Goal: Complete application form: Complete application form

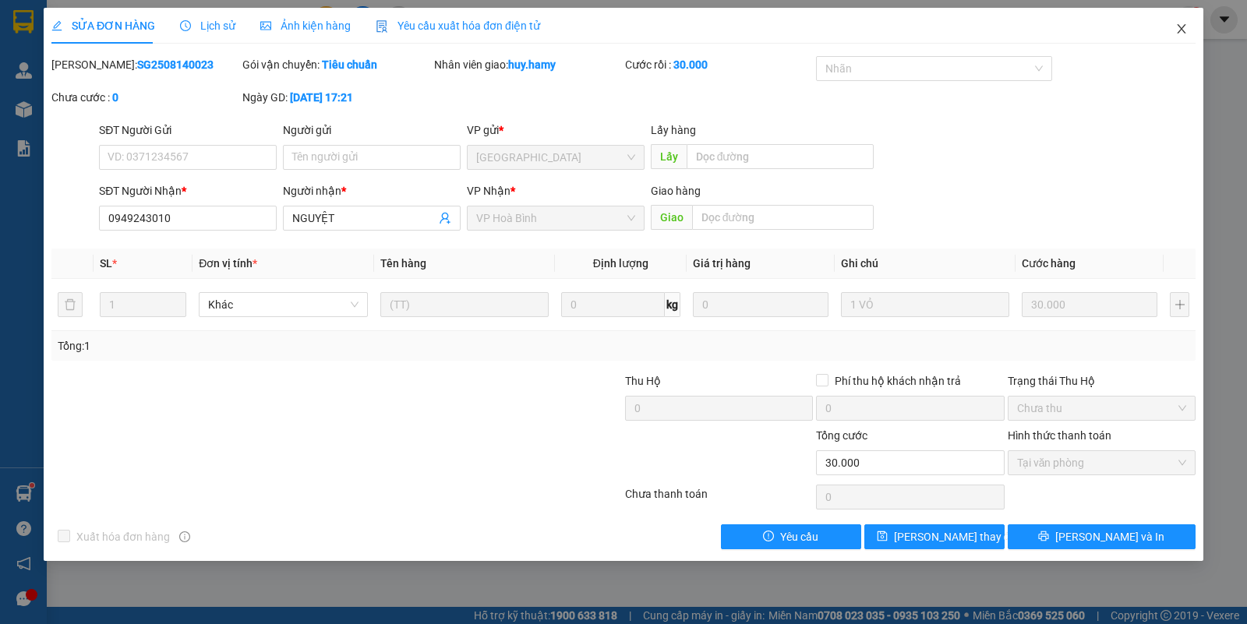
click at [1183, 32] on icon "close" at bounding box center [1181, 28] width 9 height 9
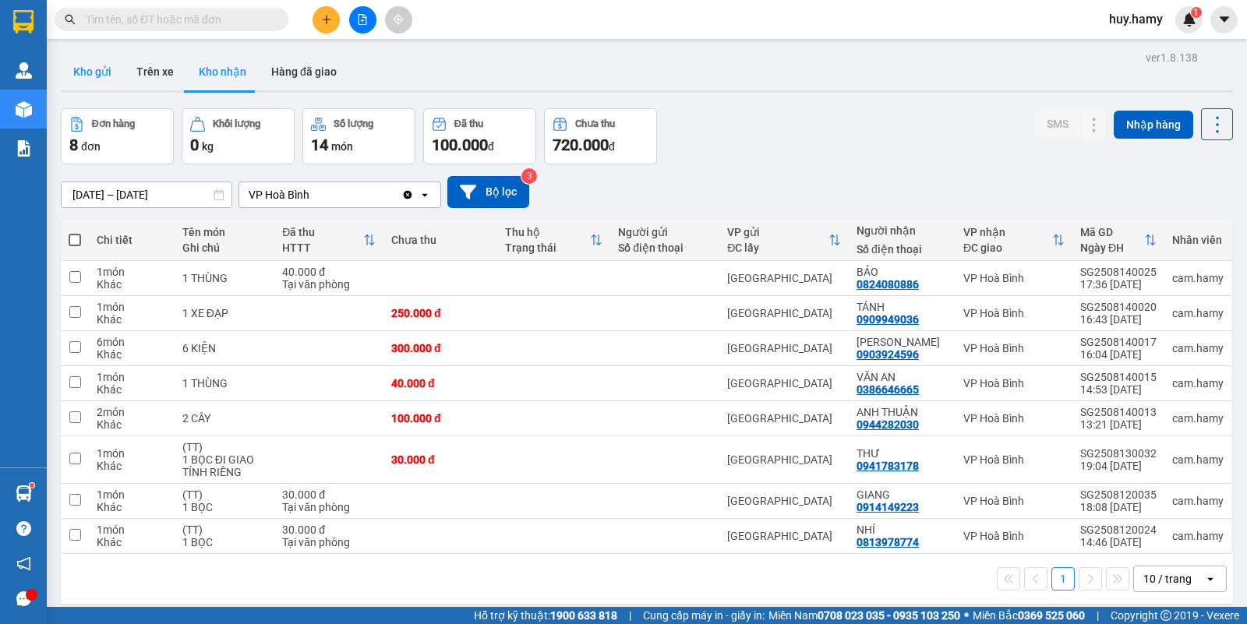
click at [83, 66] on button "Kho gửi" at bounding box center [92, 71] width 63 height 37
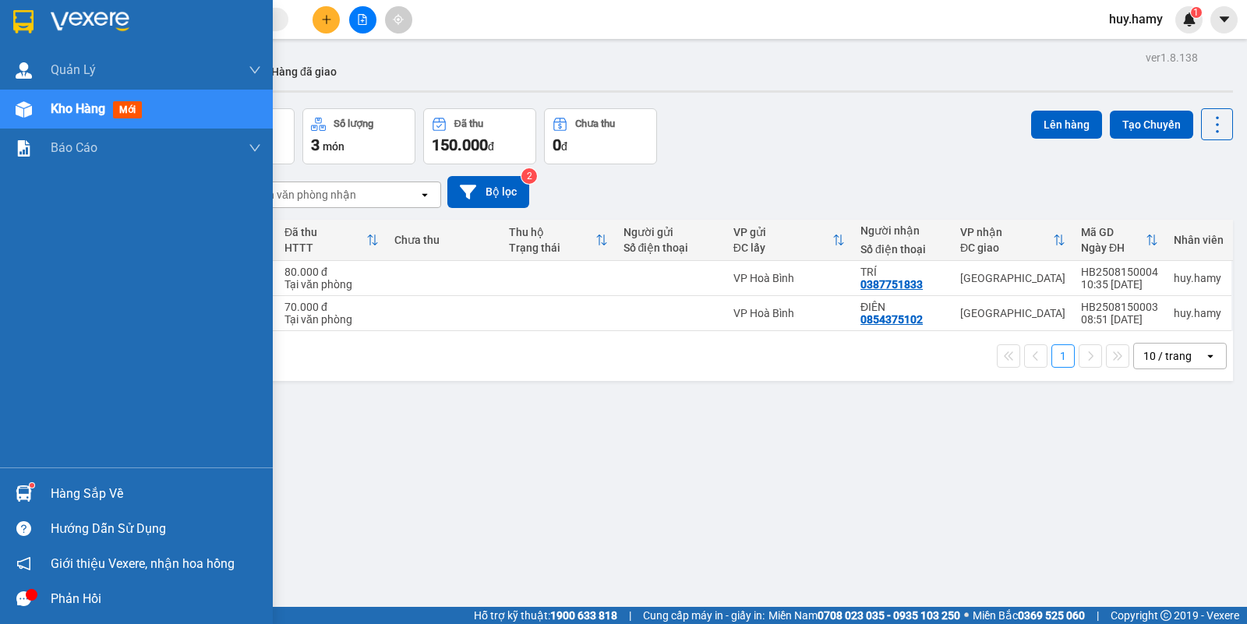
click at [67, 485] on div "Hàng sắp về" at bounding box center [156, 493] width 210 height 23
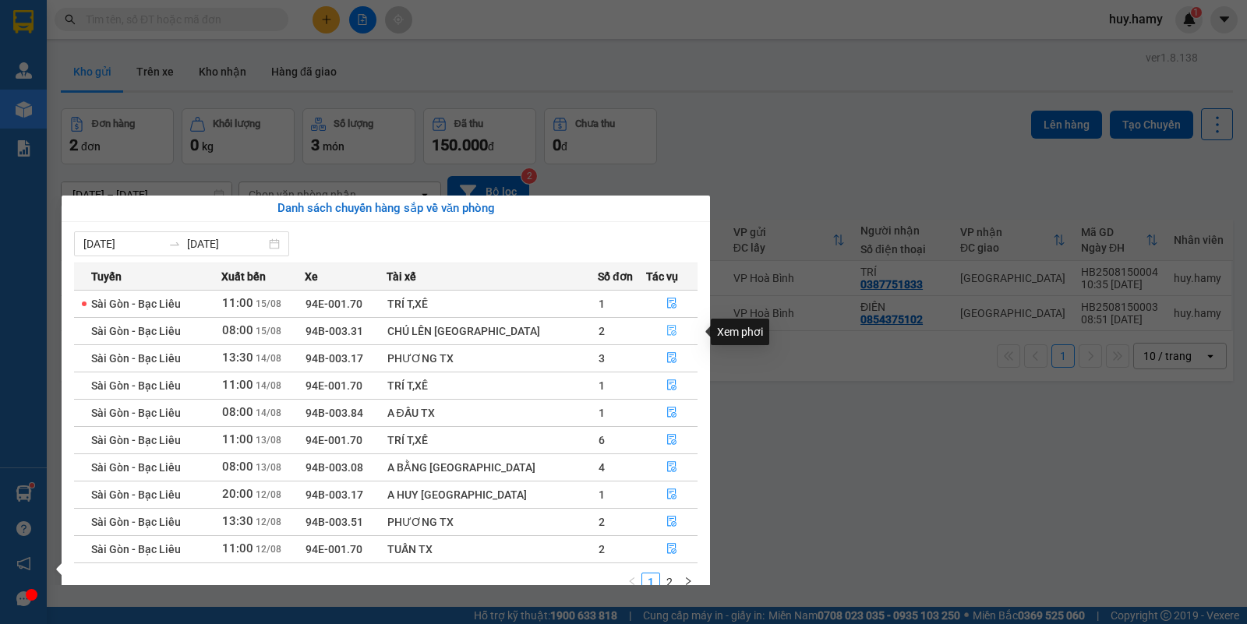
click at [666, 328] on icon "file-done" at bounding box center [671, 330] width 11 height 11
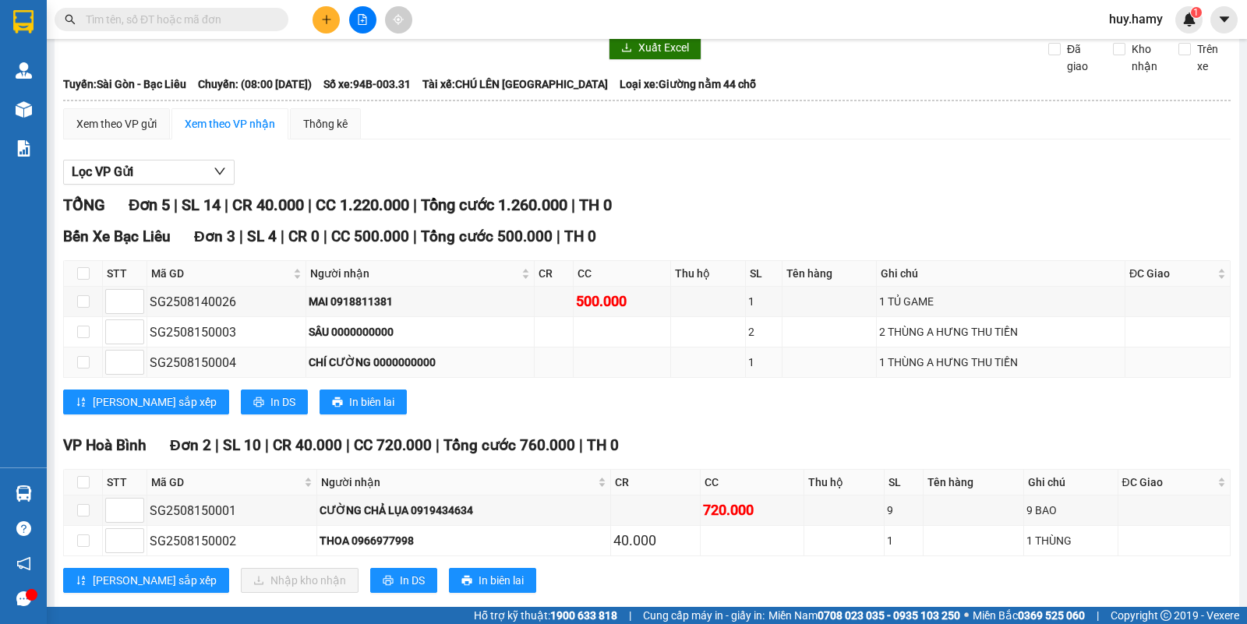
scroll to position [97, 0]
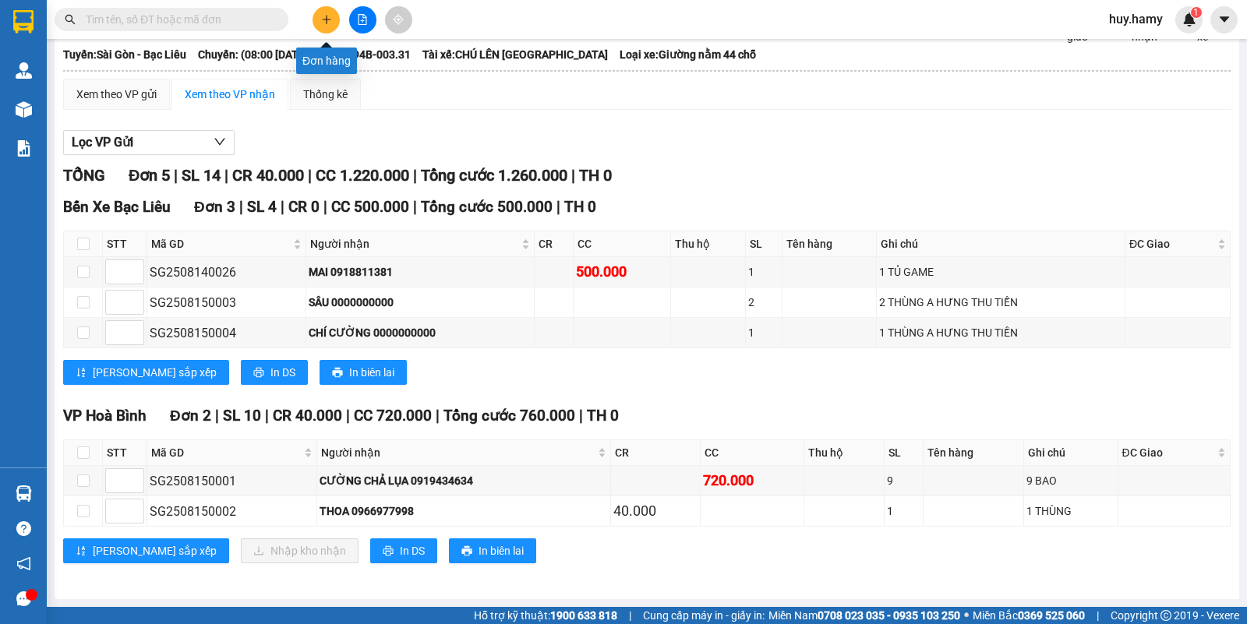
click at [313, 22] on button at bounding box center [325, 19] width 27 height 27
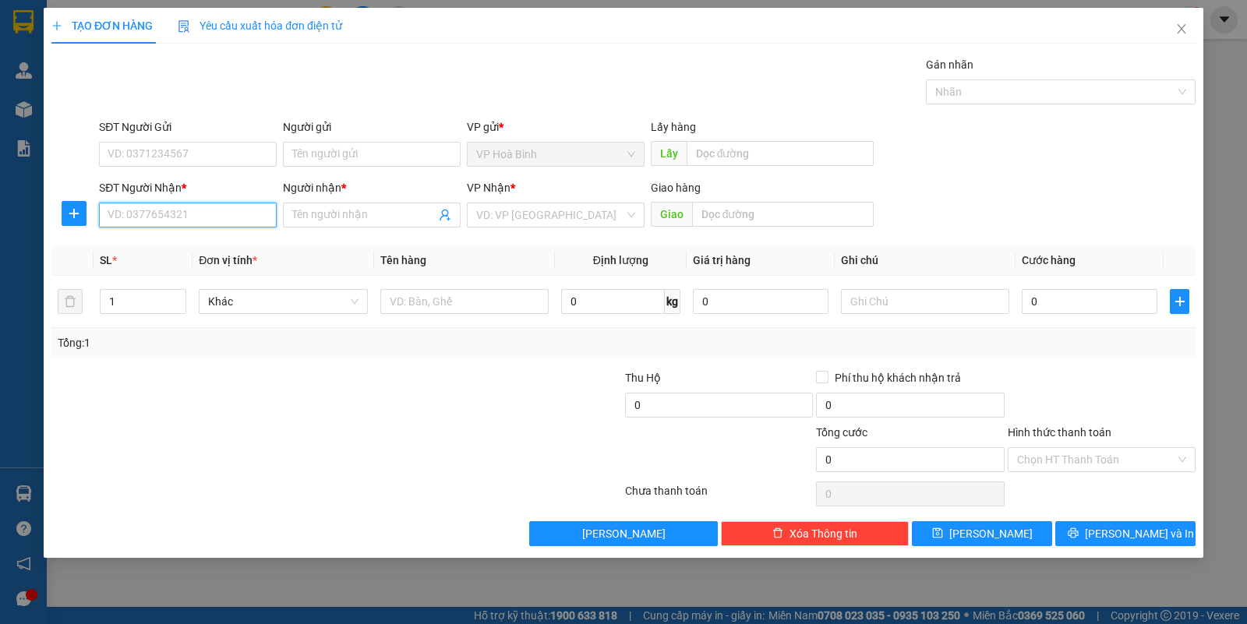
click at [192, 220] on input "SĐT Người Nhận *" at bounding box center [188, 215] width 178 height 25
type input "0963958053"
click at [160, 247] on div "0963958053 - SIÊNG" at bounding box center [187, 246] width 159 height 17
type input "SIÊNG"
type input "30.000"
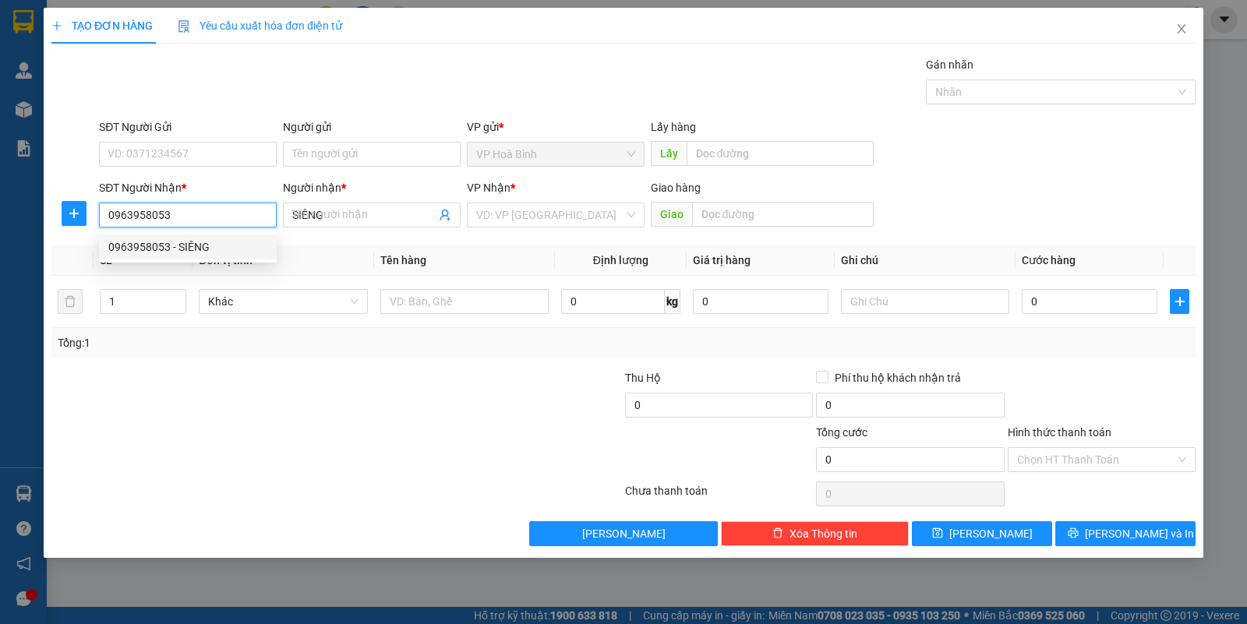
type input "30.000"
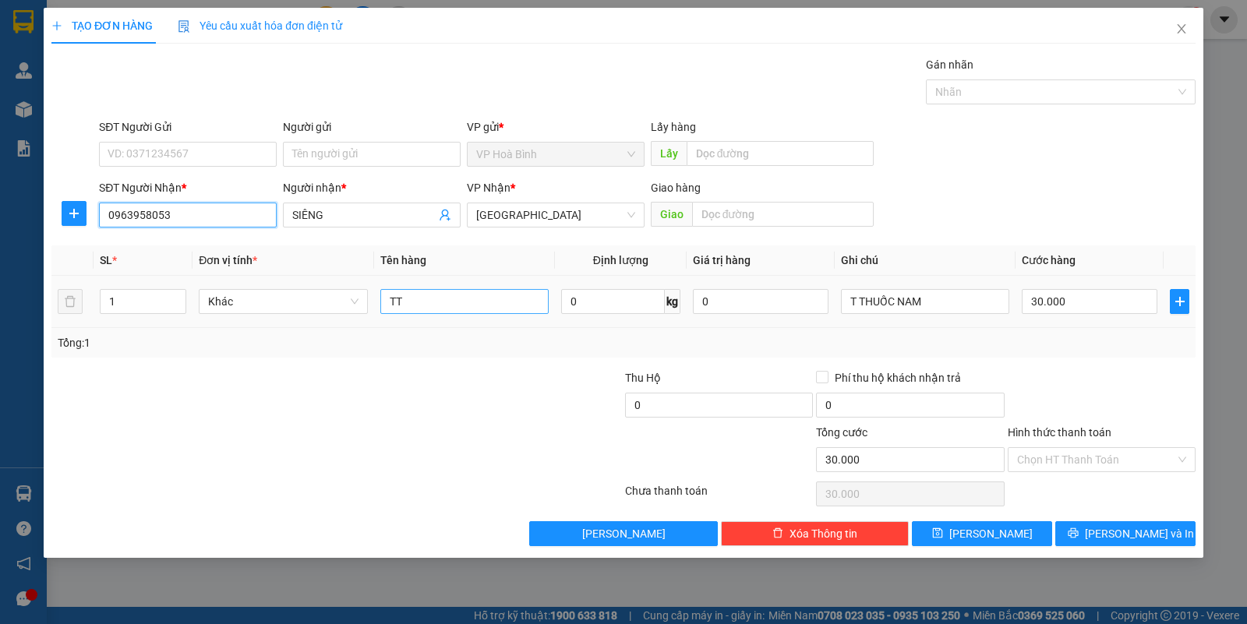
type input "0963958053"
click at [423, 305] on input "TT" at bounding box center [464, 301] width 168 height 25
type input "T"
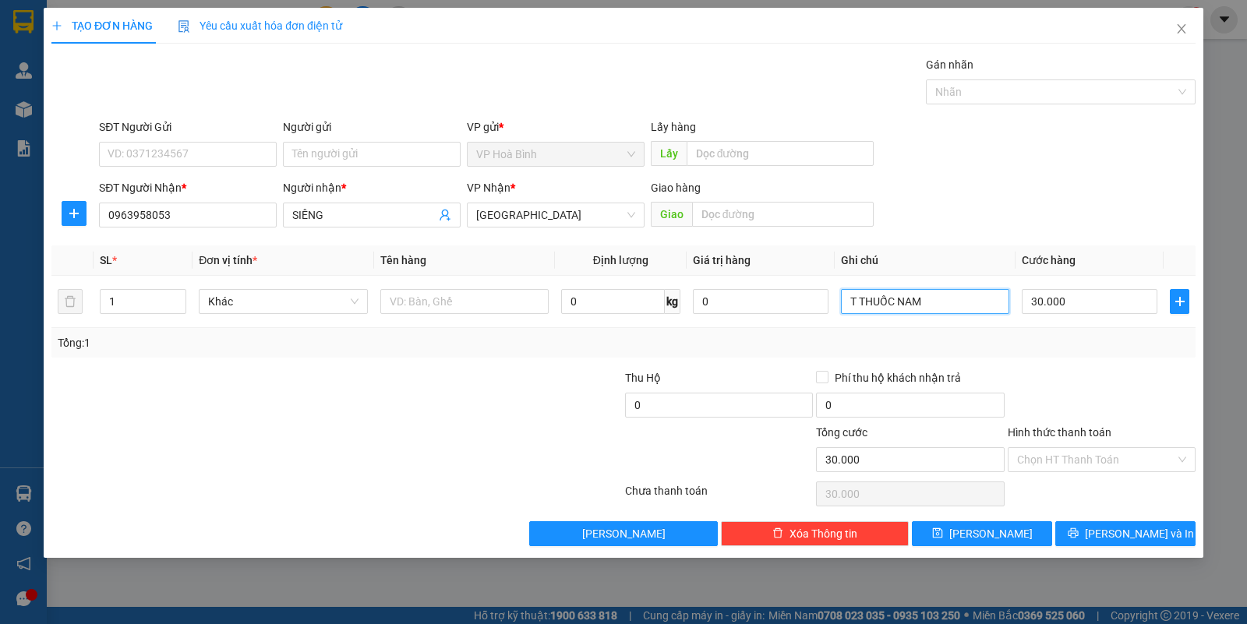
drag, startPoint x: 948, startPoint y: 308, endPoint x: 843, endPoint y: 330, distance: 107.4
click at [843, 330] on div "SL * Đơn vị tính * Tên hàng Định lượng Giá trị hàng Ghi chú Cước hàng 1 Khác 0 …" at bounding box center [623, 301] width 1144 height 112
type input "VALI"
click at [1076, 302] on input "30.000" at bounding box center [1090, 301] width 136 height 25
type input "7"
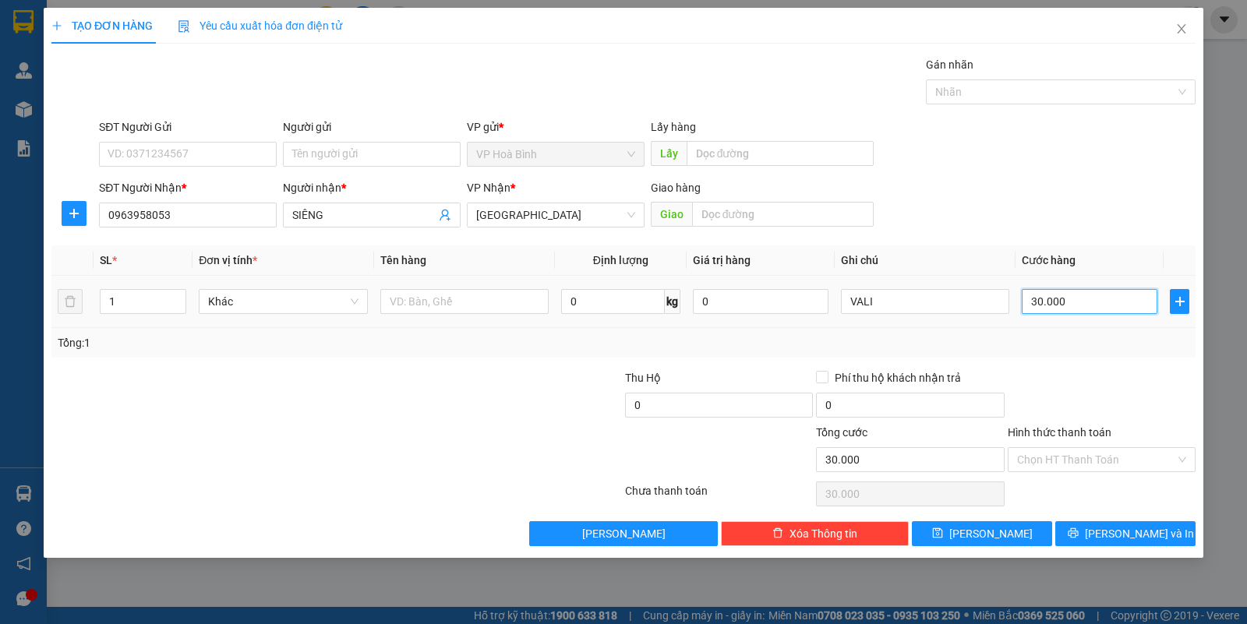
type input "7"
type input "70"
type input "700"
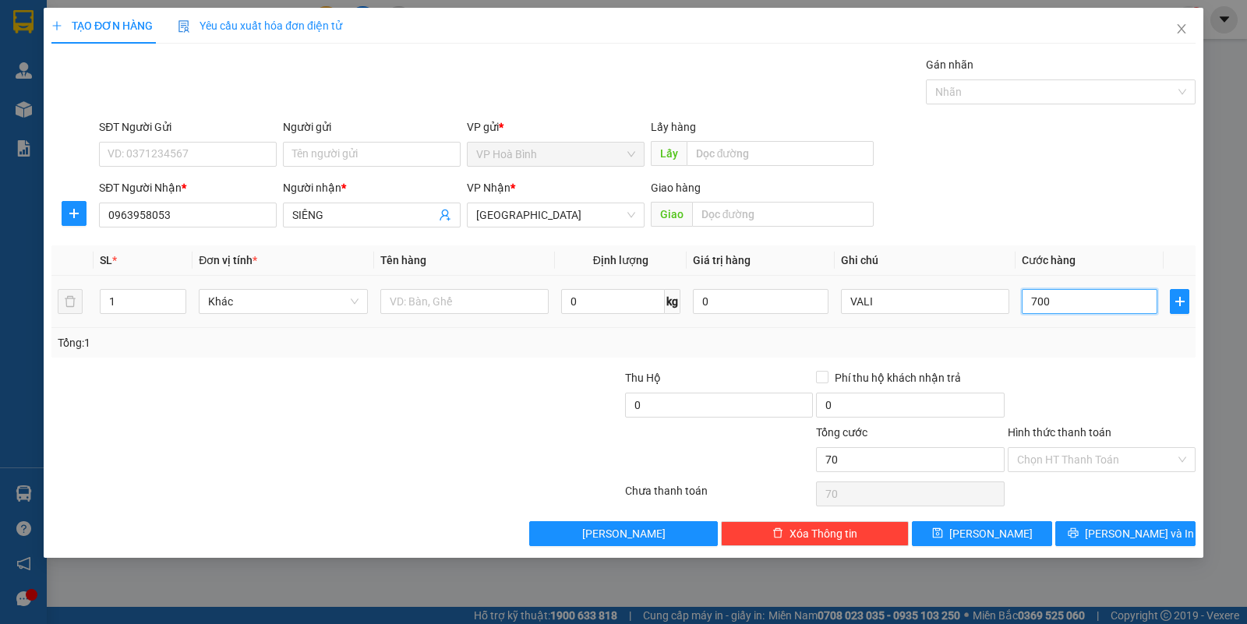
type input "700"
type input "7.000"
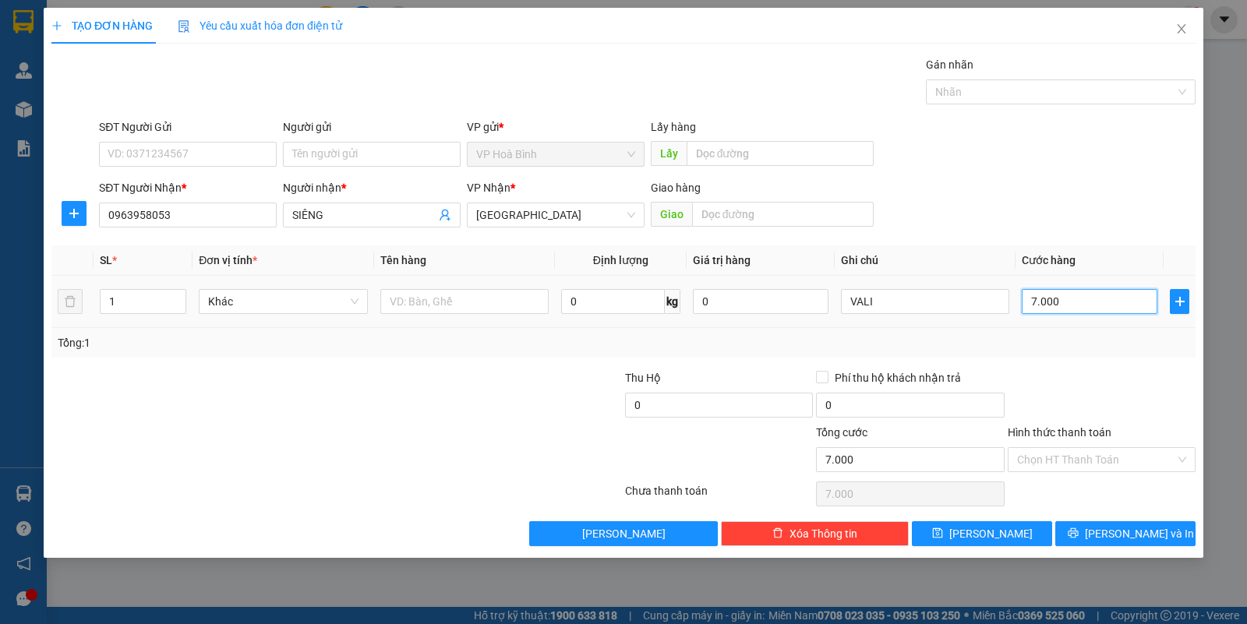
type input "70.000"
drag, startPoint x: 1065, startPoint y: 454, endPoint x: 1068, endPoint y: 481, distance: 27.5
click at [1066, 464] on input "Hình thức thanh toán" at bounding box center [1096, 459] width 158 height 23
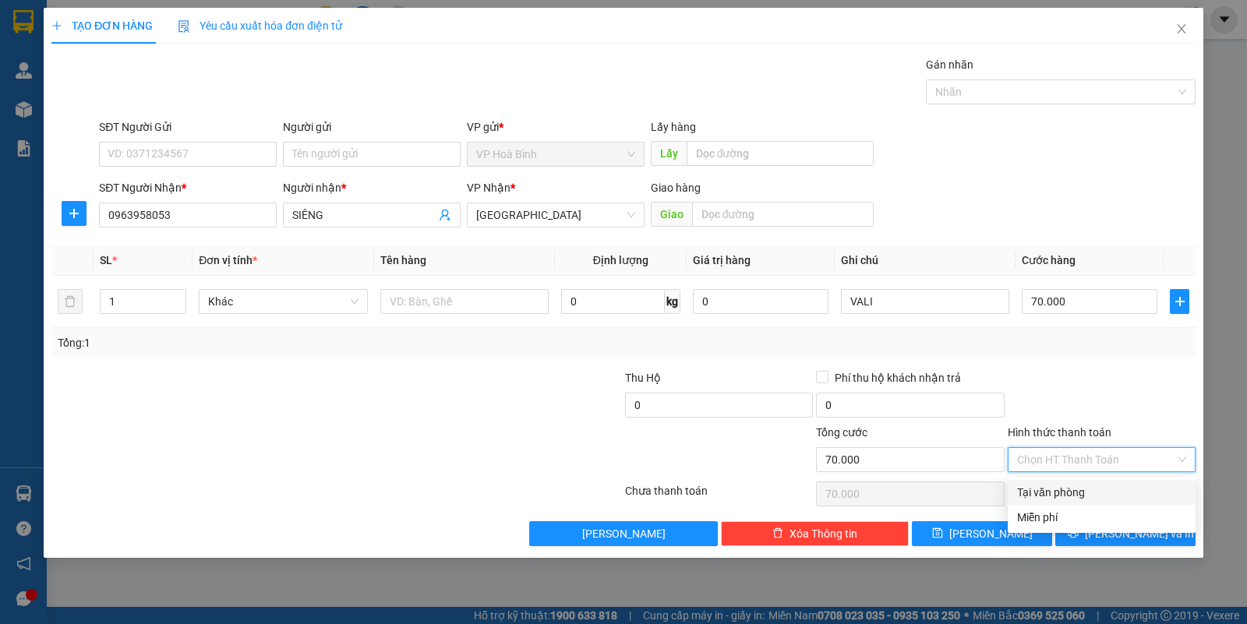
click at [1069, 497] on div "Tại văn phòng" at bounding box center [1101, 492] width 169 height 17
type input "0"
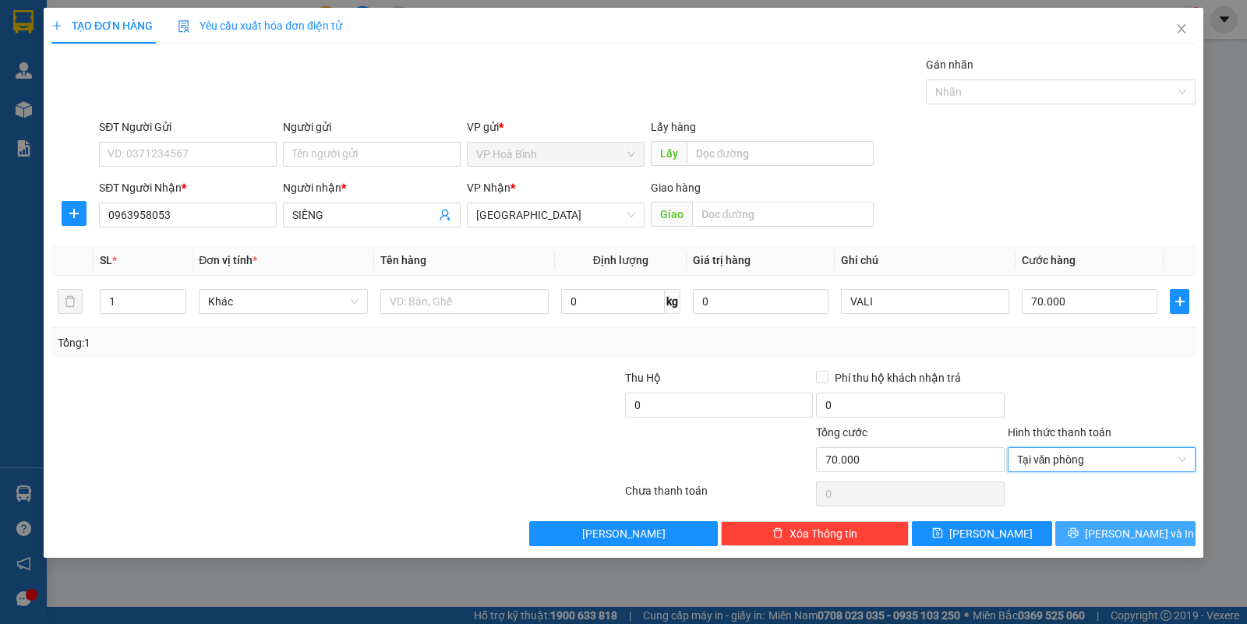
click at [1092, 532] on button "[PERSON_NAME] và In" at bounding box center [1125, 533] width 140 height 25
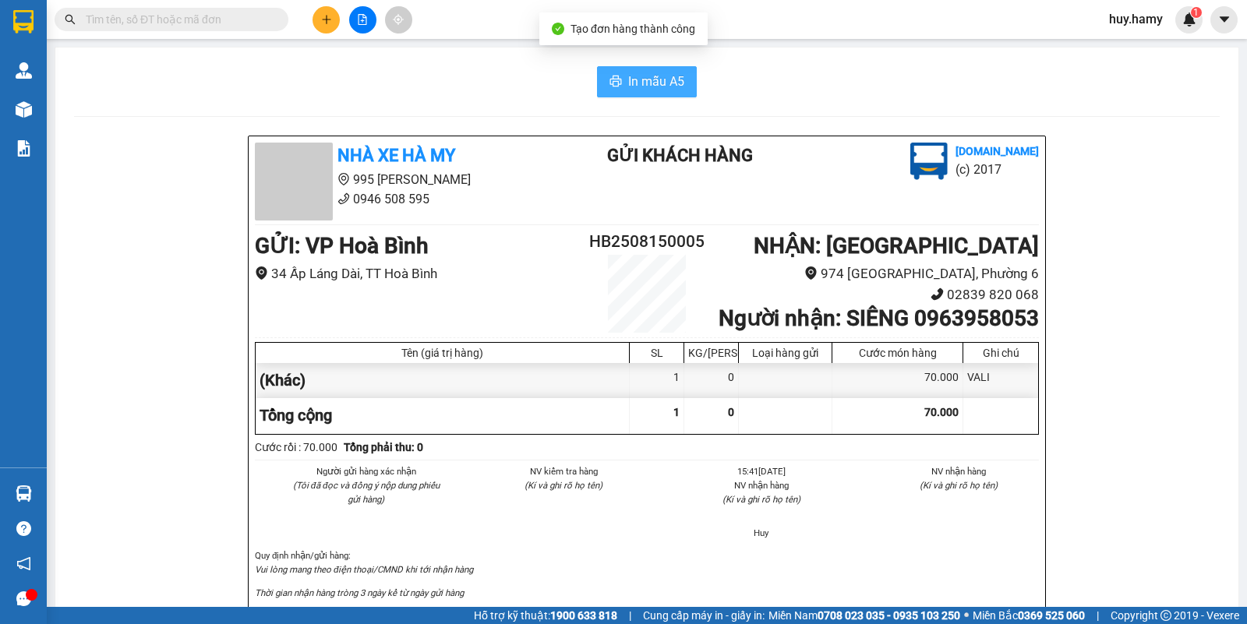
click at [640, 69] on button "In mẫu A5" at bounding box center [647, 81] width 100 height 31
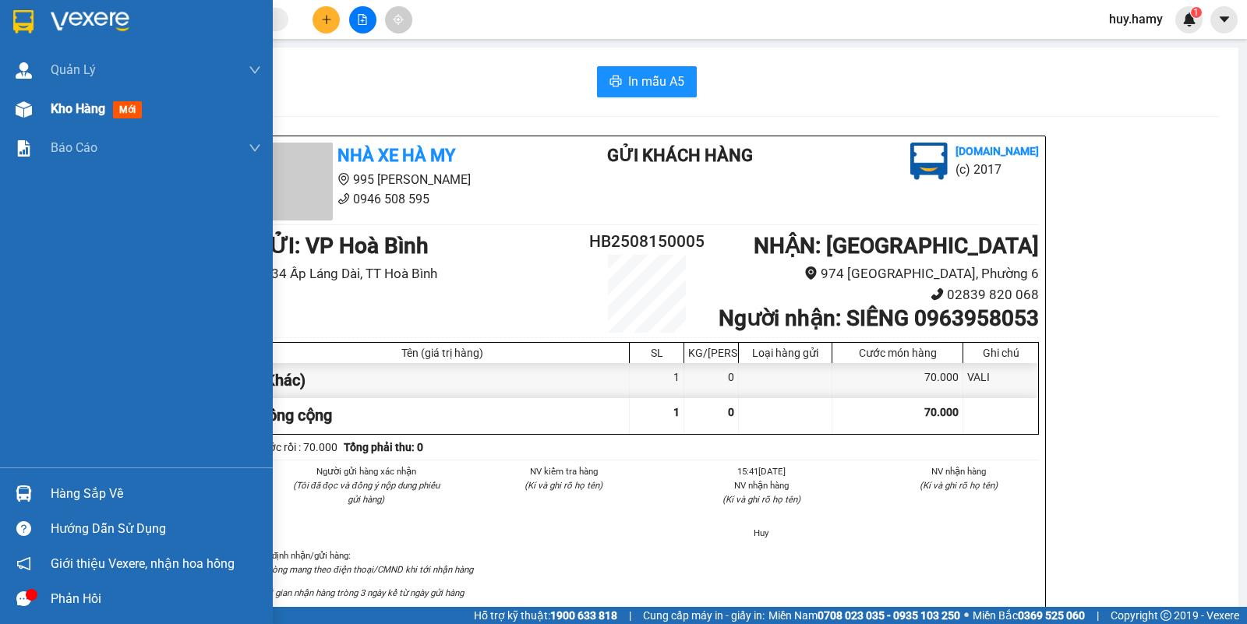
click at [64, 110] on span "Kho hàng" at bounding box center [78, 108] width 55 height 15
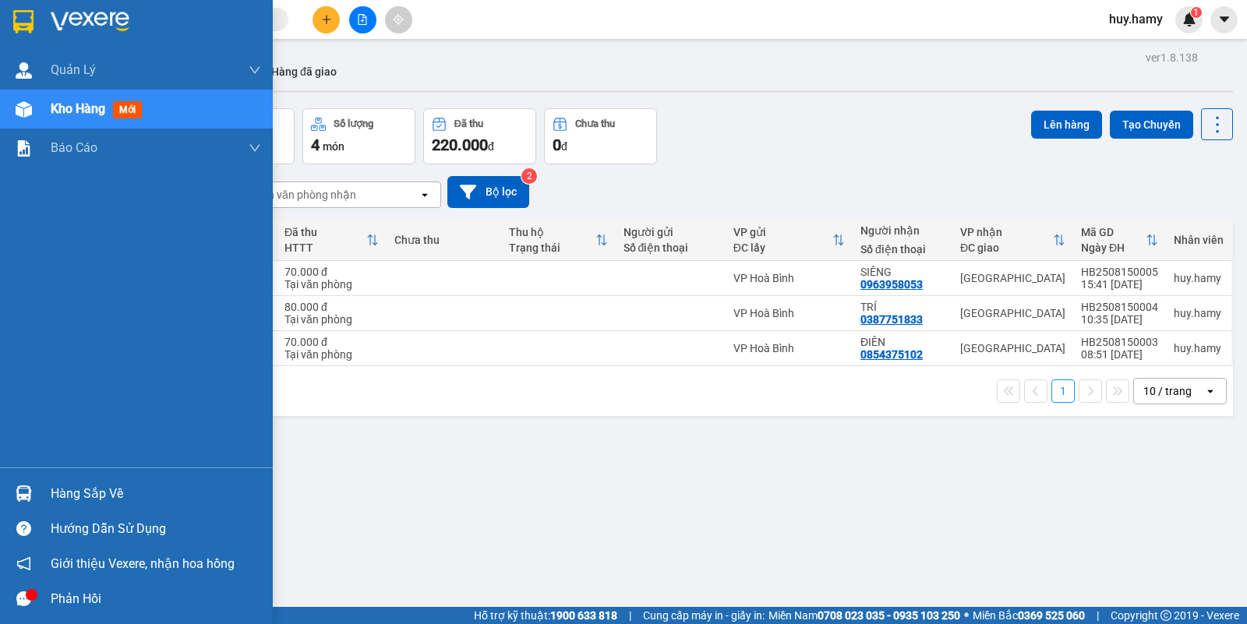
click at [84, 505] on div "Hàng sắp về" at bounding box center [136, 493] width 273 height 35
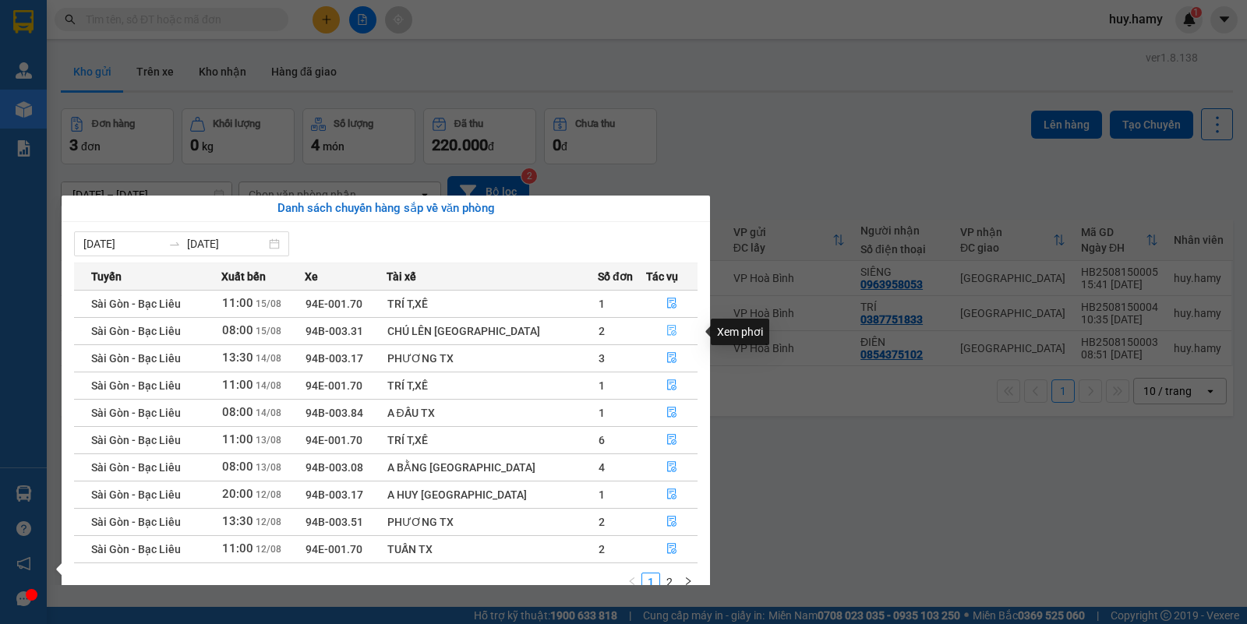
click at [666, 328] on icon "file-done" at bounding box center [671, 330] width 11 height 11
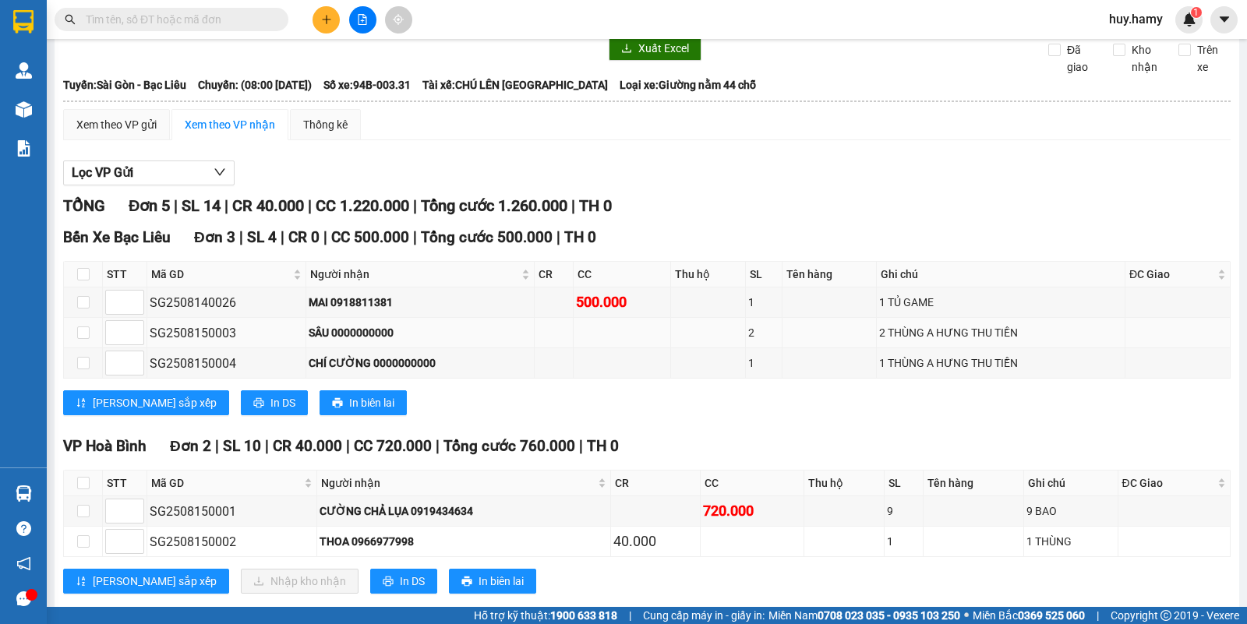
scroll to position [99, 0]
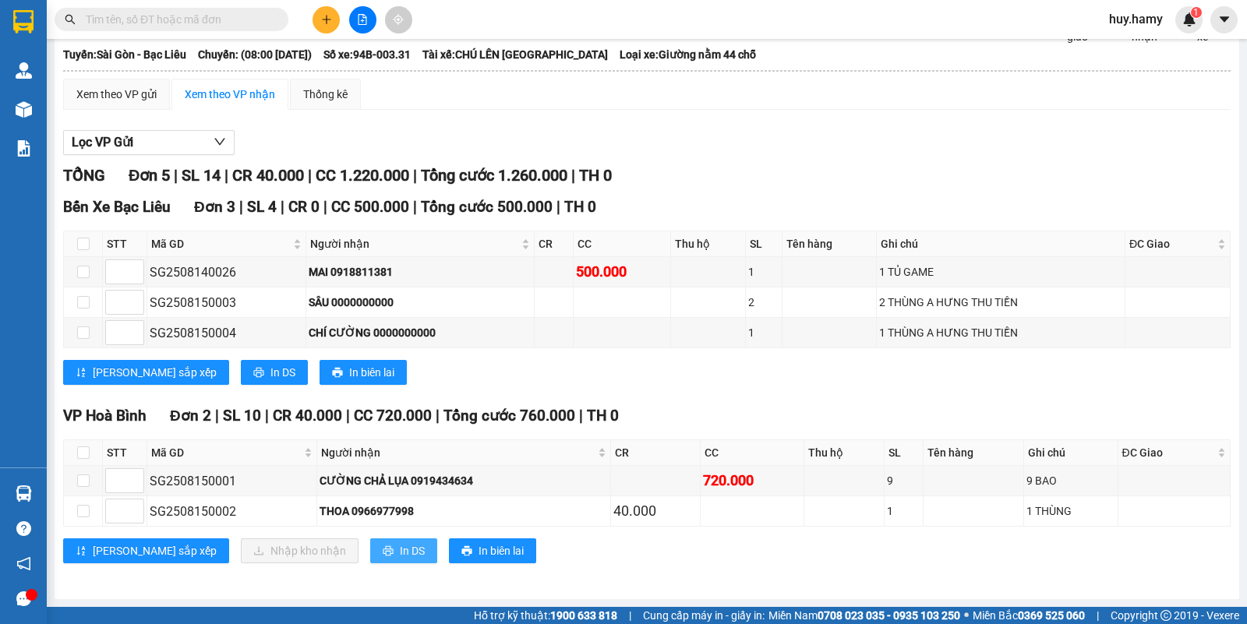
click at [400, 548] on span "In DS" at bounding box center [412, 550] width 25 height 17
click at [316, 22] on button at bounding box center [325, 19] width 27 height 27
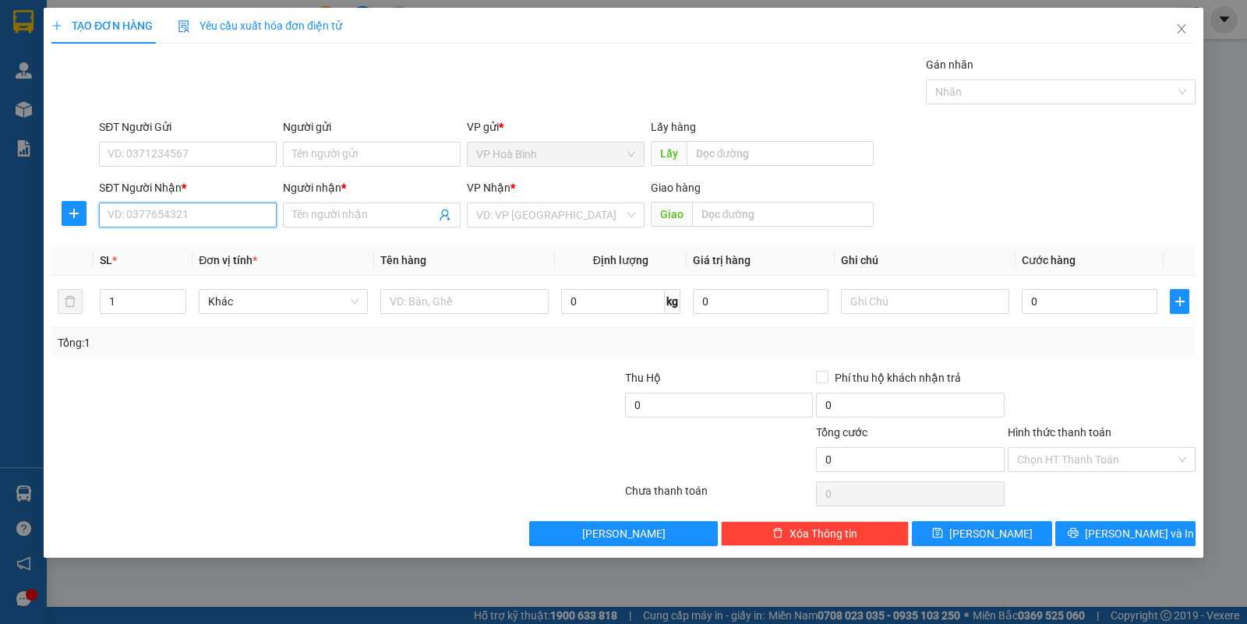
click at [203, 217] on input "SĐT Người Nhận *" at bounding box center [188, 215] width 178 height 25
click at [150, 249] on div "0988652208 - THOẠI" at bounding box center [187, 246] width 159 height 17
type input "0988652208"
type input "THOẠI"
type input "50.000"
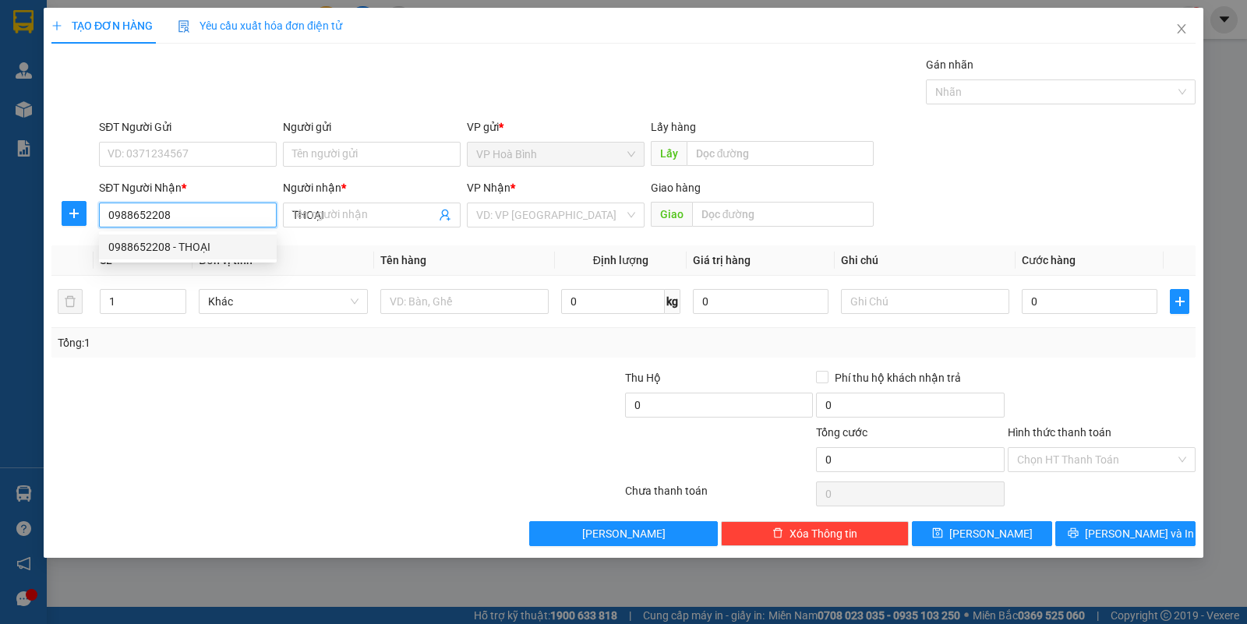
type input "50.000"
type input "0988652208"
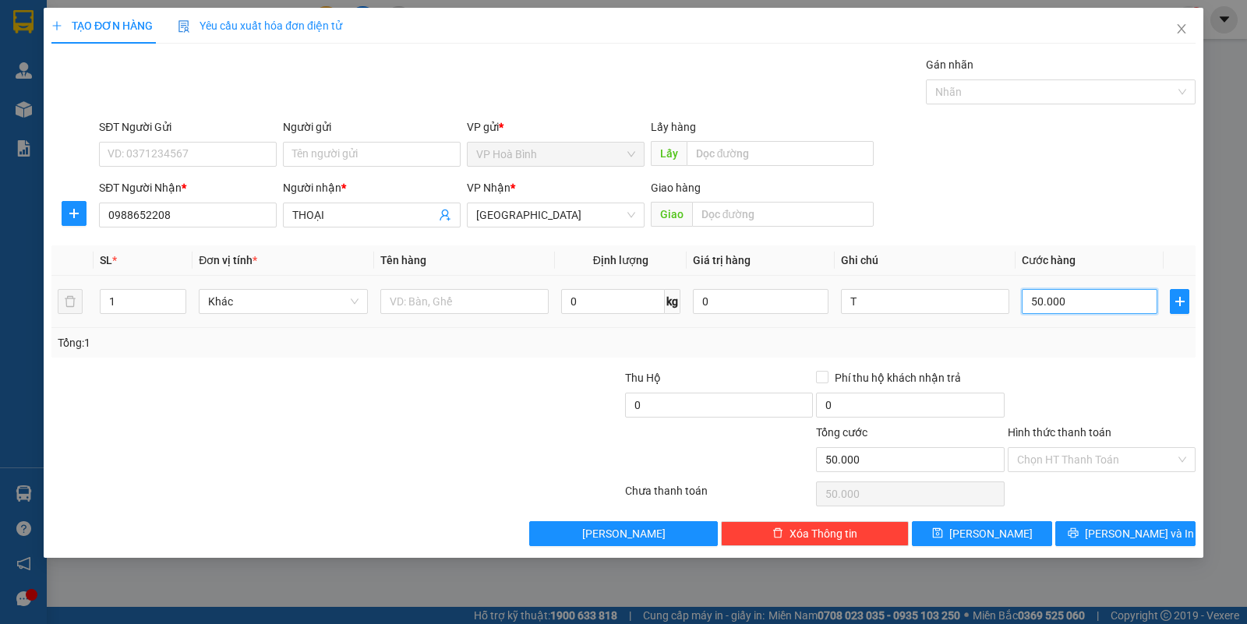
click at [1046, 304] on input "50.000" at bounding box center [1090, 301] width 136 height 25
type input "7"
type input "70"
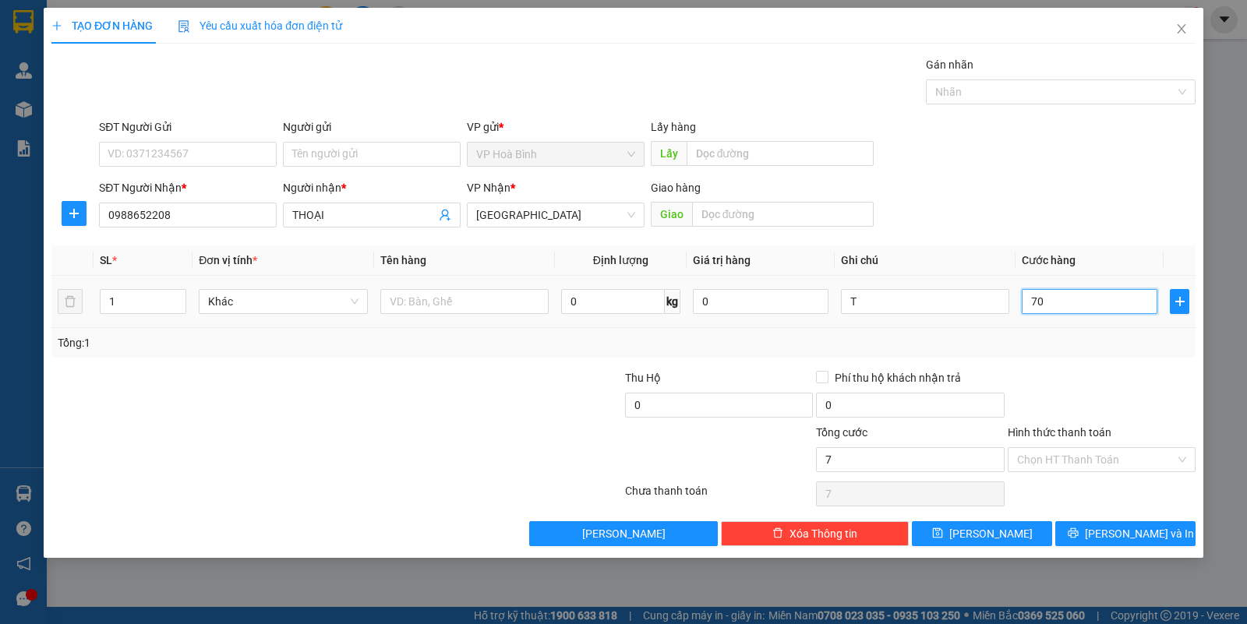
type input "70"
type input "700"
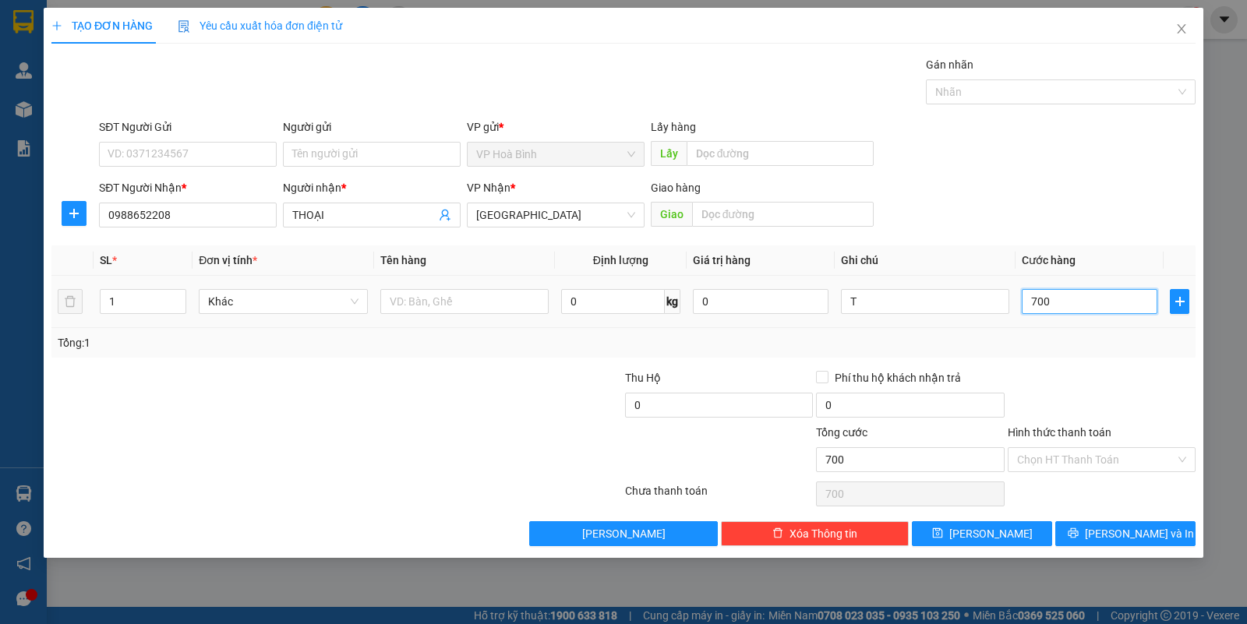
type input "7.000"
type input "70.000"
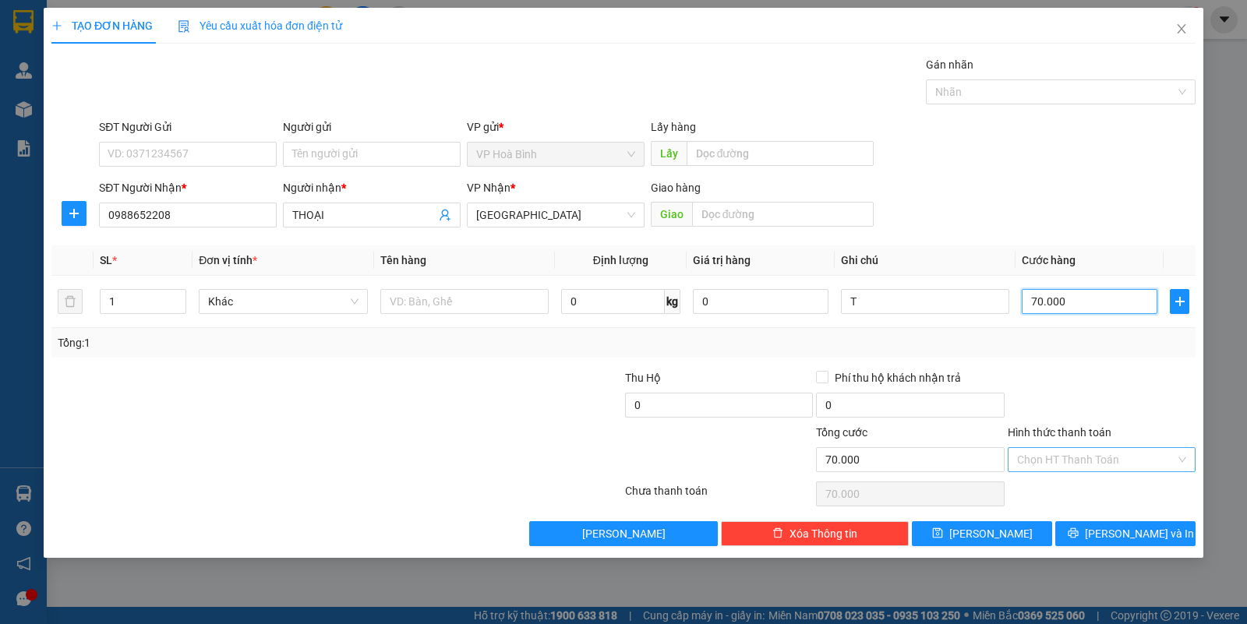
type input "70.000"
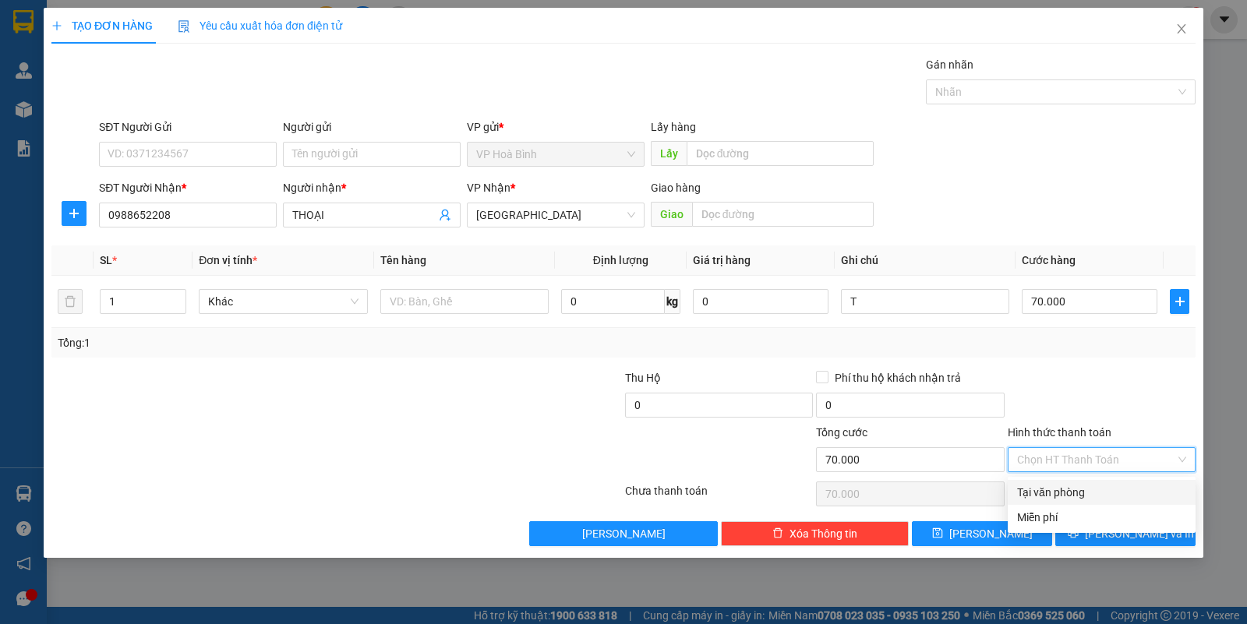
click at [1060, 461] on input "Hình thức thanh toán" at bounding box center [1096, 459] width 158 height 23
click at [1080, 493] on div "Tại văn phòng" at bounding box center [1101, 492] width 169 height 17
type input "0"
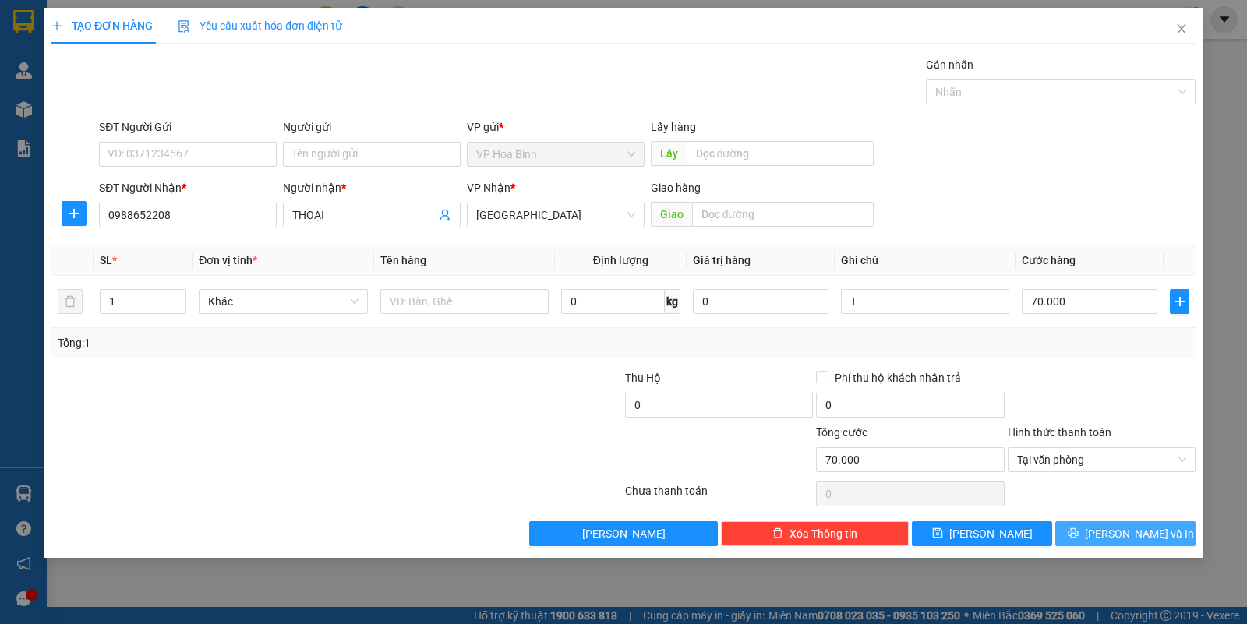
click at [1113, 523] on button "[PERSON_NAME] và In" at bounding box center [1125, 533] width 140 height 25
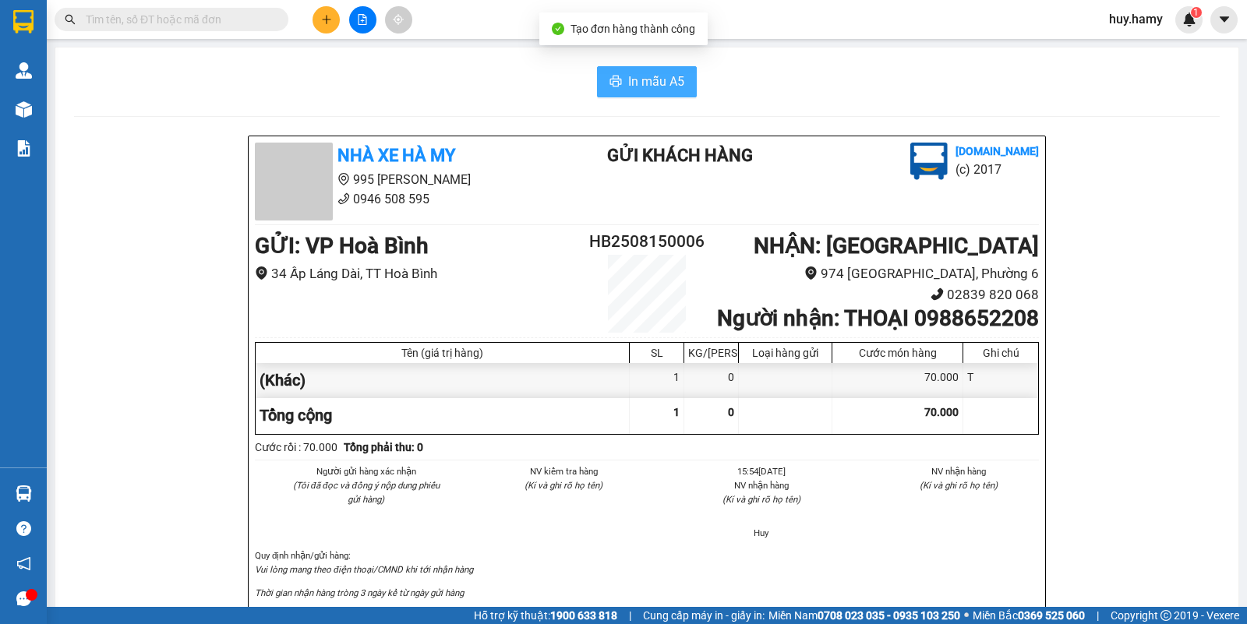
click at [640, 84] on span "In mẫu A5" at bounding box center [656, 81] width 56 height 19
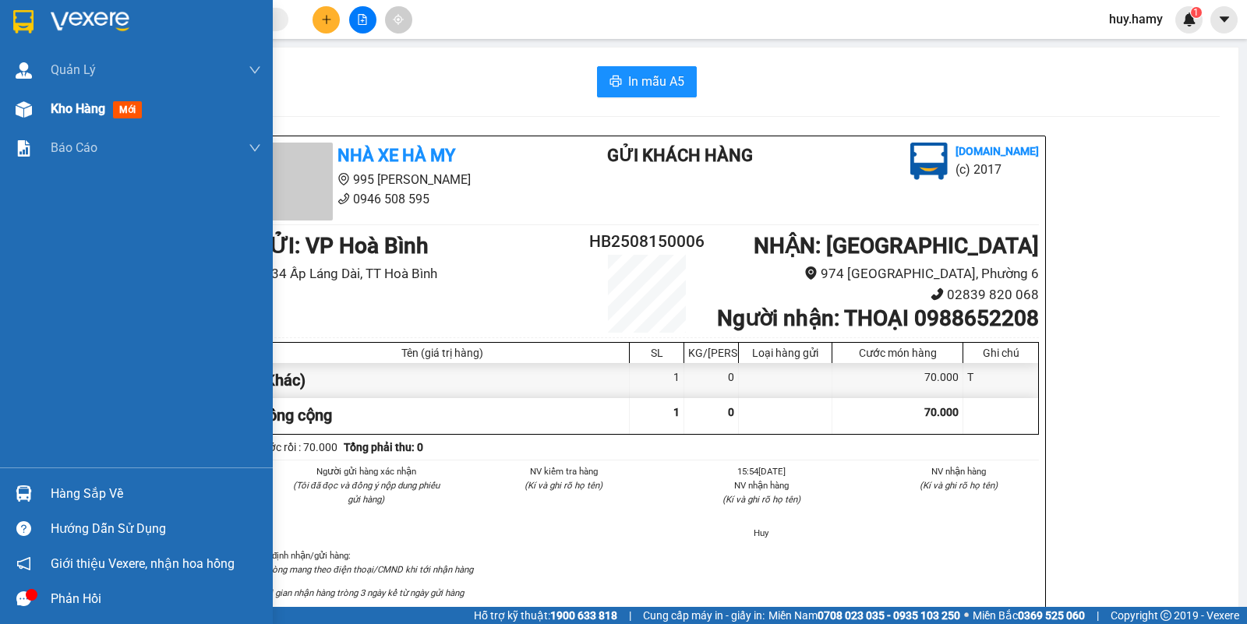
click at [52, 110] on span "Kho hàng" at bounding box center [78, 108] width 55 height 15
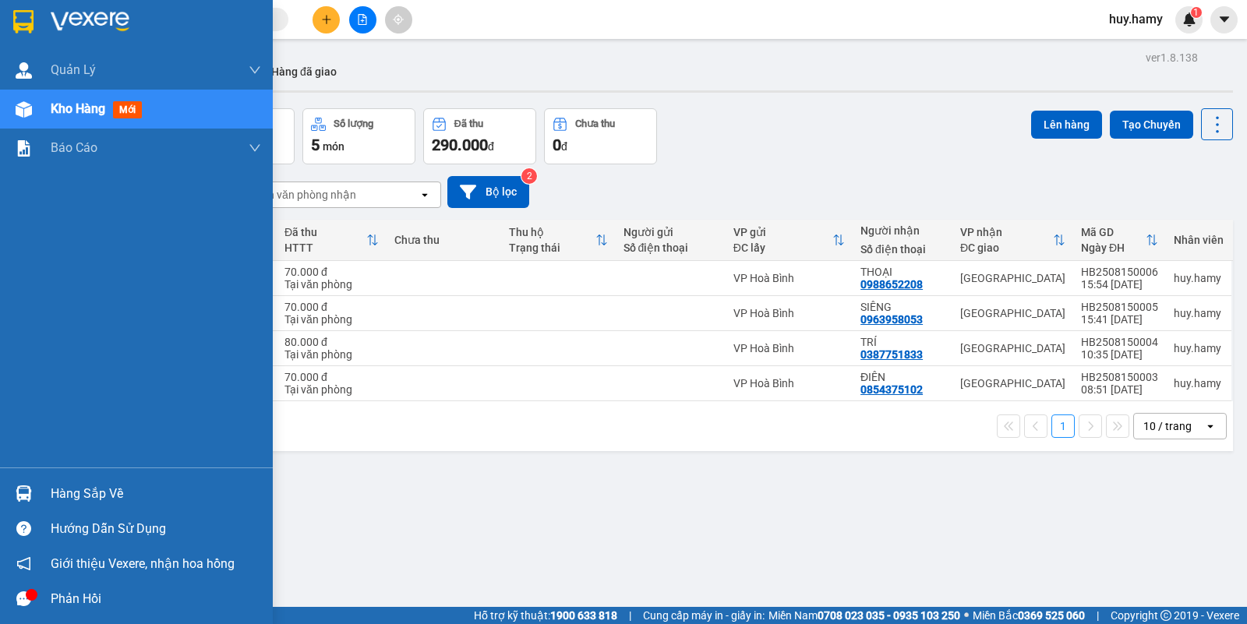
click at [59, 487] on div "Hàng sắp về" at bounding box center [156, 493] width 210 height 23
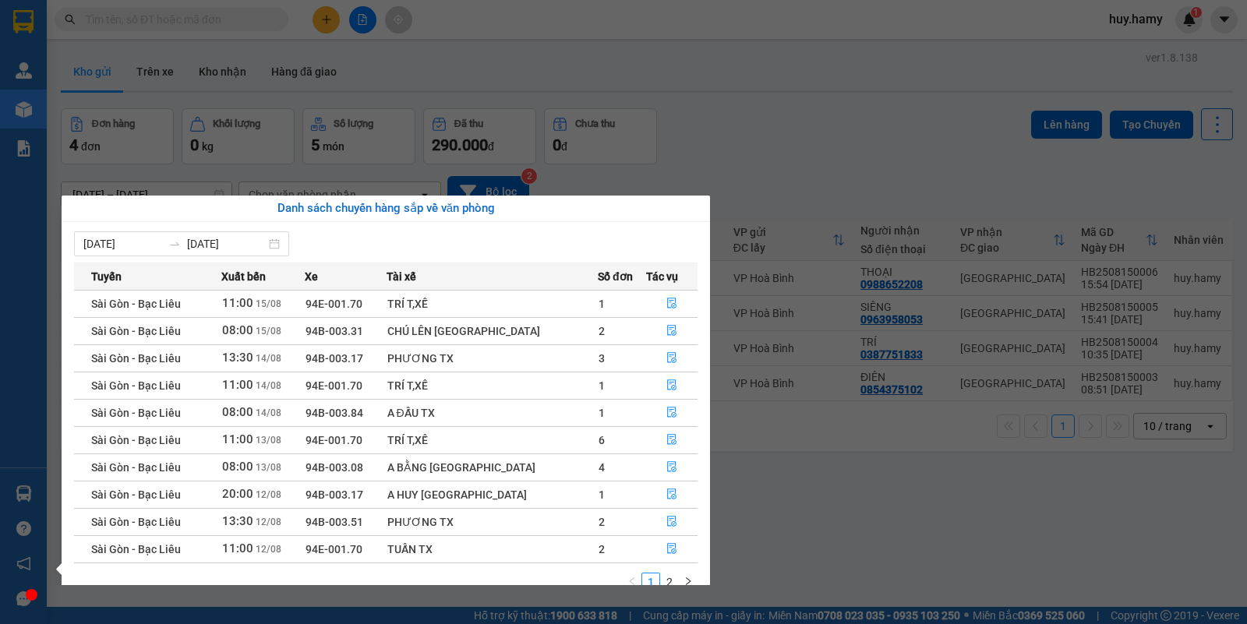
click at [842, 140] on section "Kết quả tìm kiếm ( 0 ) Bộ lọc No Data huy.hamy 1 Quản Lý Quản lý khách hàng mới…" at bounding box center [623, 312] width 1247 height 624
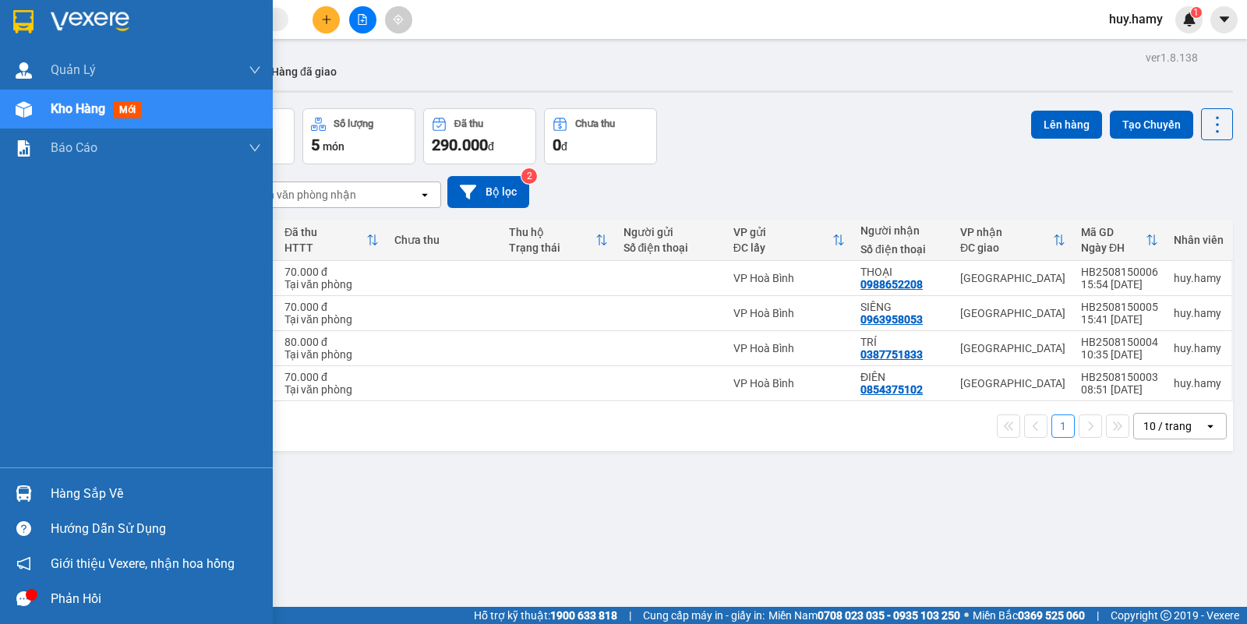
click at [79, 489] on div "Hàng sắp về" at bounding box center [156, 493] width 210 height 23
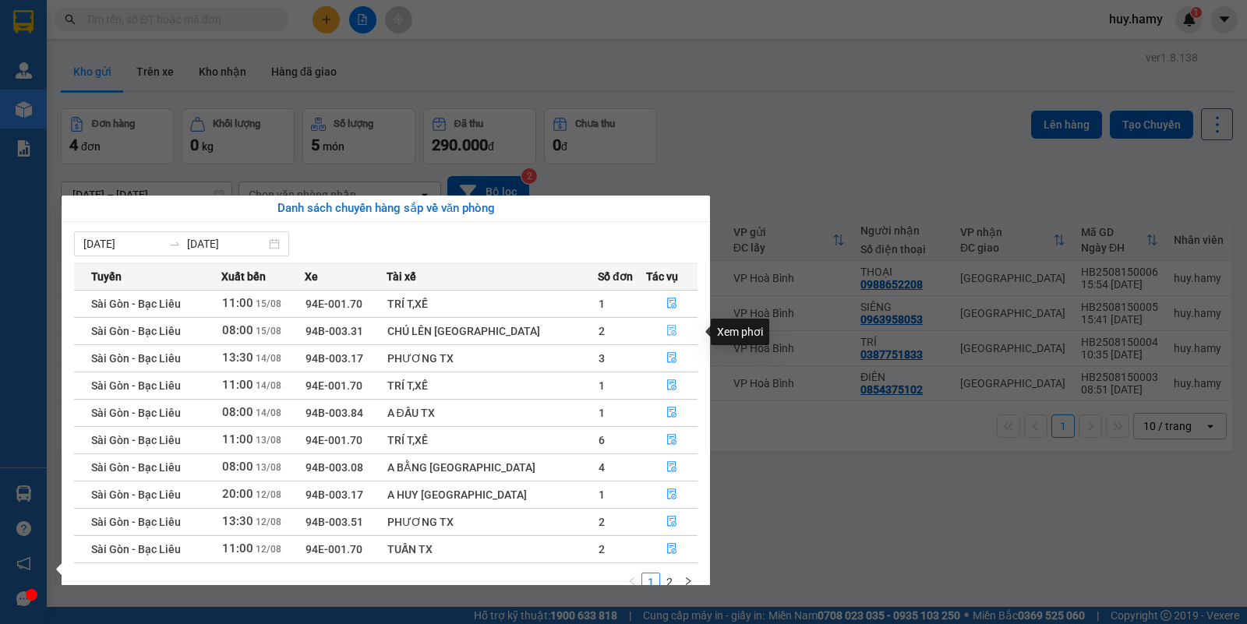
click at [666, 335] on icon "file-done" at bounding box center [671, 330] width 11 height 11
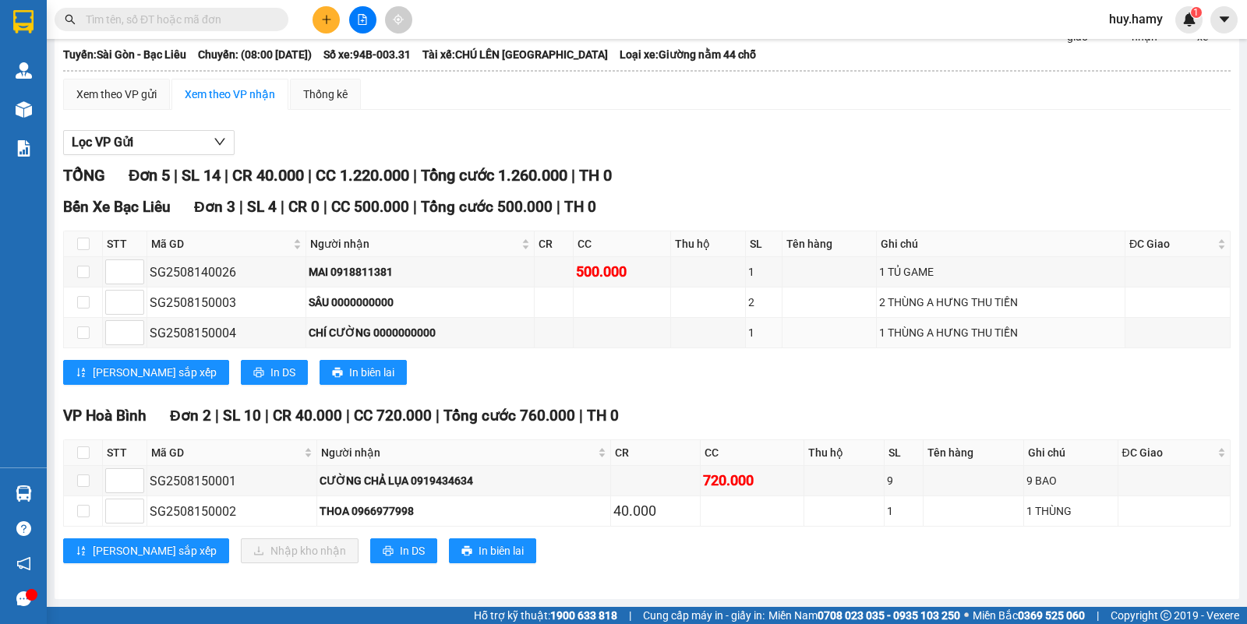
scroll to position [99, 0]
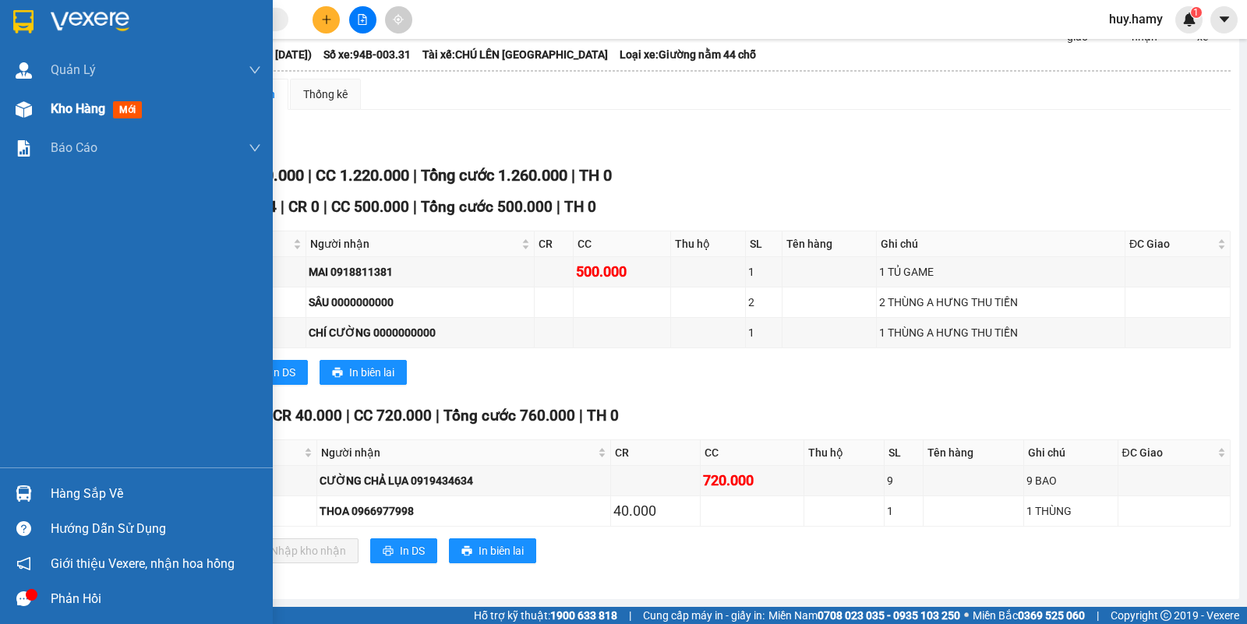
click at [78, 101] on span "Kho hàng" at bounding box center [78, 108] width 55 height 15
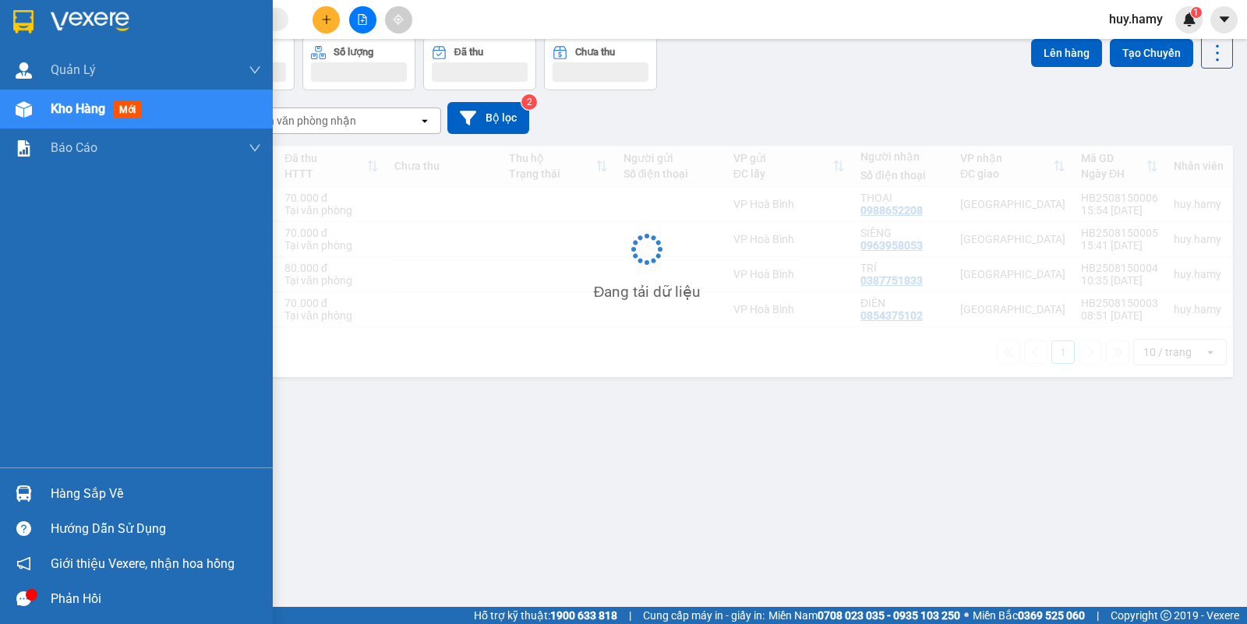
scroll to position [72, 0]
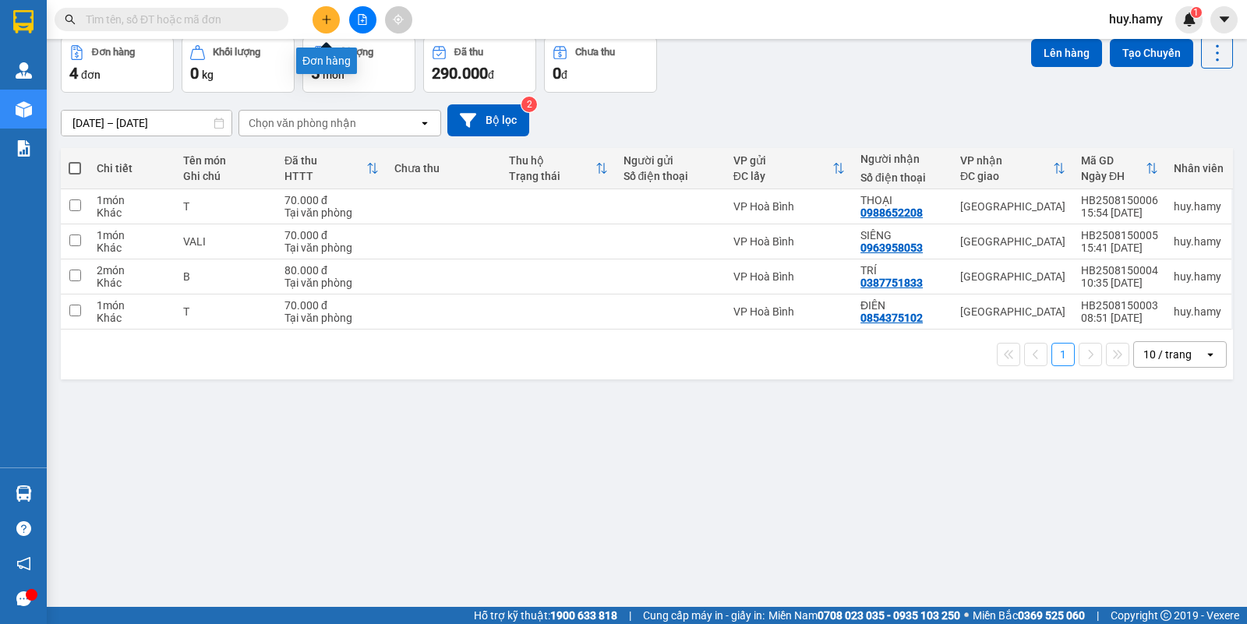
click at [319, 21] on button at bounding box center [325, 19] width 27 height 27
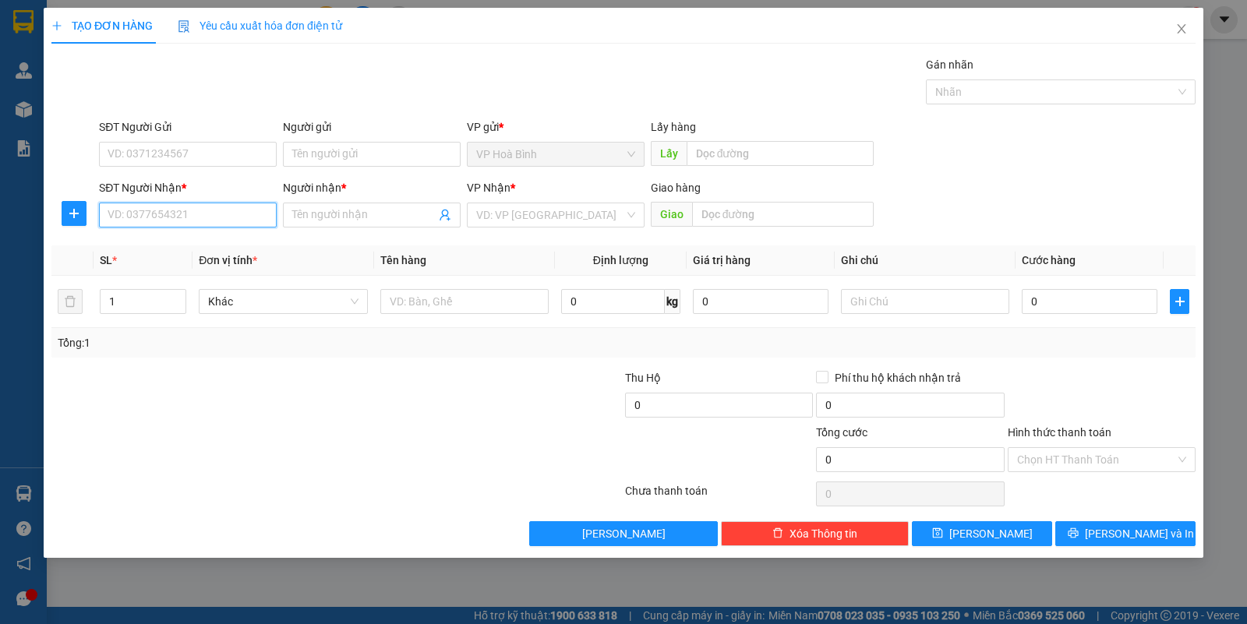
click at [174, 222] on input "SĐT Người Nhận *" at bounding box center [188, 215] width 178 height 25
type input "0949111133"
click at [162, 245] on div "0949111133 - THUẬN" at bounding box center [187, 246] width 159 height 17
type input "THUẬN"
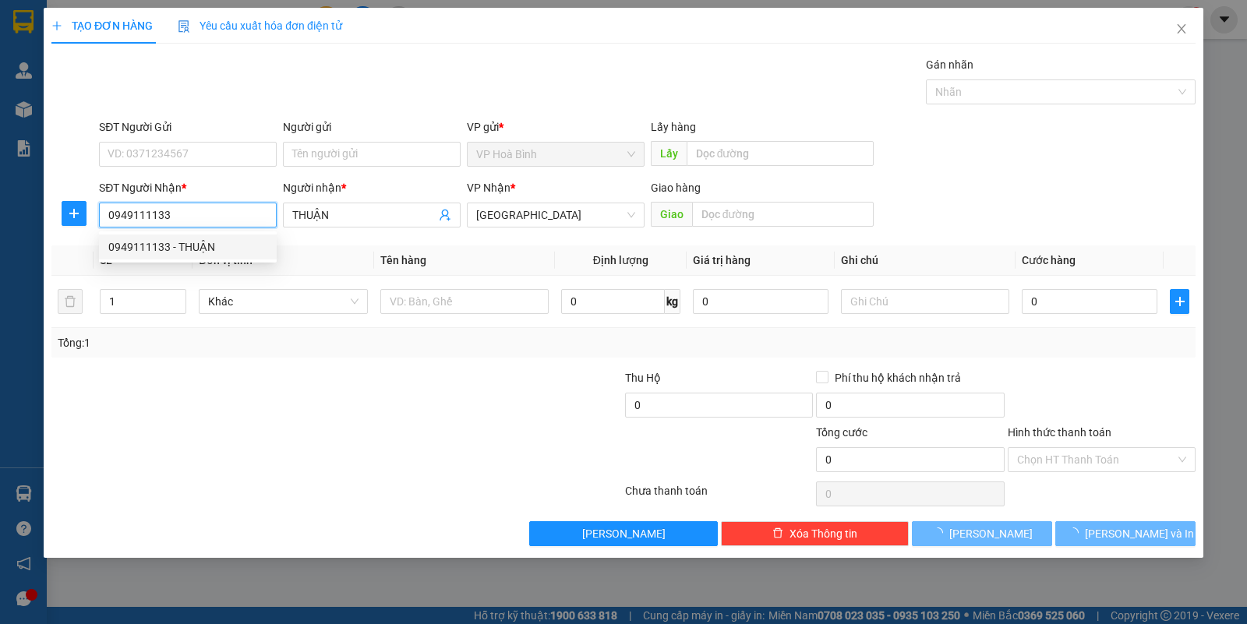
type input "50.000"
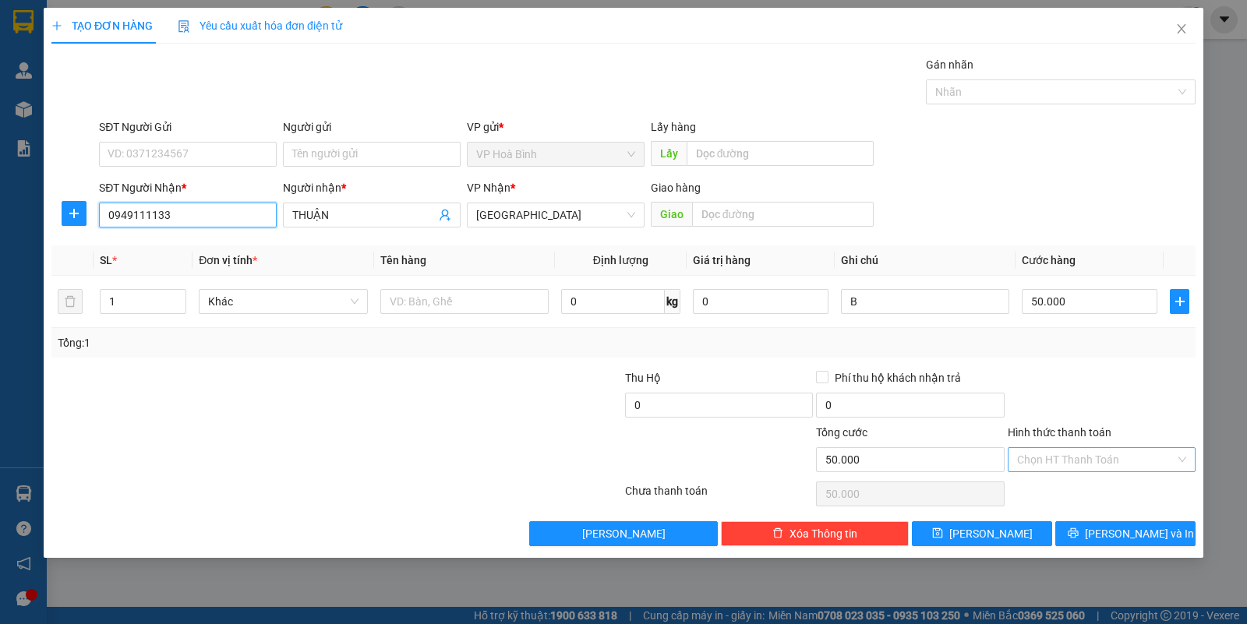
type input "0949111133"
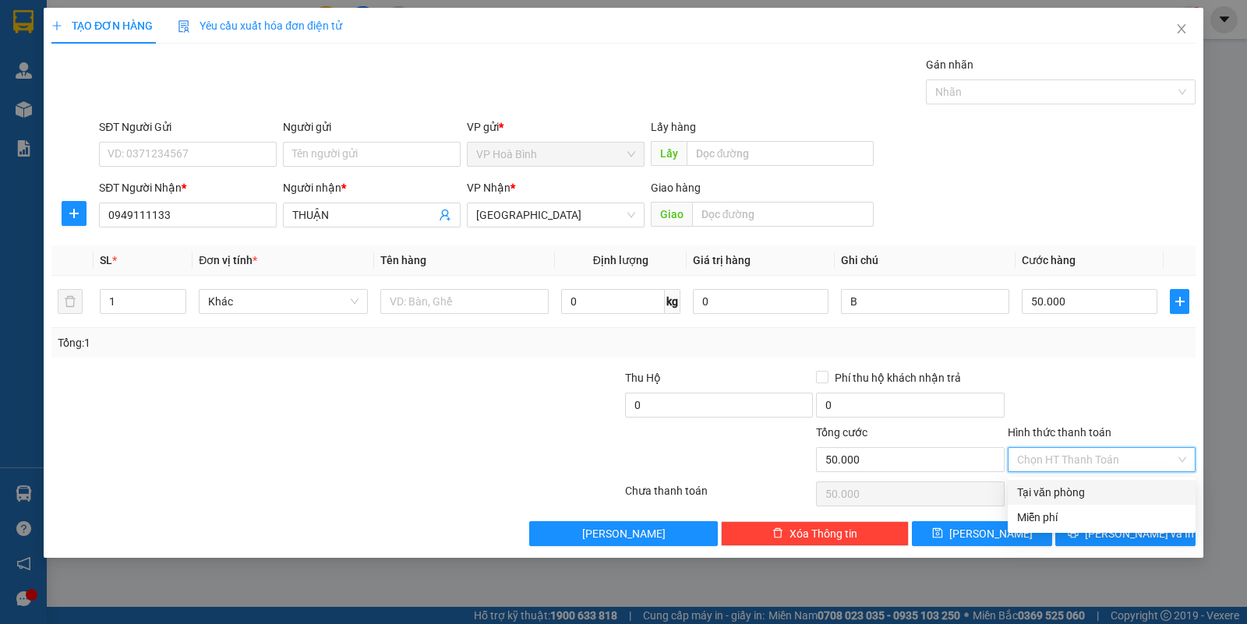
click at [1085, 466] on input "Hình thức thanh toán" at bounding box center [1096, 459] width 158 height 23
click at [1081, 481] on div "Tại văn phòng" at bounding box center [1102, 492] width 188 height 25
type input "0"
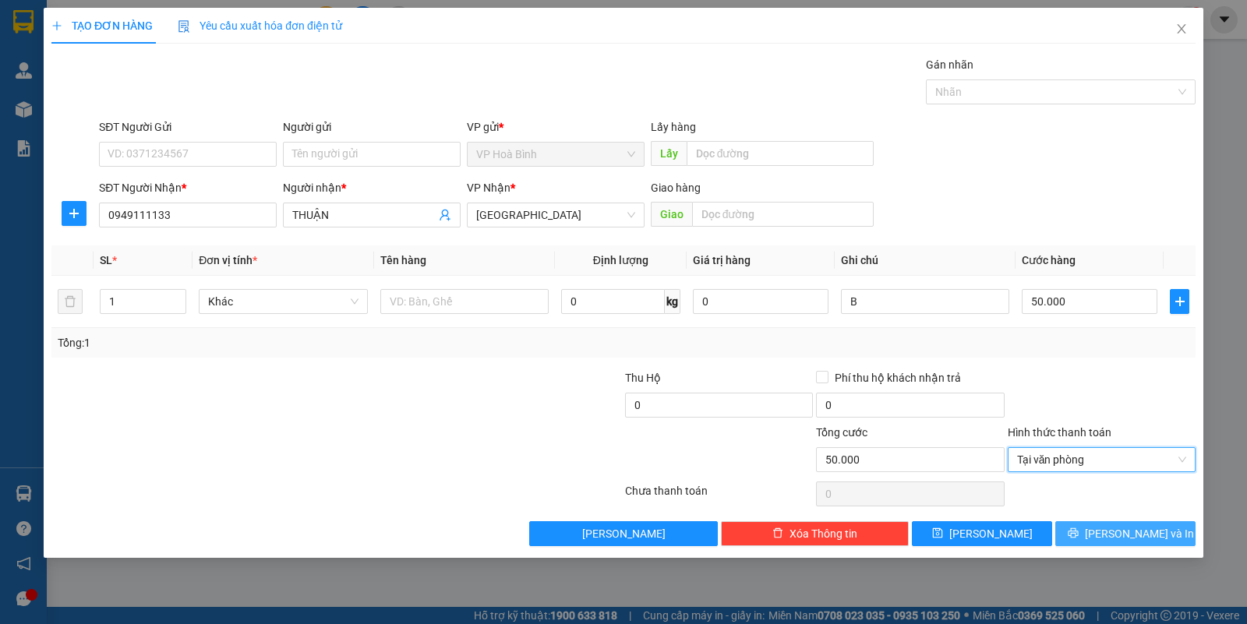
click at [1101, 542] on button "[PERSON_NAME] và In" at bounding box center [1125, 533] width 140 height 25
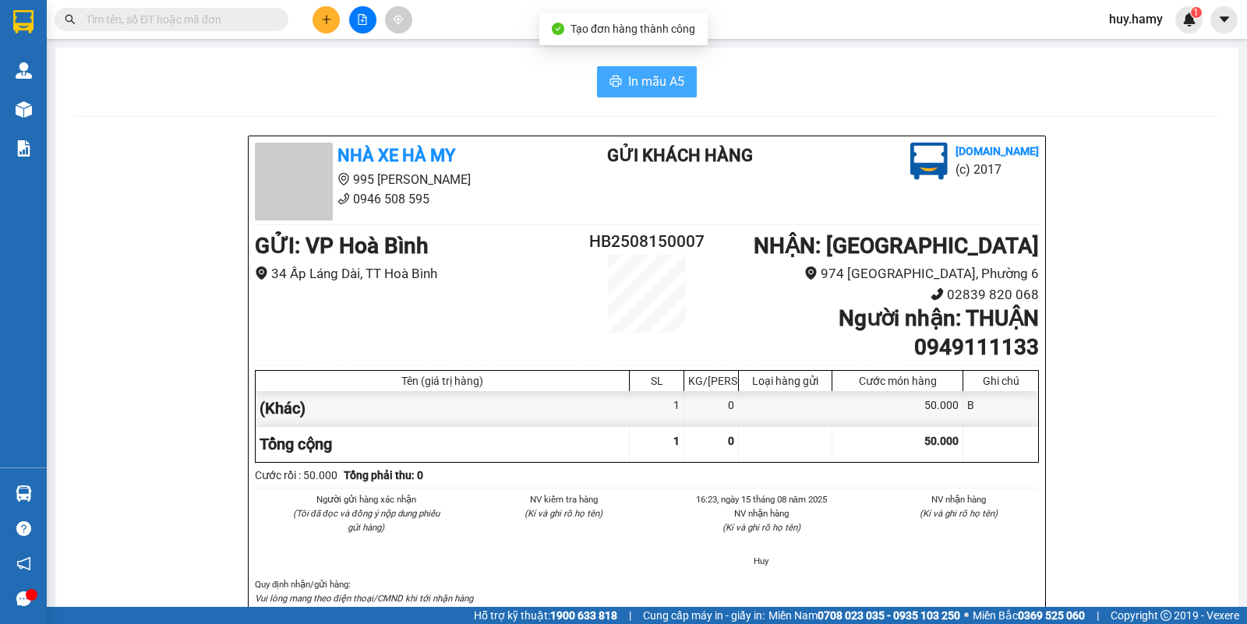
click at [655, 74] on span "In mẫu A5" at bounding box center [656, 81] width 56 height 19
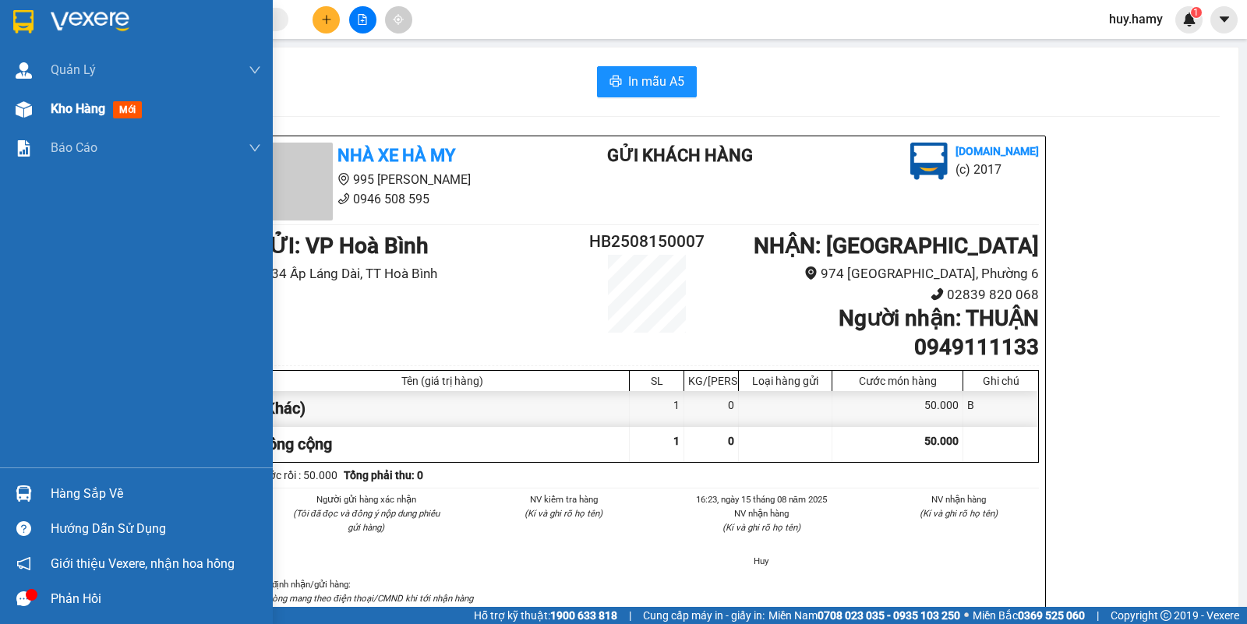
click at [72, 101] on span "Kho hàng" at bounding box center [78, 108] width 55 height 15
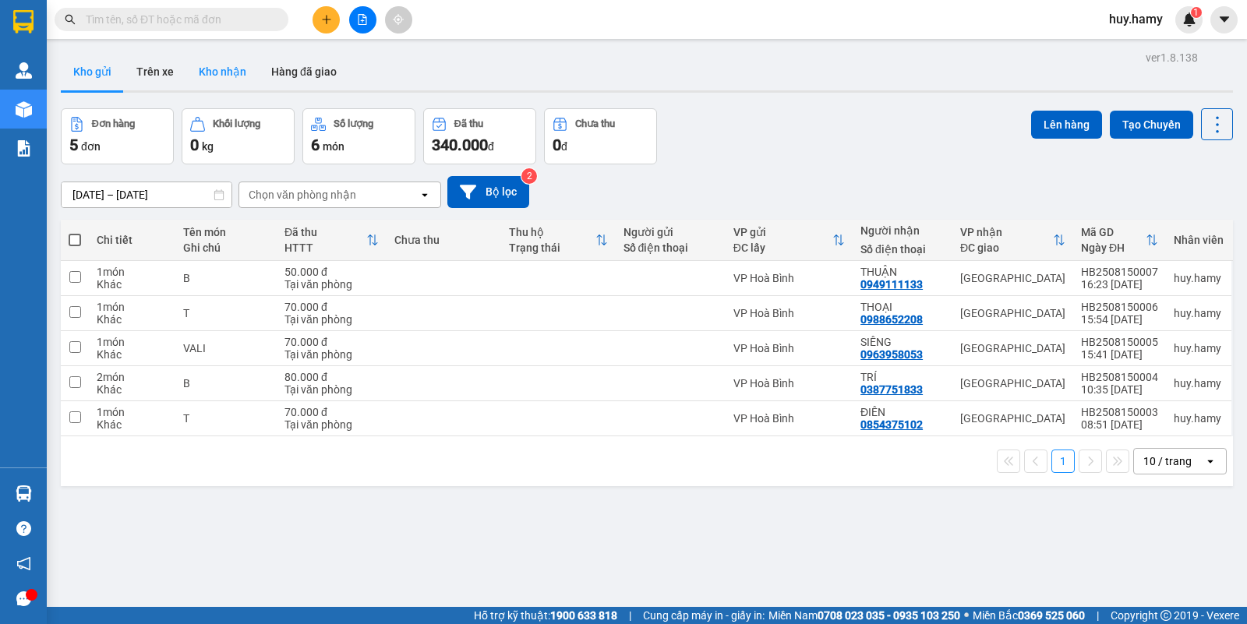
click at [228, 75] on button "Kho nhận" at bounding box center [222, 71] width 72 height 37
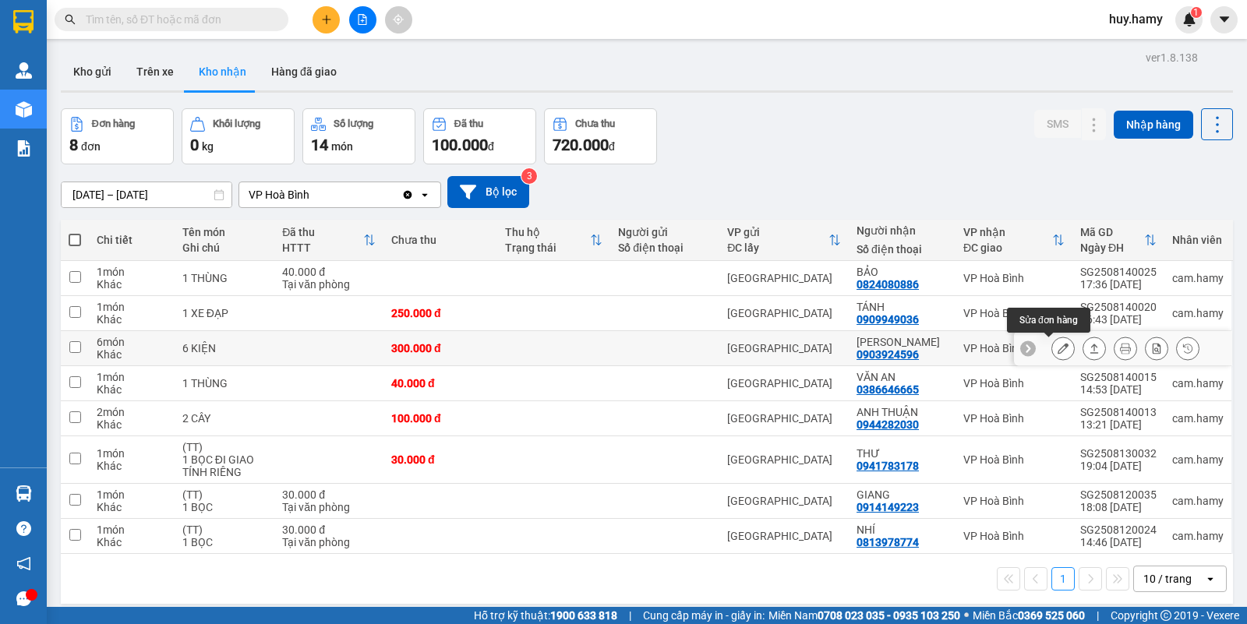
click at [1052, 355] on button at bounding box center [1063, 348] width 22 height 27
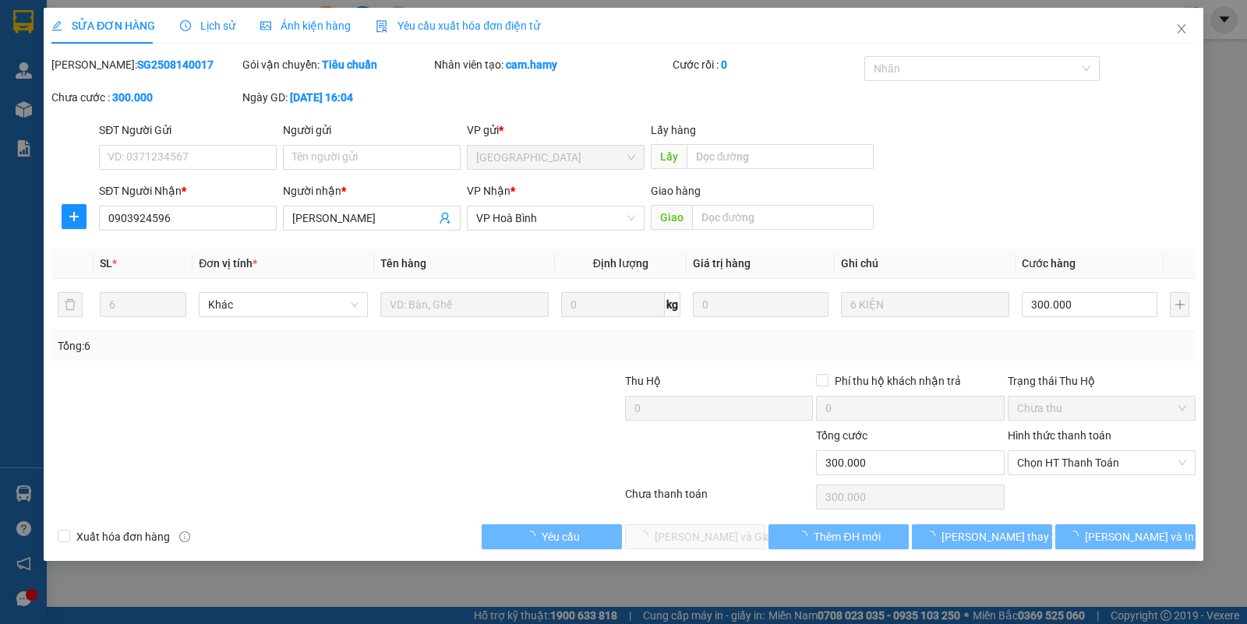
type input "0903924596"
type input "[PERSON_NAME]"
type input "300.000"
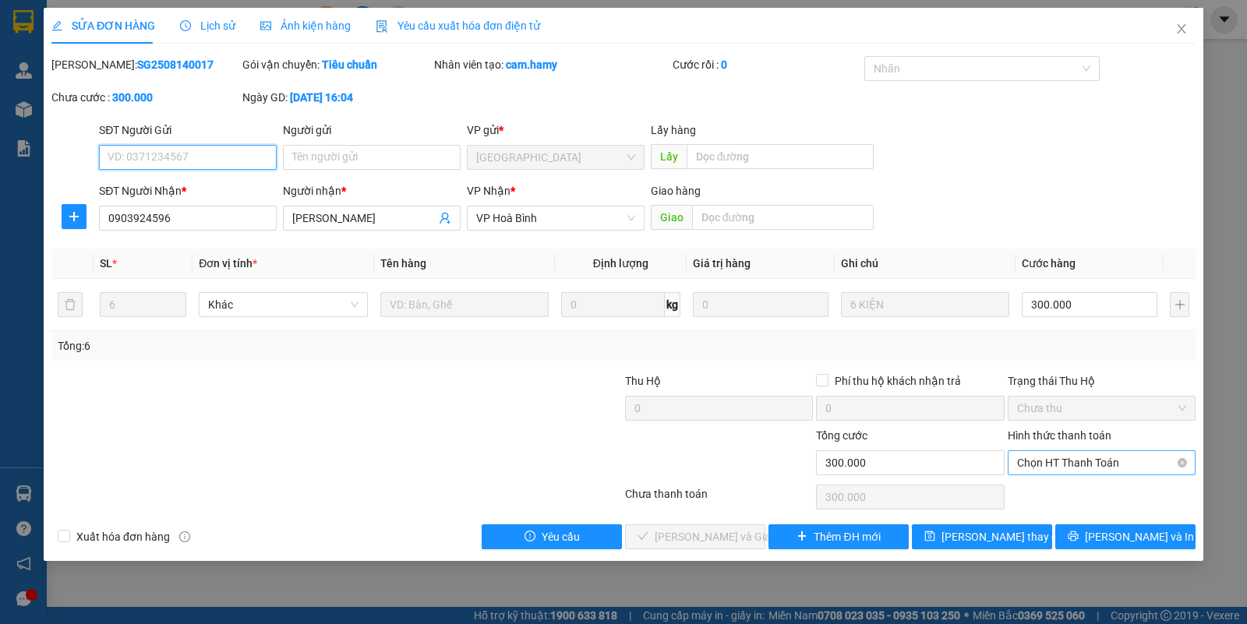
click at [1025, 453] on span "Chọn HT Thanh Toán" at bounding box center [1101, 462] width 169 height 23
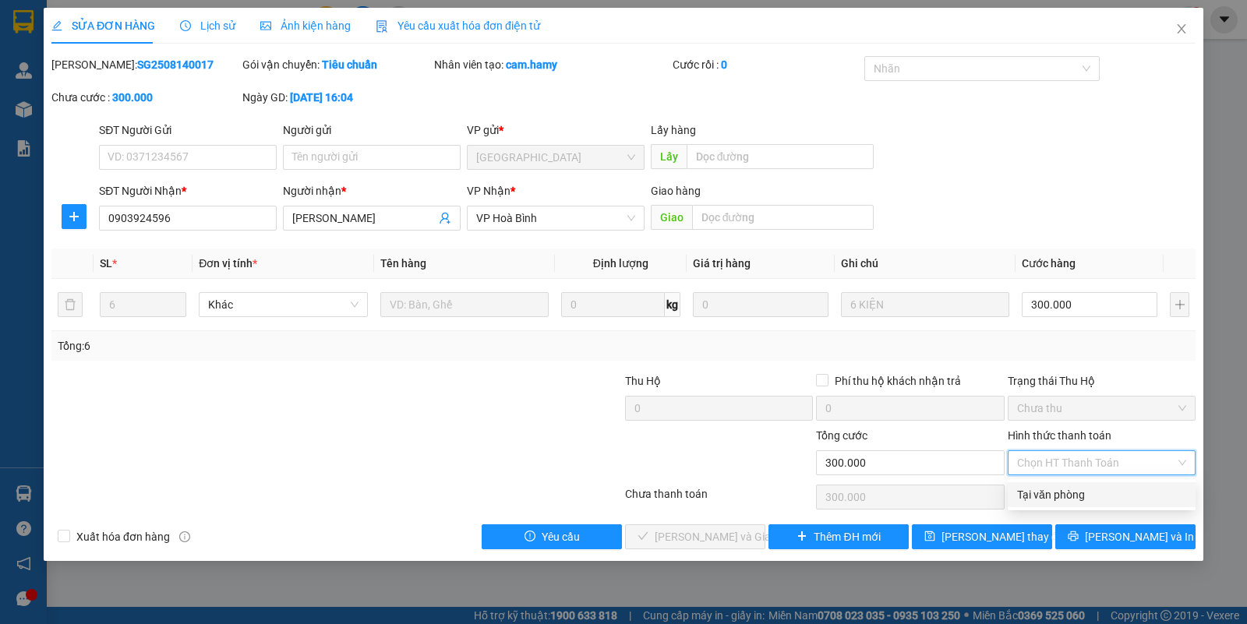
click at [1031, 487] on div "Tại văn phòng" at bounding box center [1101, 494] width 169 height 17
type input "0"
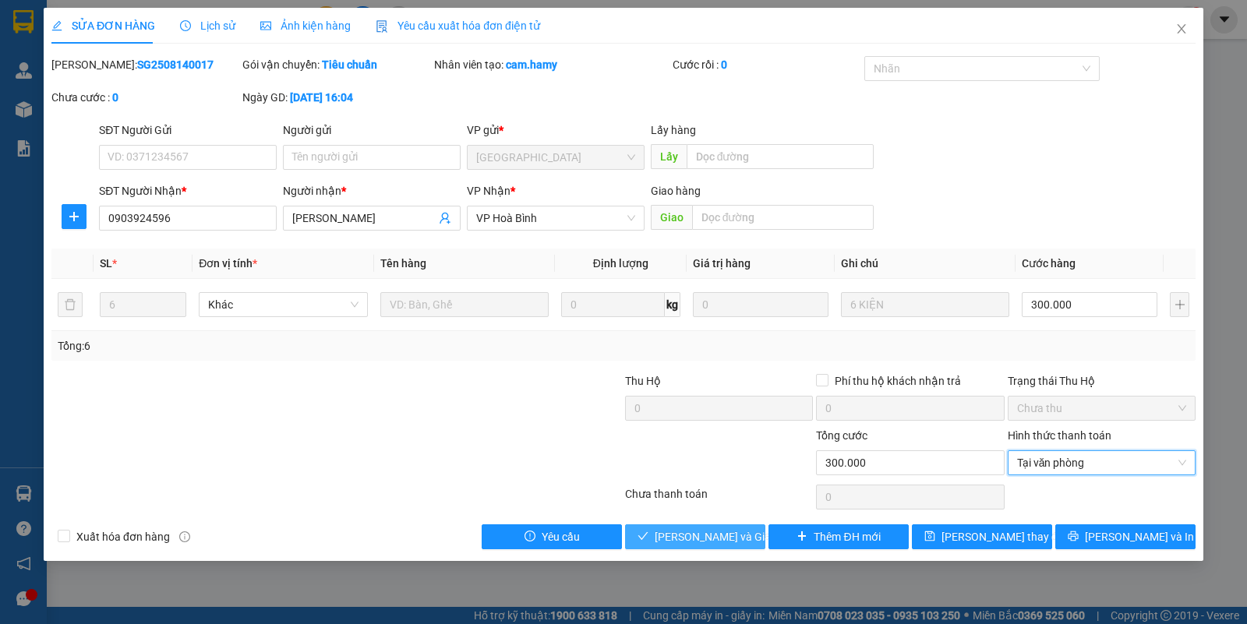
click at [731, 535] on span "[PERSON_NAME] và Giao hàng" at bounding box center [730, 536] width 150 height 17
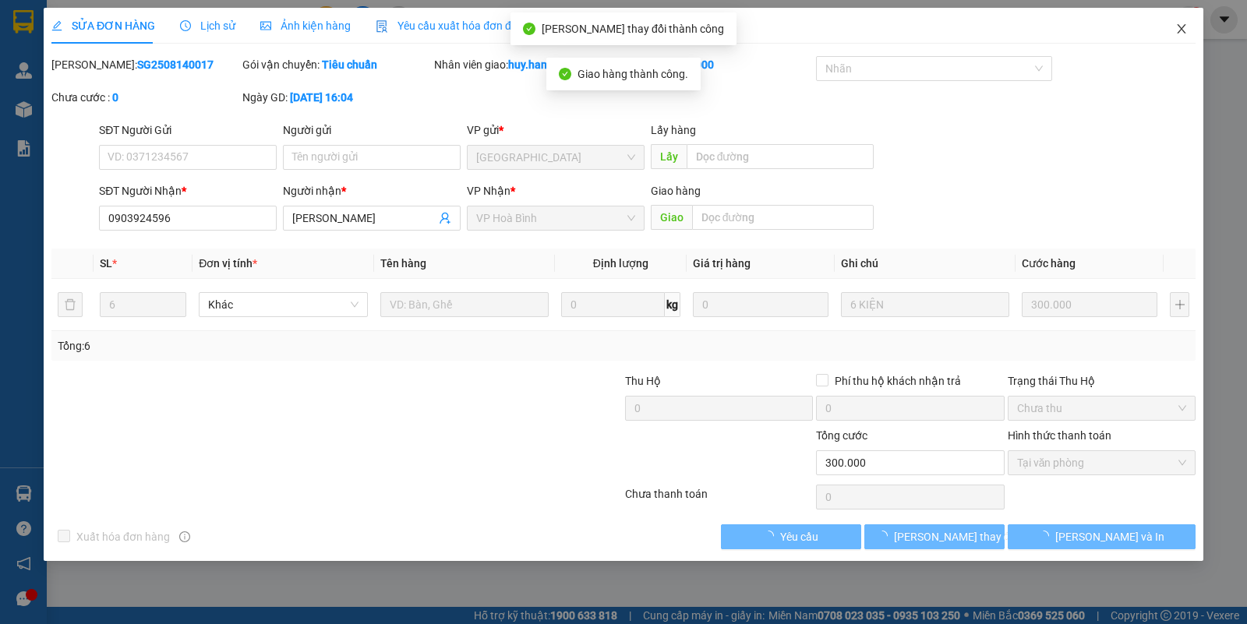
click at [1182, 21] on span "Close" at bounding box center [1181, 30] width 44 height 44
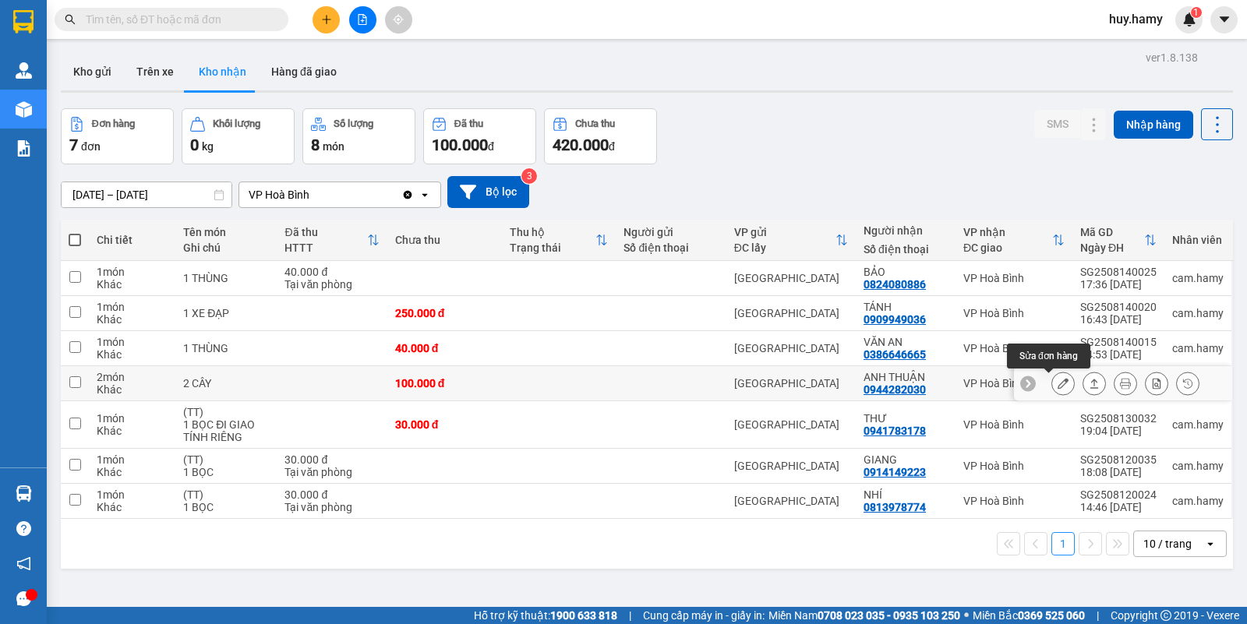
click at [1057, 387] on icon at bounding box center [1062, 383] width 11 height 11
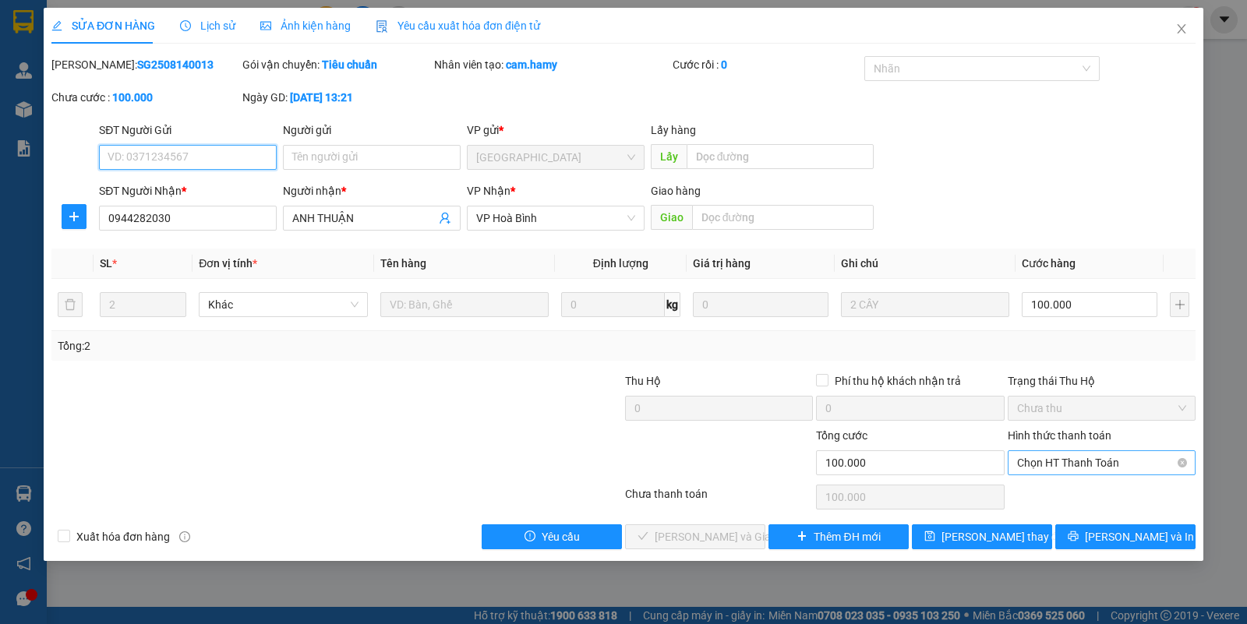
click at [1080, 469] on span "Chọn HT Thanh Toán" at bounding box center [1101, 462] width 169 height 23
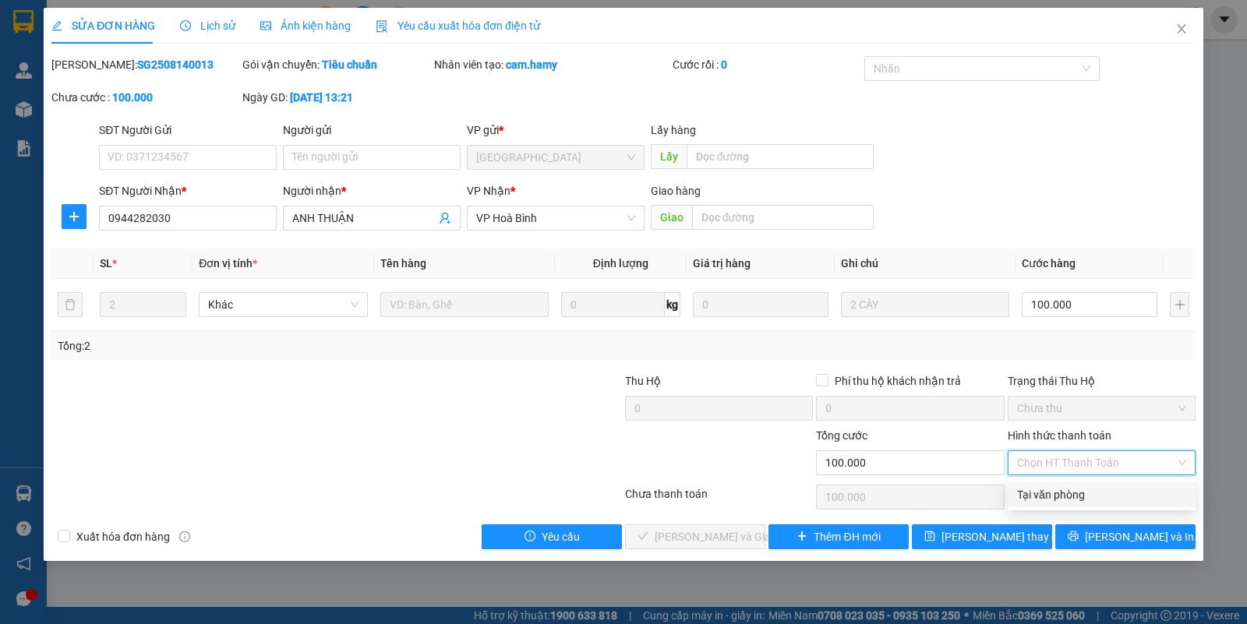
drag, startPoint x: 1049, startPoint y: 497, endPoint x: 1025, endPoint y: 511, distance: 27.3
click at [1048, 497] on div "Tại văn phòng" at bounding box center [1101, 494] width 169 height 17
type input "0"
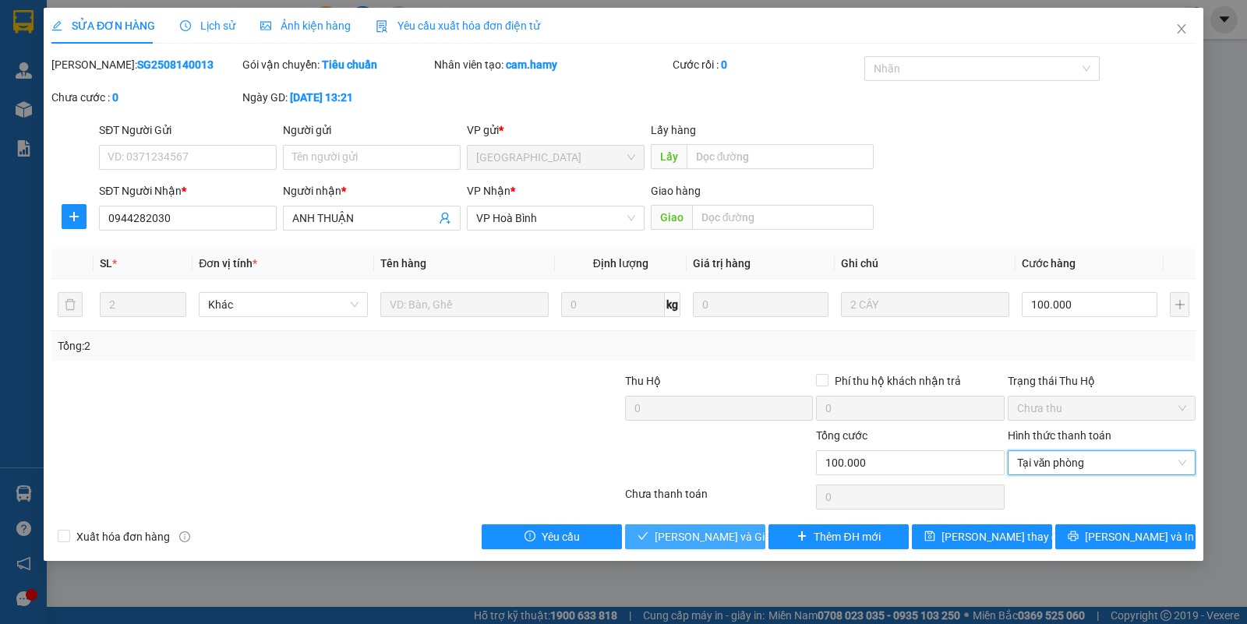
click at [678, 544] on span "[PERSON_NAME] và Giao hàng" at bounding box center [730, 536] width 150 height 17
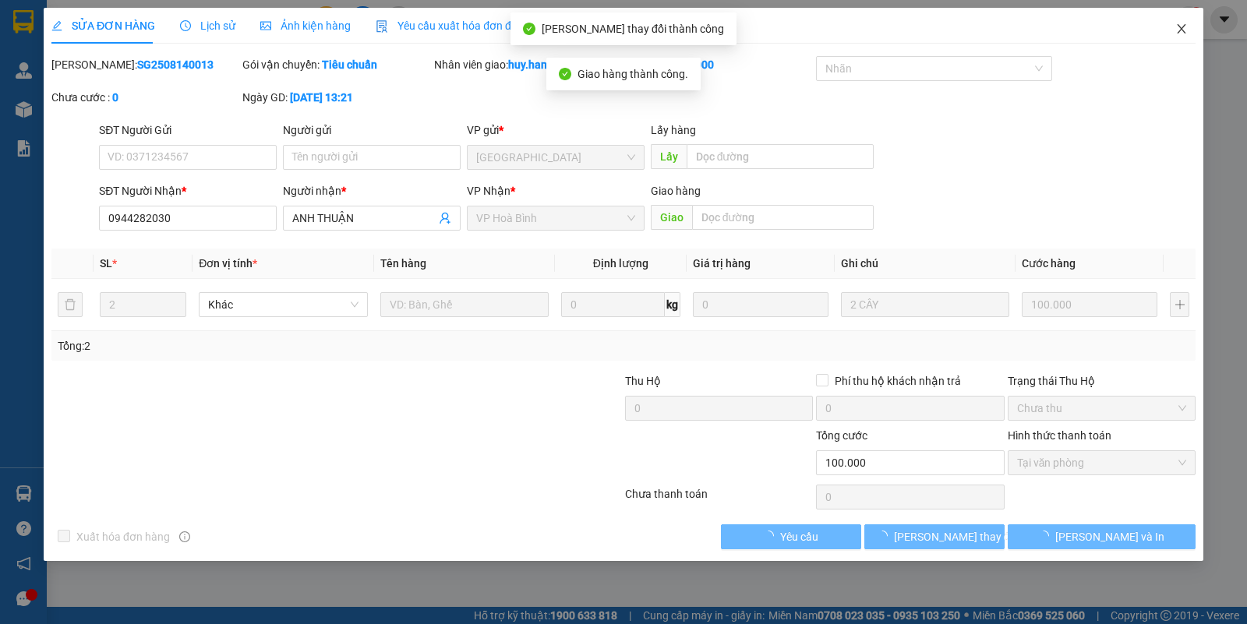
click at [1181, 28] on icon "close" at bounding box center [1181, 29] width 12 height 12
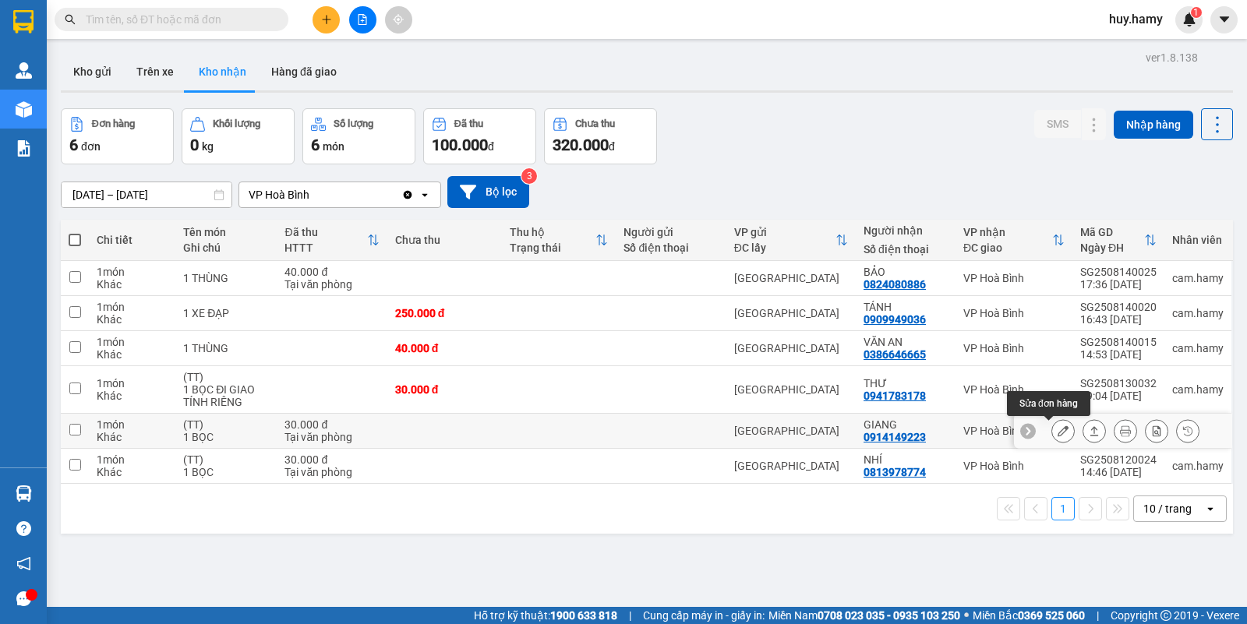
click at [1057, 431] on icon at bounding box center [1062, 430] width 11 height 11
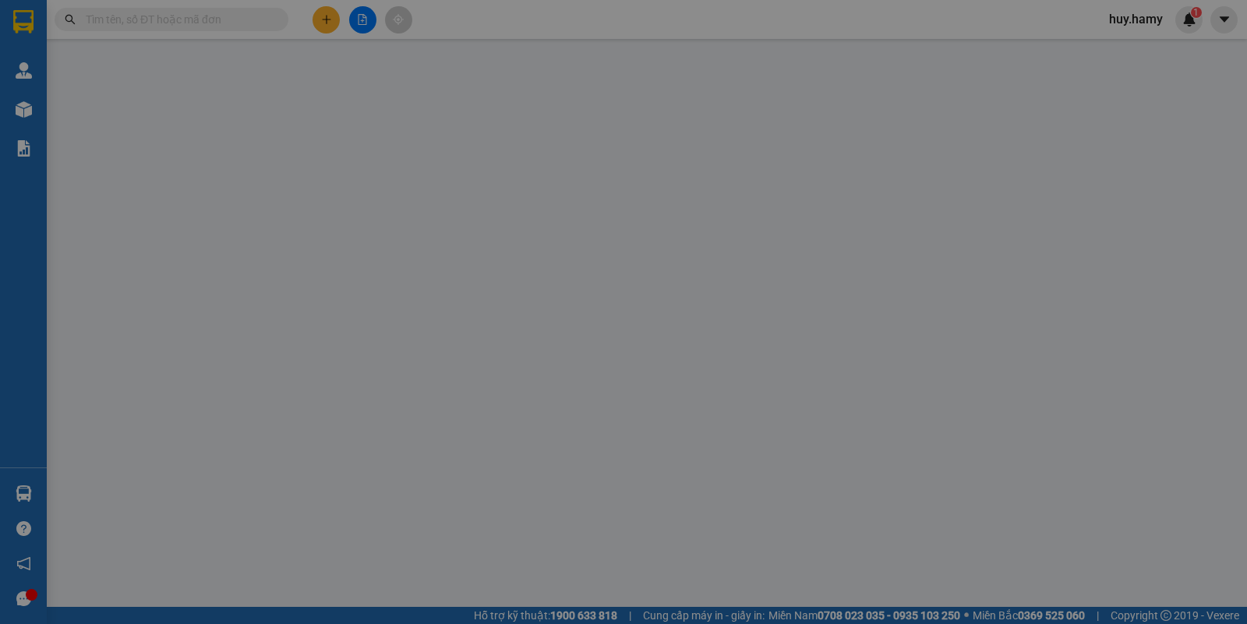
type input "0914149223"
type input "GIANG"
type input "30.000"
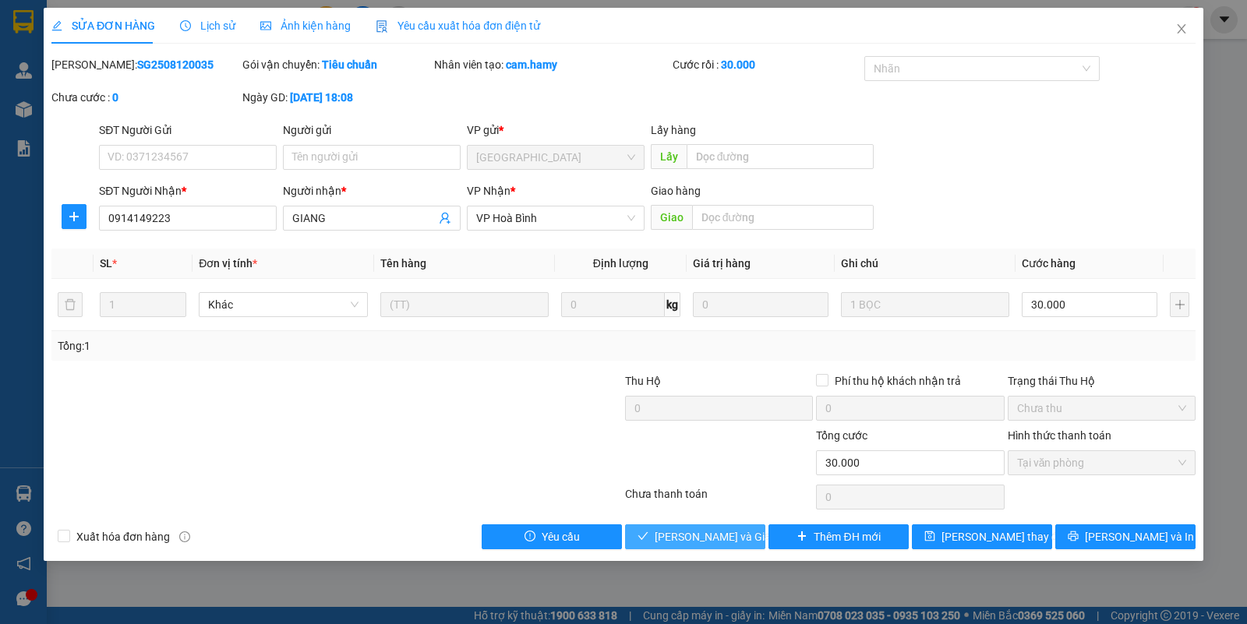
click at [715, 540] on span "[PERSON_NAME] và Giao hàng" at bounding box center [730, 536] width 150 height 17
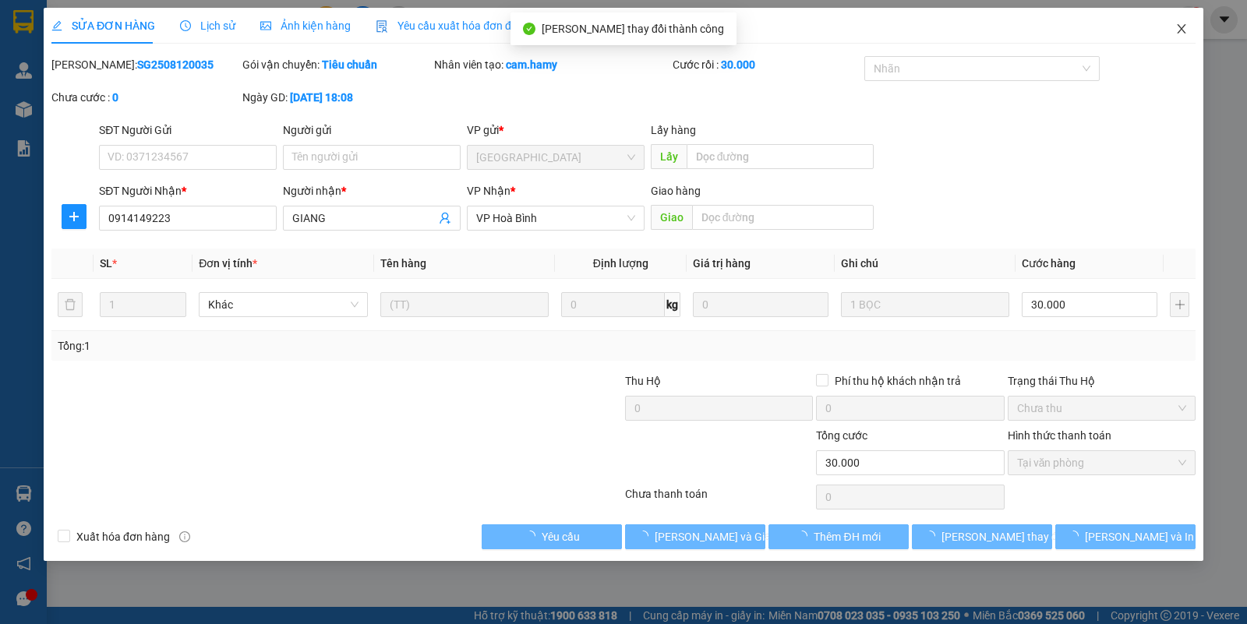
click at [1185, 37] on span "Close" at bounding box center [1181, 30] width 44 height 44
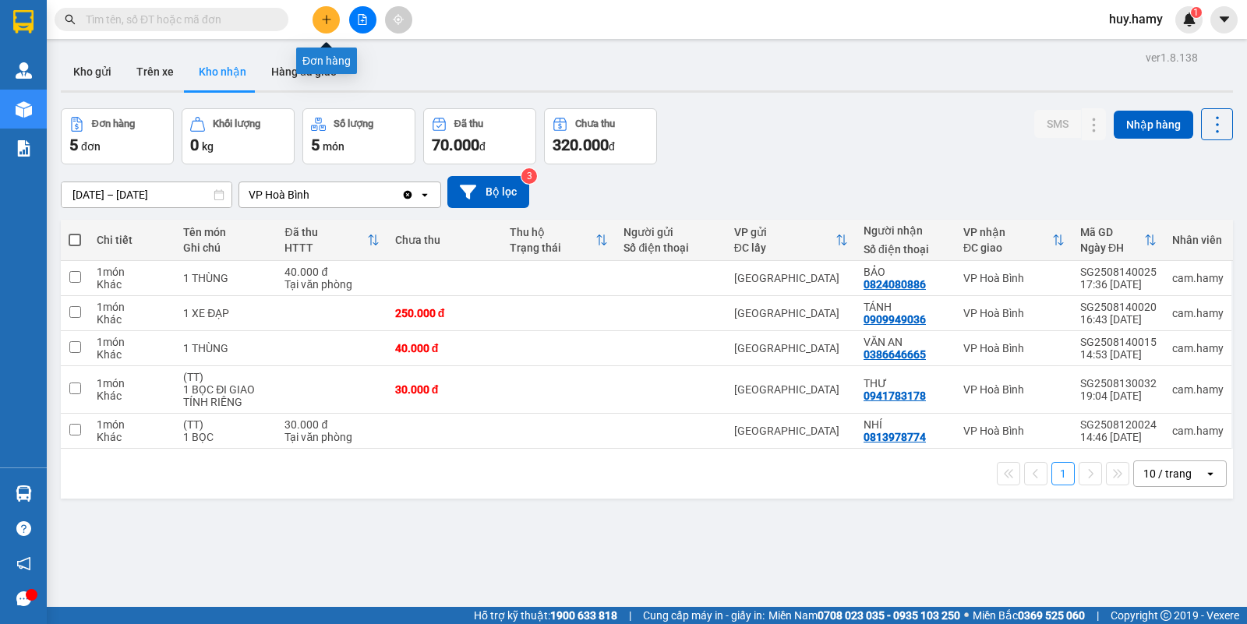
click at [326, 16] on icon "plus" at bounding box center [326, 19] width 1 height 9
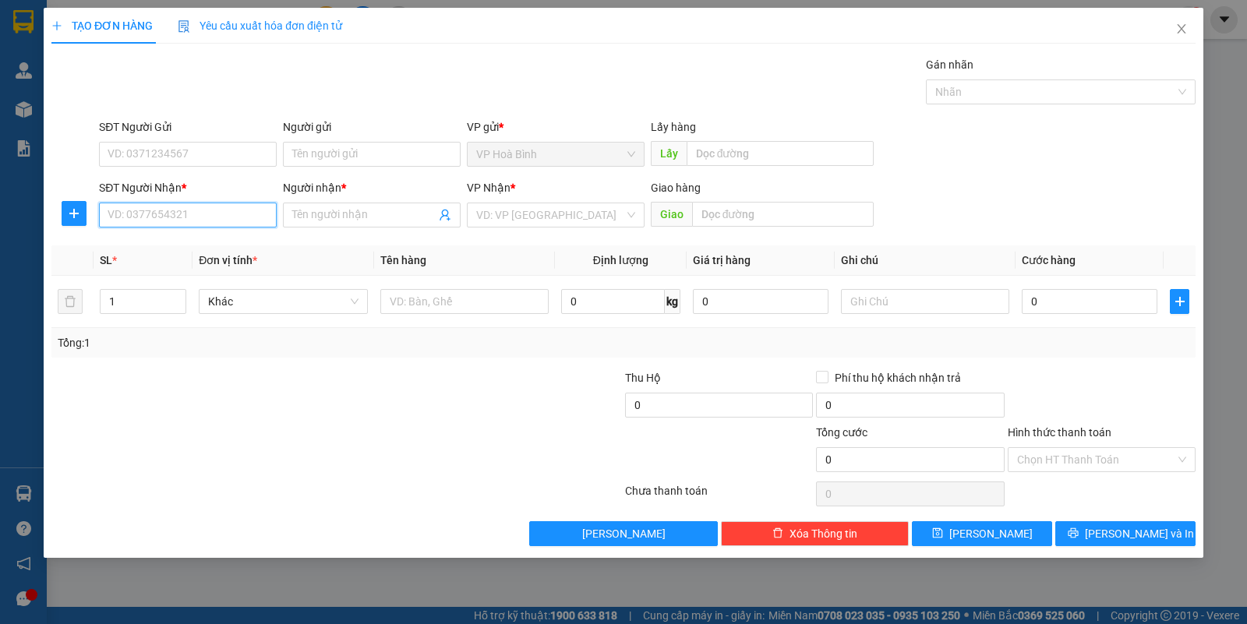
click at [192, 216] on input "SĐT Người Nhận *" at bounding box center [188, 215] width 178 height 25
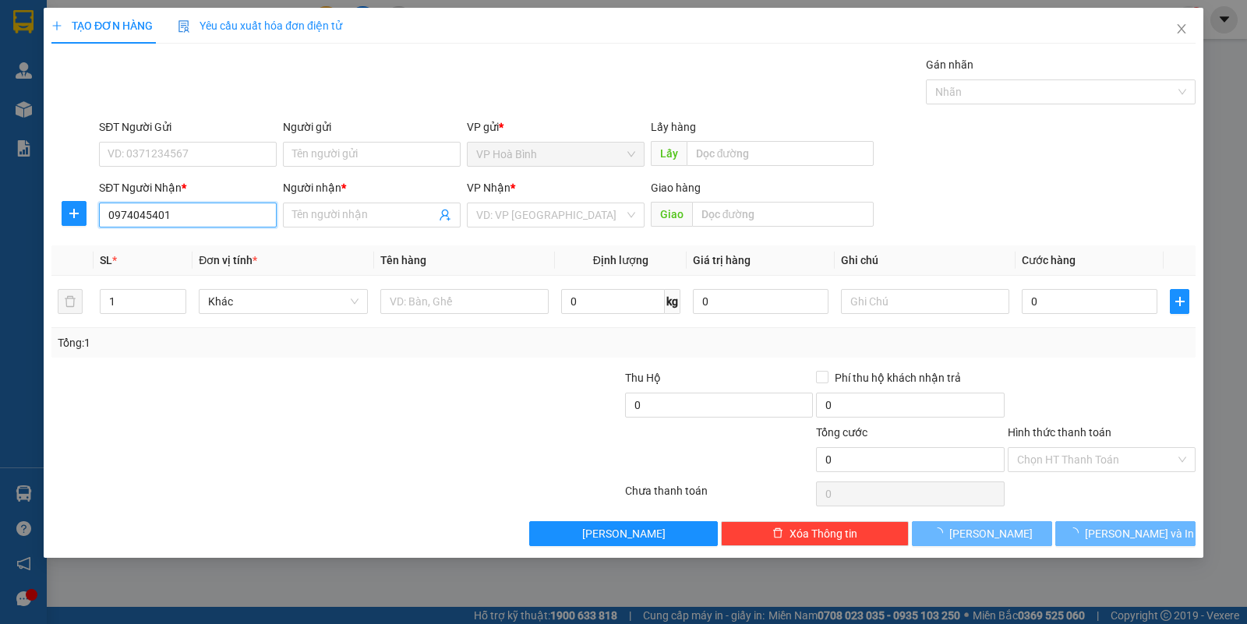
click at [192, 216] on input "0974045401" at bounding box center [188, 215] width 178 height 25
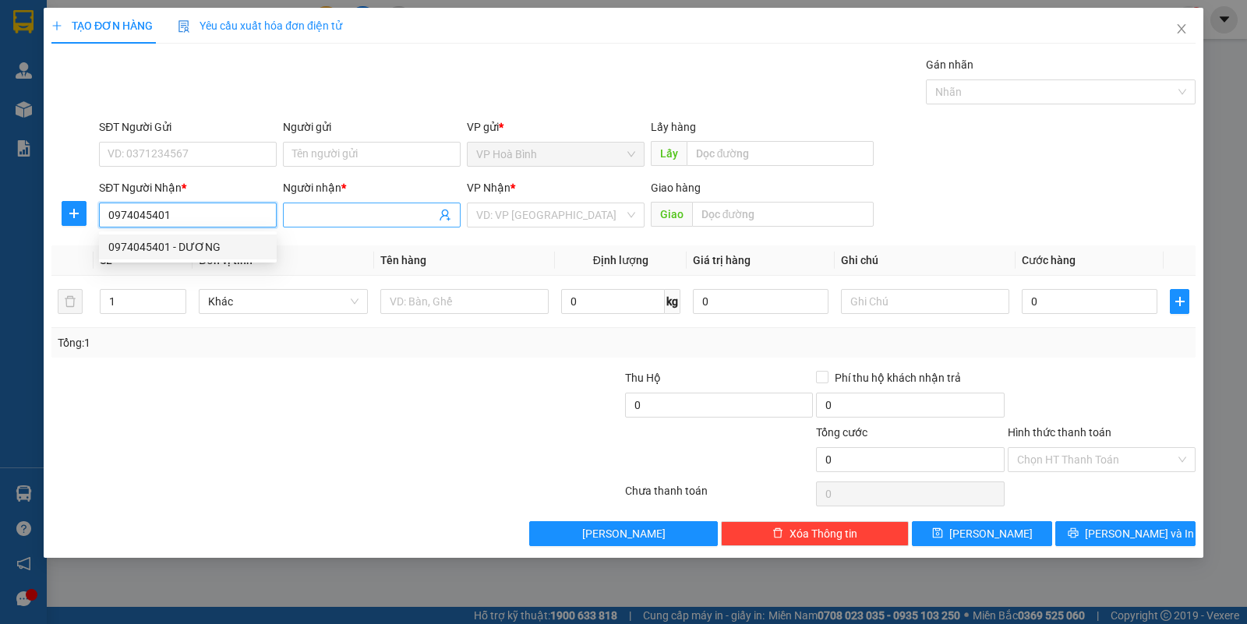
type input "0974045401"
click at [337, 211] on input "Người nhận *" at bounding box center [363, 214] width 143 height 17
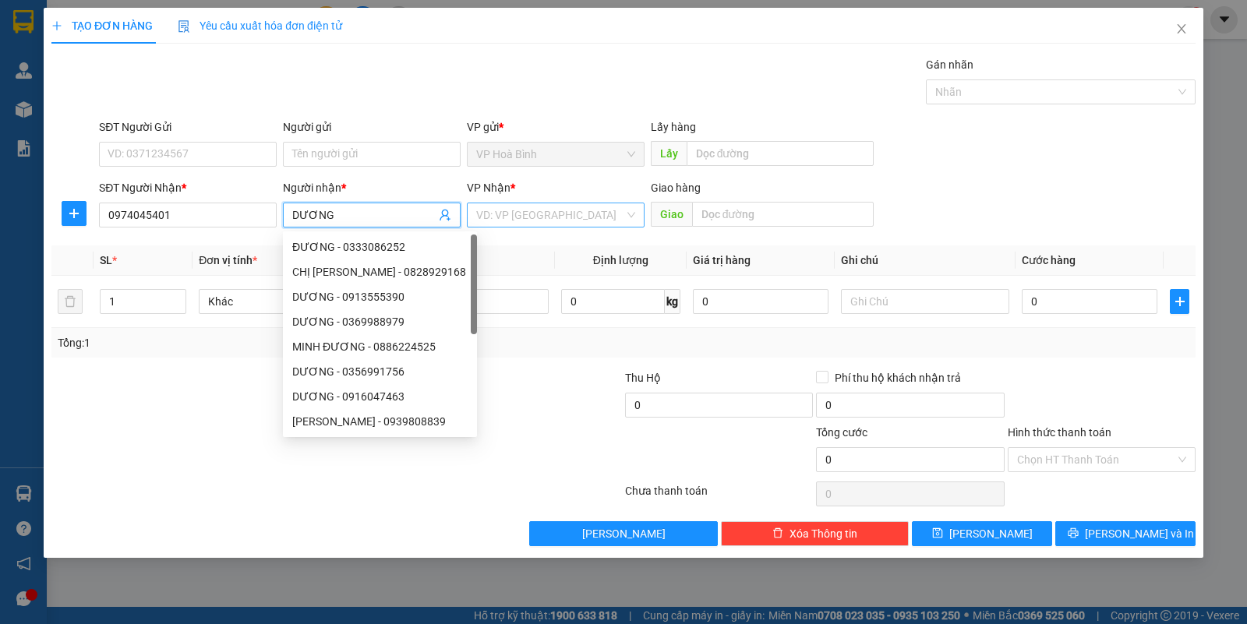
type input "DƯƠNG"
click at [508, 214] on input "search" at bounding box center [550, 214] width 148 height 23
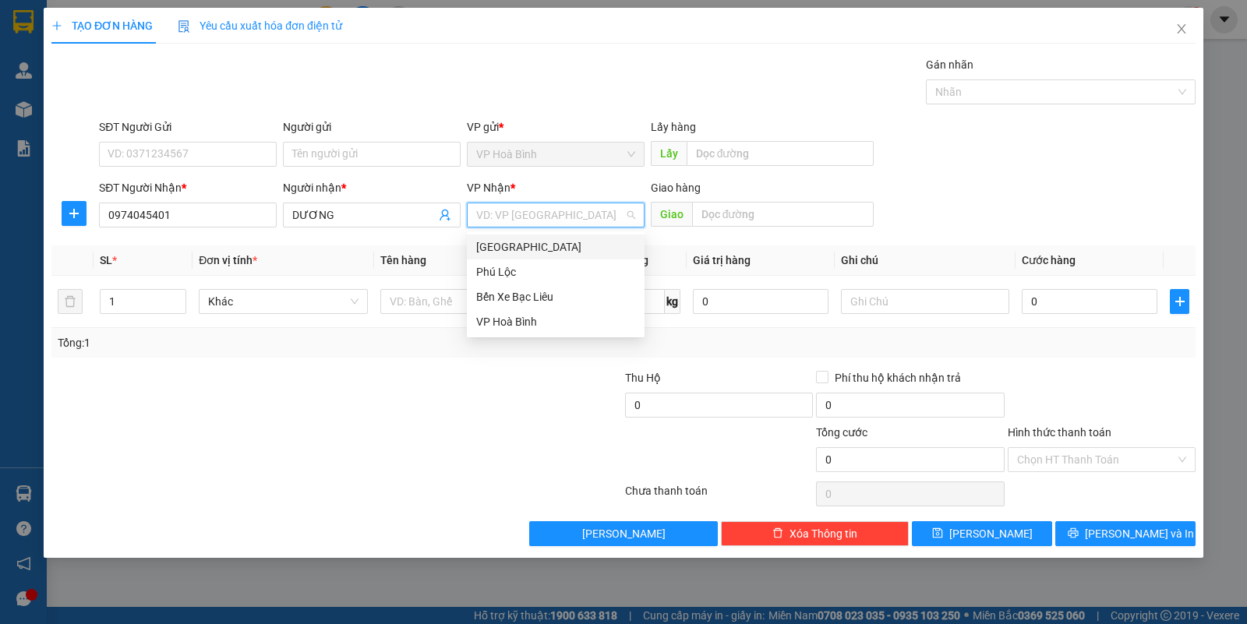
click at [508, 244] on div "[GEOGRAPHIC_DATA]" at bounding box center [555, 246] width 159 height 17
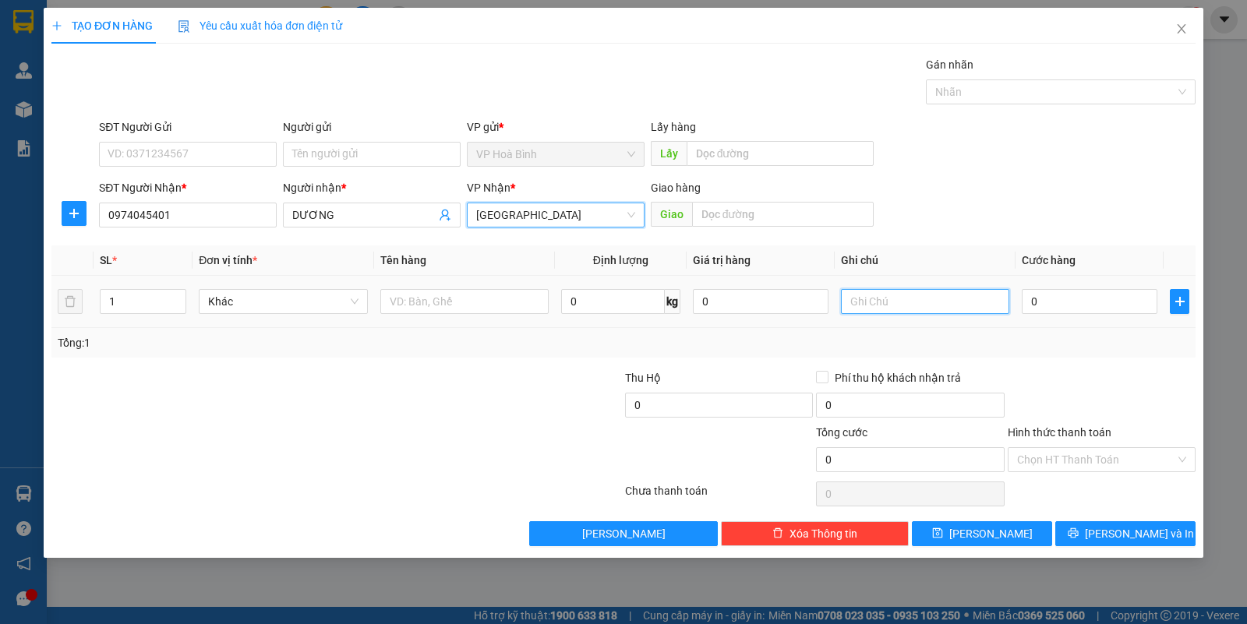
click at [894, 312] on input "text" at bounding box center [925, 301] width 168 height 25
type input "T"
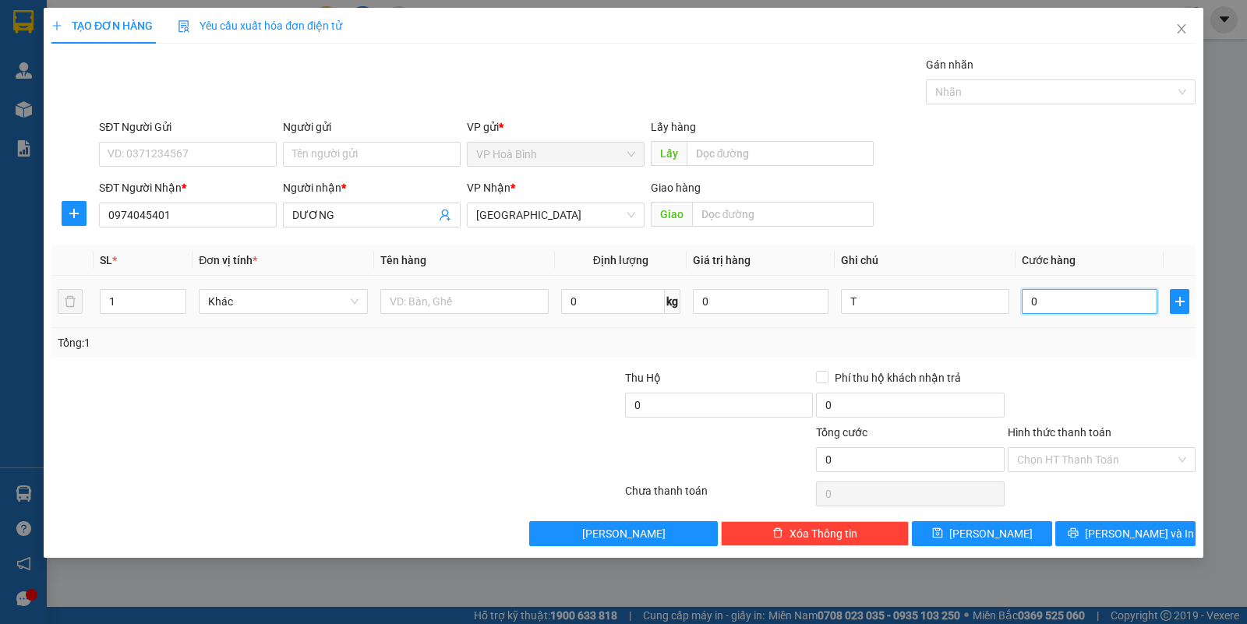
click at [1058, 312] on input "0" at bounding box center [1090, 301] width 136 height 25
type input "7"
type input "70"
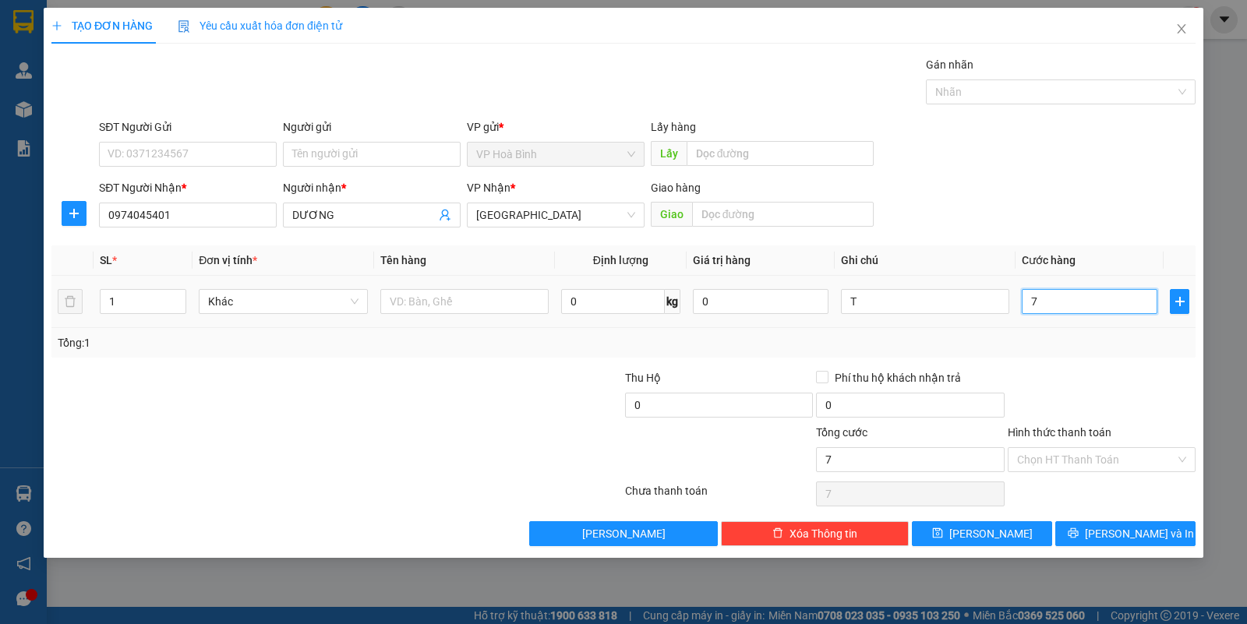
type input "70"
type input "700"
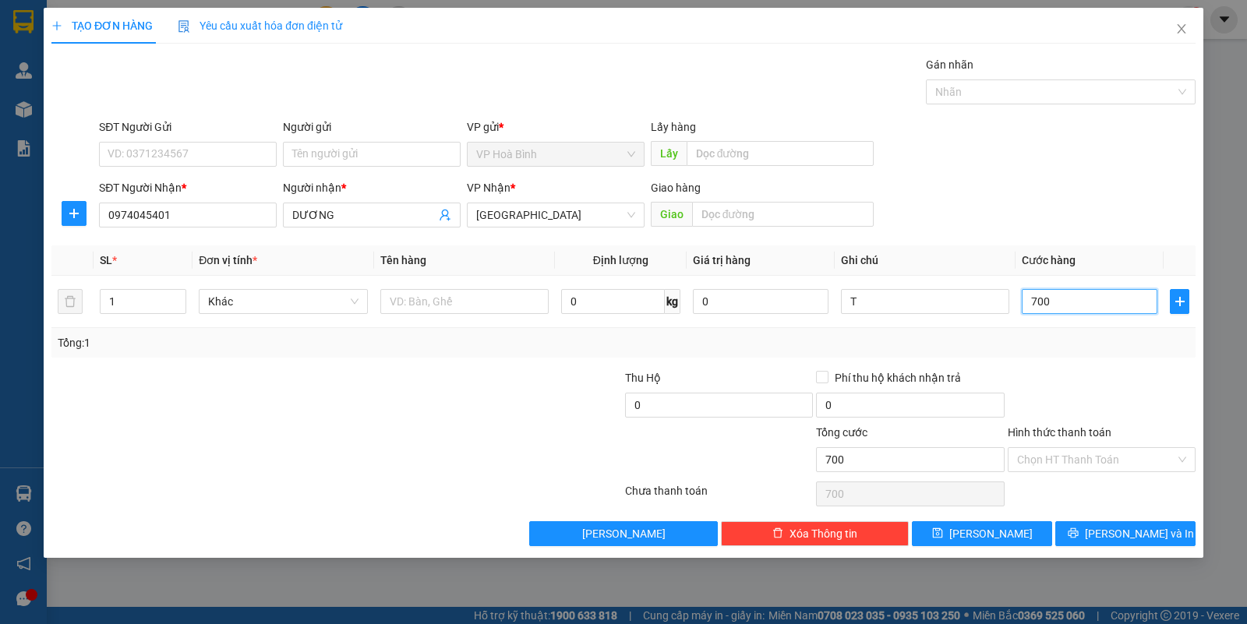
type input "7.000"
type input "70.000"
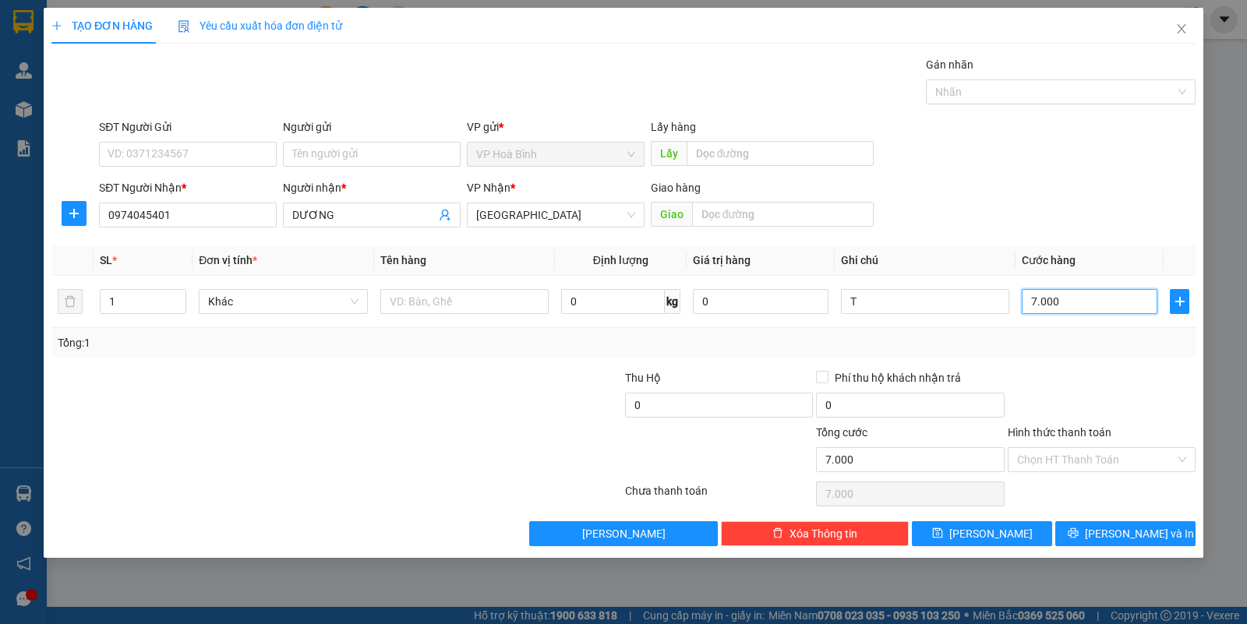
type input "70.000"
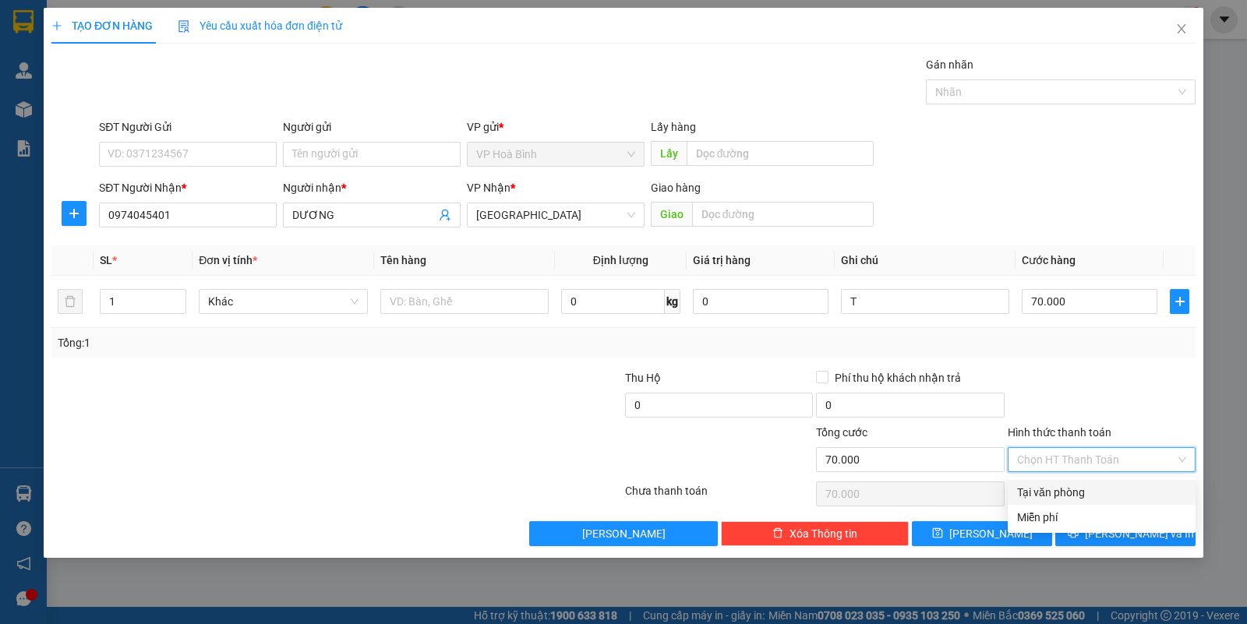
click at [1060, 466] on input "Hình thức thanh toán" at bounding box center [1096, 459] width 158 height 23
click at [1060, 495] on div "Tại văn phòng" at bounding box center [1101, 492] width 169 height 17
type input "0"
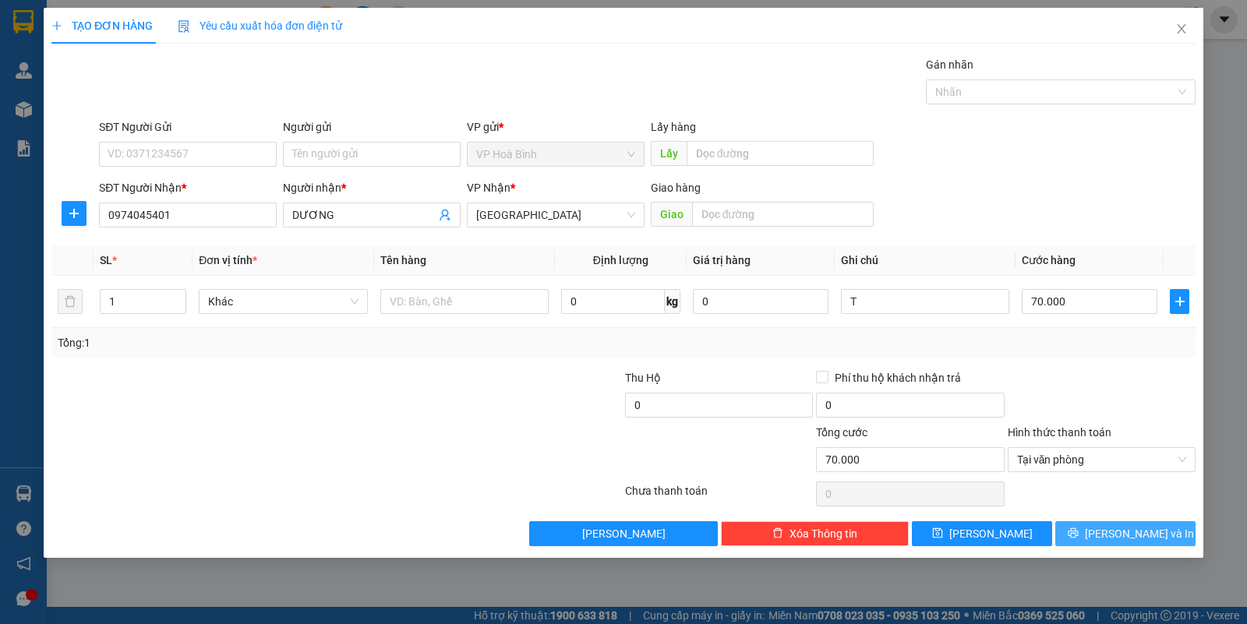
click at [1085, 531] on button "[PERSON_NAME] và In" at bounding box center [1125, 533] width 140 height 25
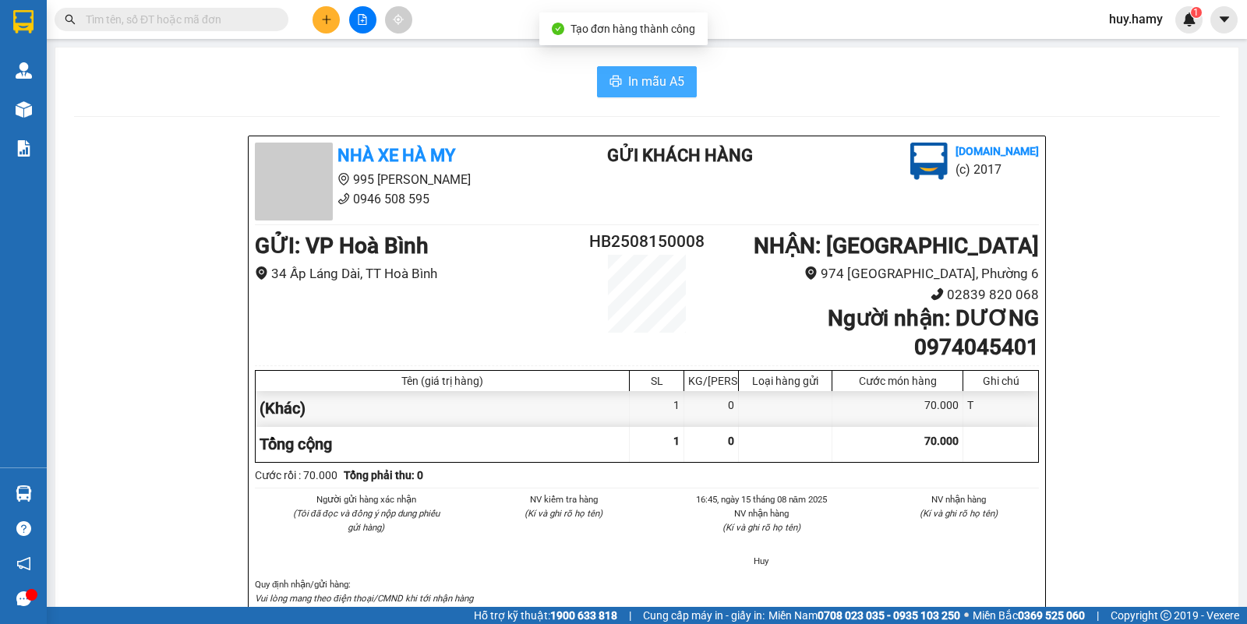
drag, startPoint x: 632, startPoint y: 68, endPoint x: 631, endPoint y: 76, distance: 7.8
click at [631, 68] on button "In mẫu A5" at bounding box center [647, 81] width 100 height 31
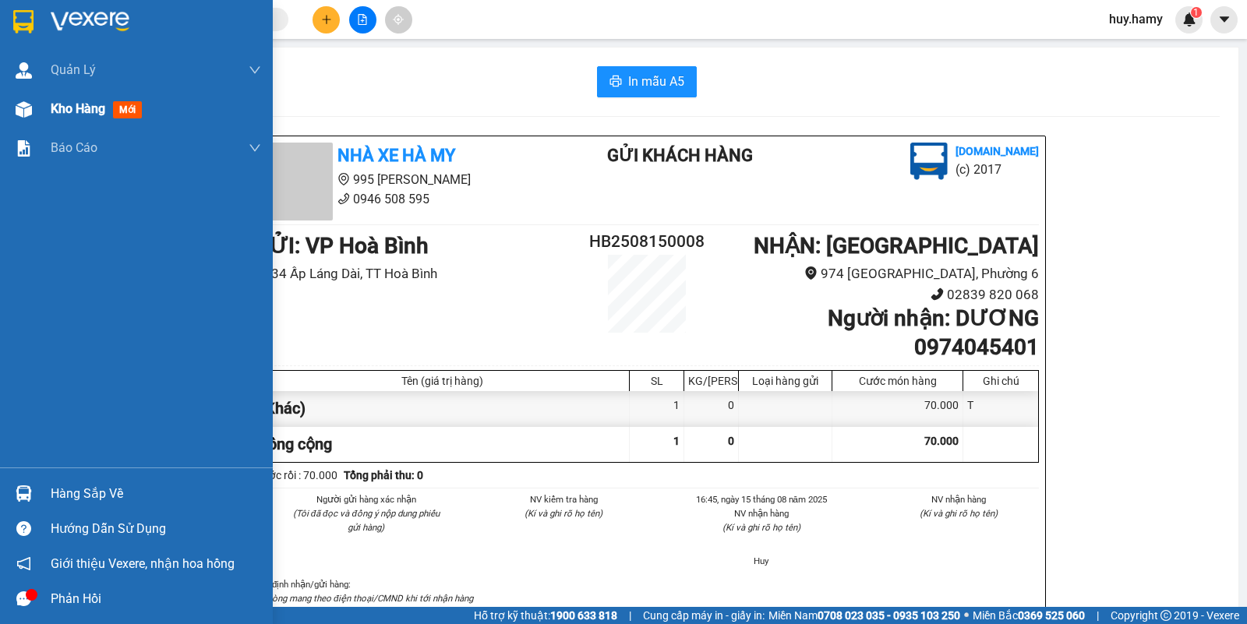
drag, startPoint x: 71, startPoint y: 100, endPoint x: 108, endPoint y: 243, distance: 148.0
click at [72, 104] on span "Kho hàng" at bounding box center [78, 108] width 55 height 15
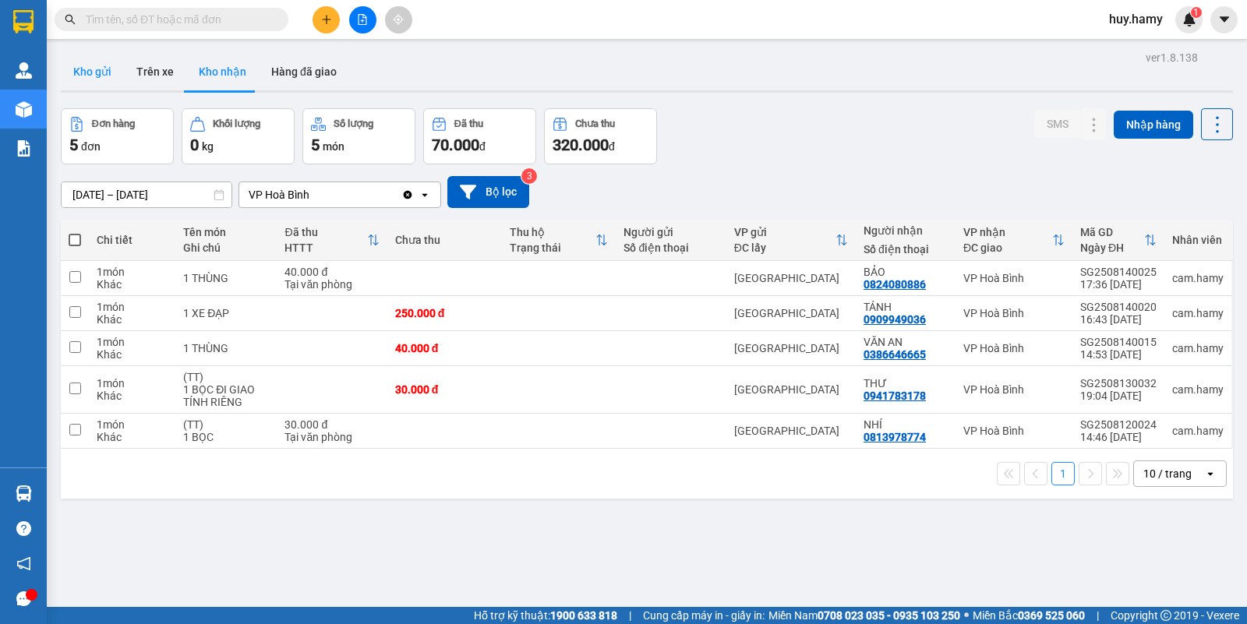
click at [94, 55] on button "Kho gửi" at bounding box center [92, 71] width 63 height 37
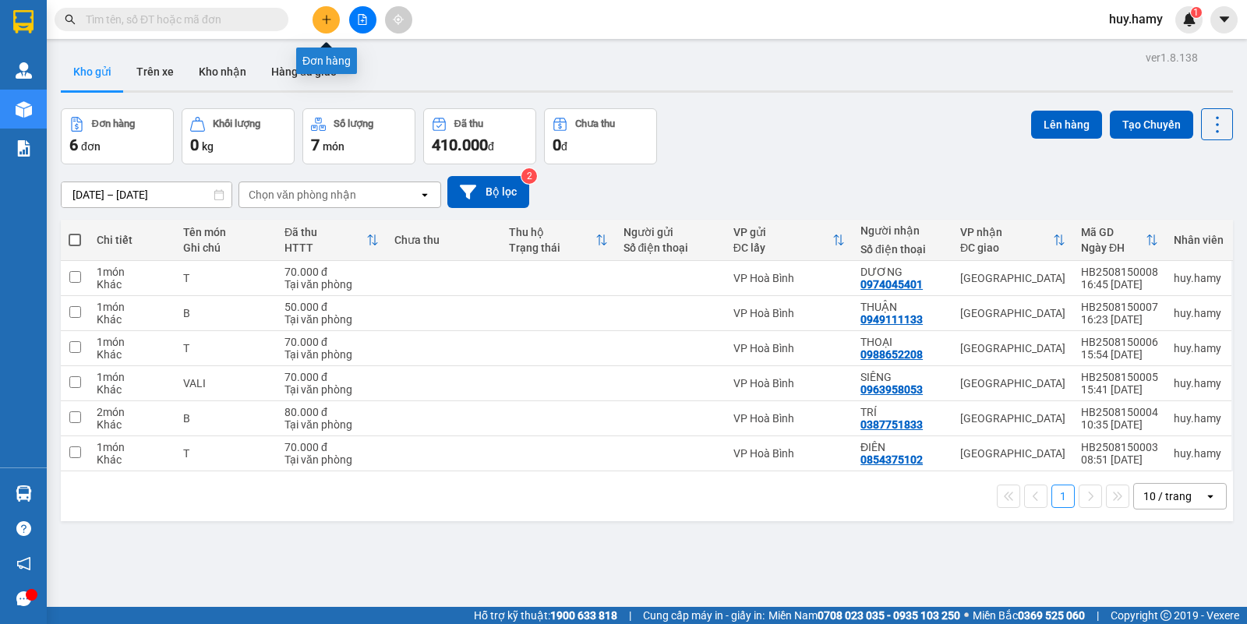
click at [321, 25] on button at bounding box center [325, 19] width 27 height 27
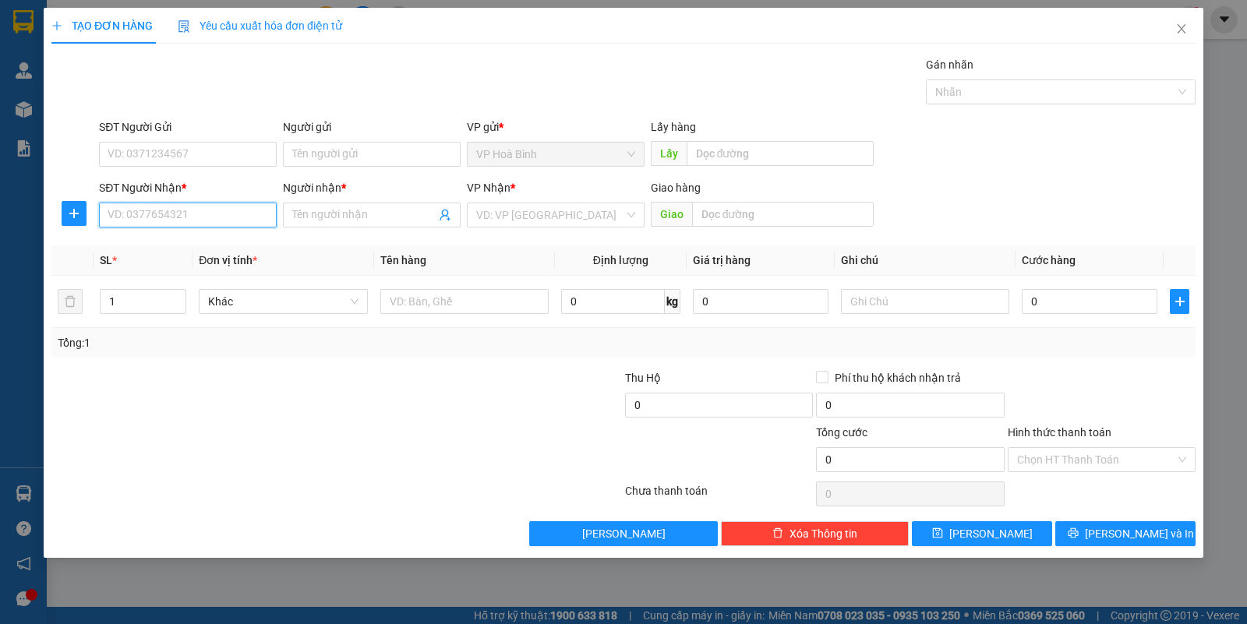
click at [153, 224] on input "SĐT Người Nhận *" at bounding box center [188, 215] width 178 height 25
type input "0942123852"
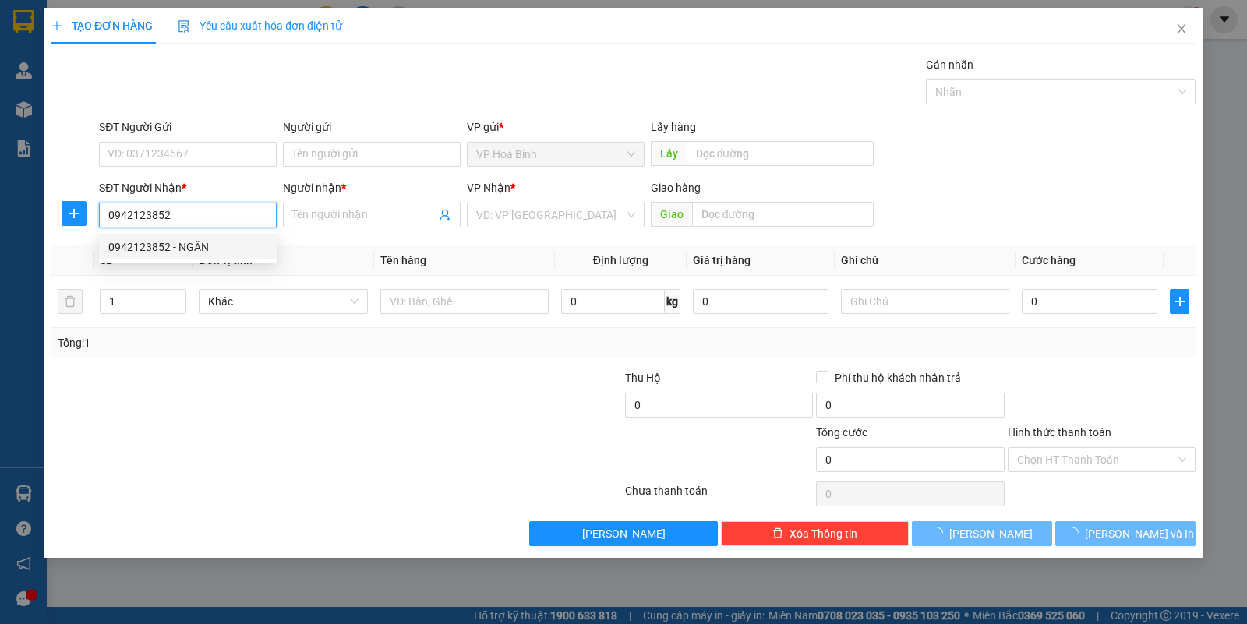
click at [157, 239] on div "0942123852 - NGÂN" at bounding box center [187, 246] width 159 height 17
type input "NGÂN"
type input "80.000"
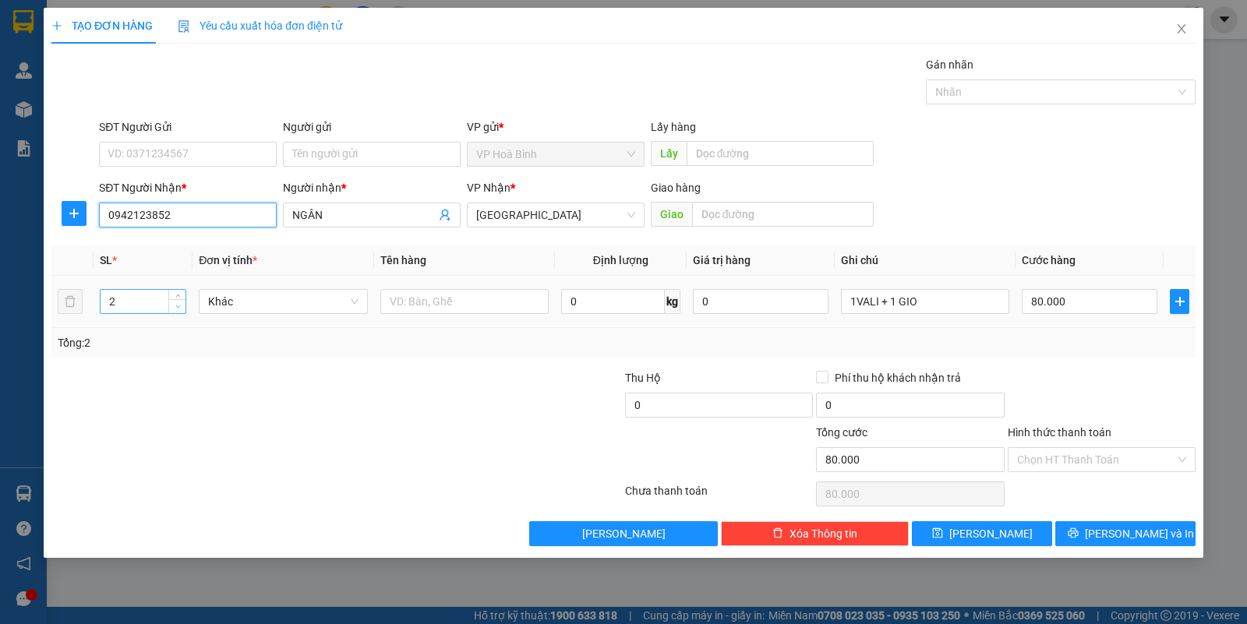
type input "0942123852"
type input "1"
click at [182, 309] on span "down" at bounding box center [177, 306] width 9 height 9
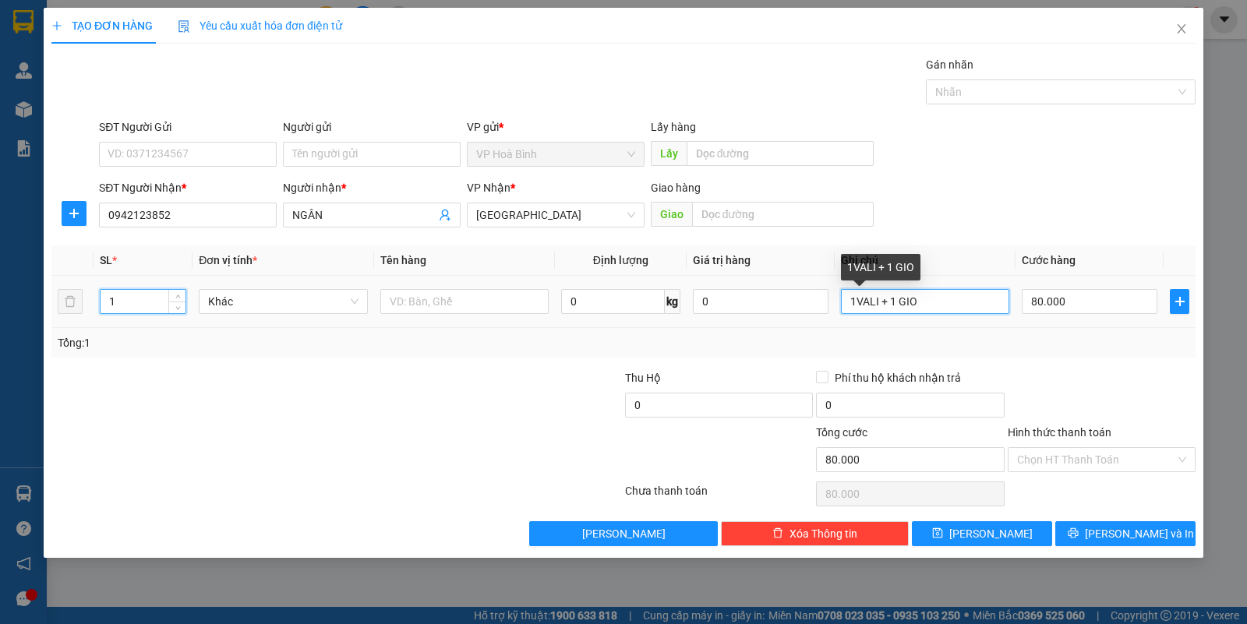
type input "0"
drag, startPoint x: 957, startPoint y: 296, endPoint x: 760, endPoint y: 324, distance: 199.1
click at [760, 324] on tr "1 Khác 0 kg 0 1VALI + 1 GIO 0" at bounding box center [623, 302] width 1144 height 52
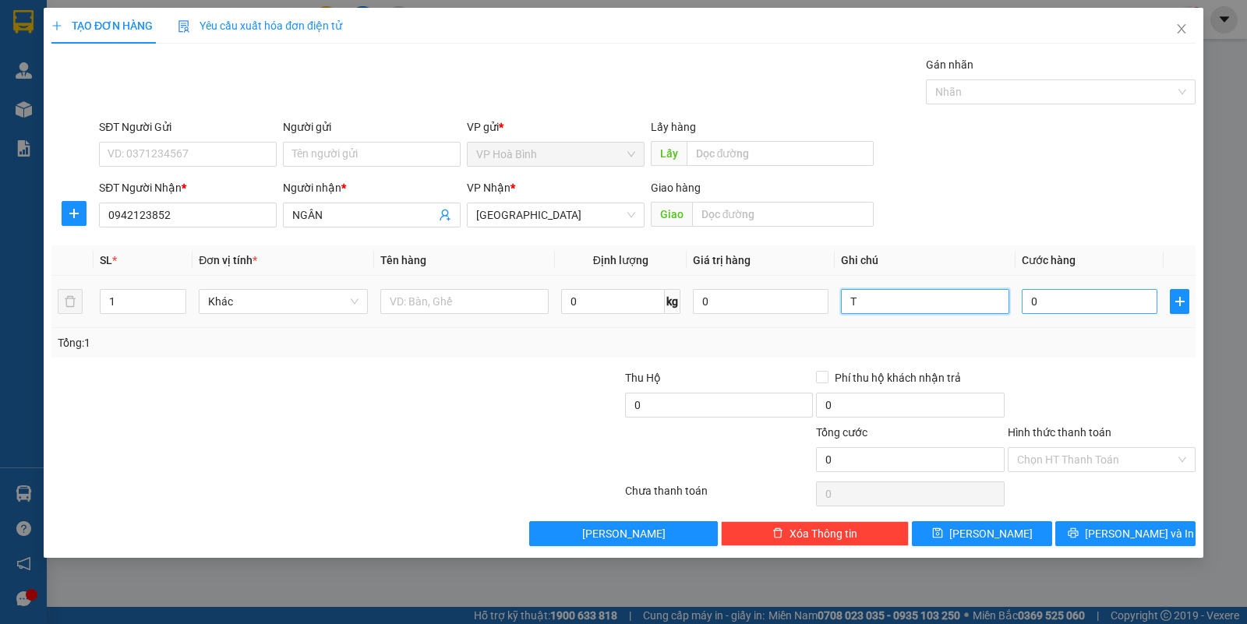
type input "T"
click at [1068, 294] on input "0" at bounding box center [1090, 301] width 136 height 25
type input "8"
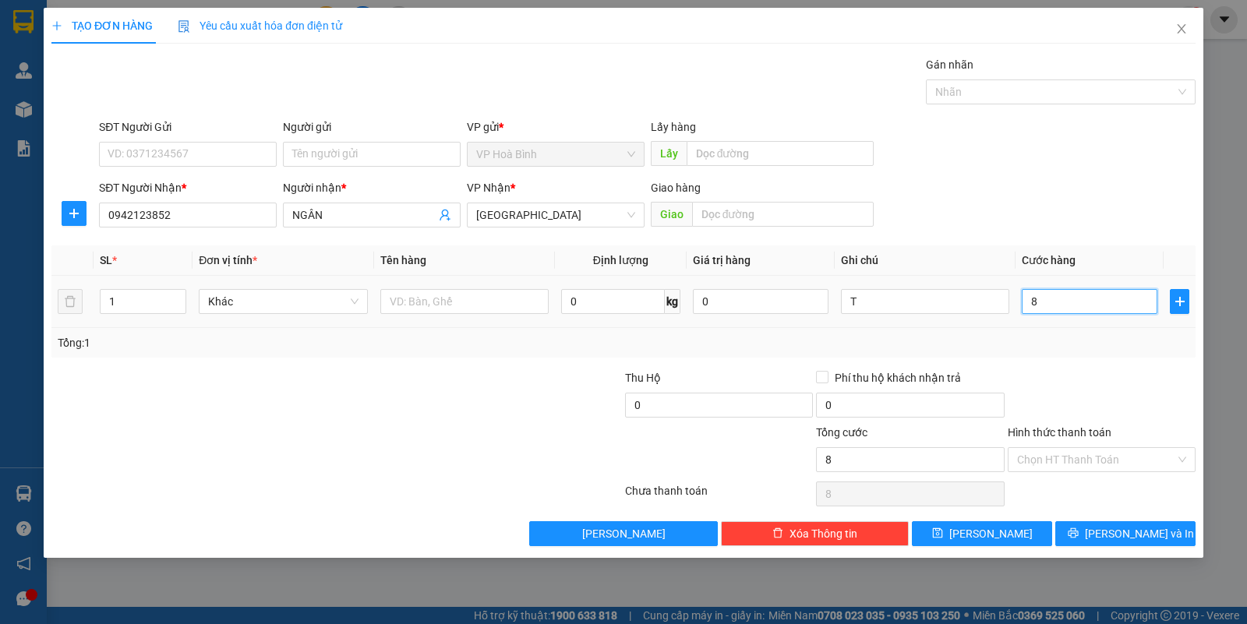
type input "0"
type input "09"
type input "9"
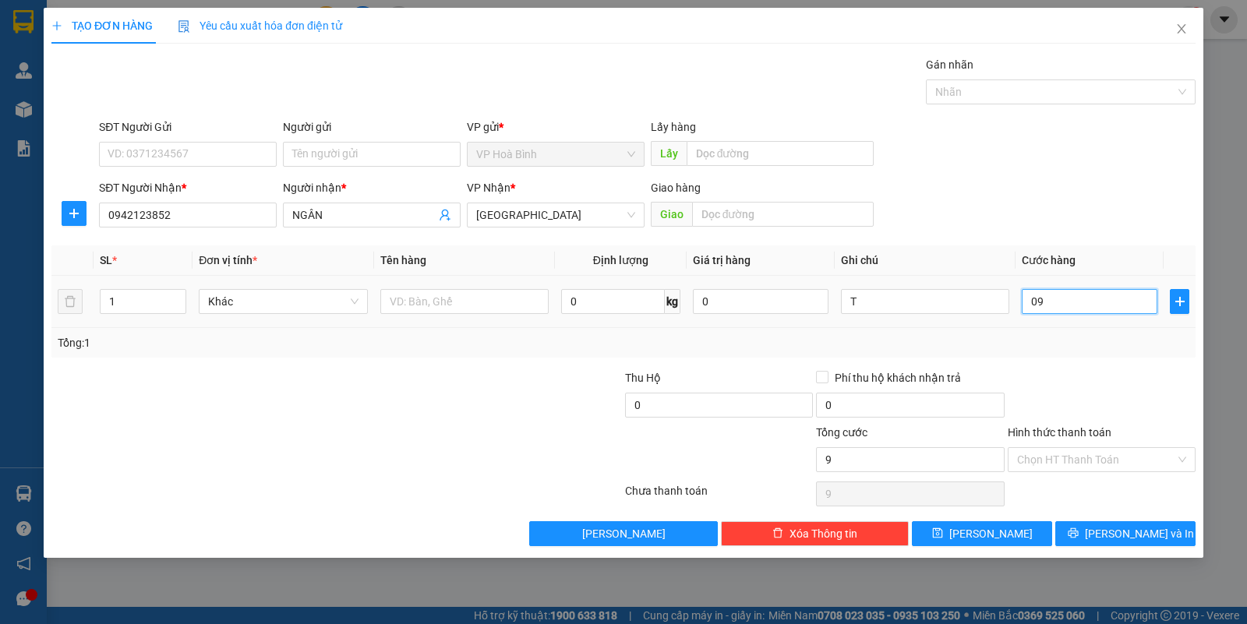
type input "090"
type input "90"
drag, startPoint x: 1029, startPoint y: 305, endPoint x: 1044, endPoint y: 309, distance: 15.3
click at [1044, 309] on input "090" at bounding box center [1090, 301] width 136 height 25
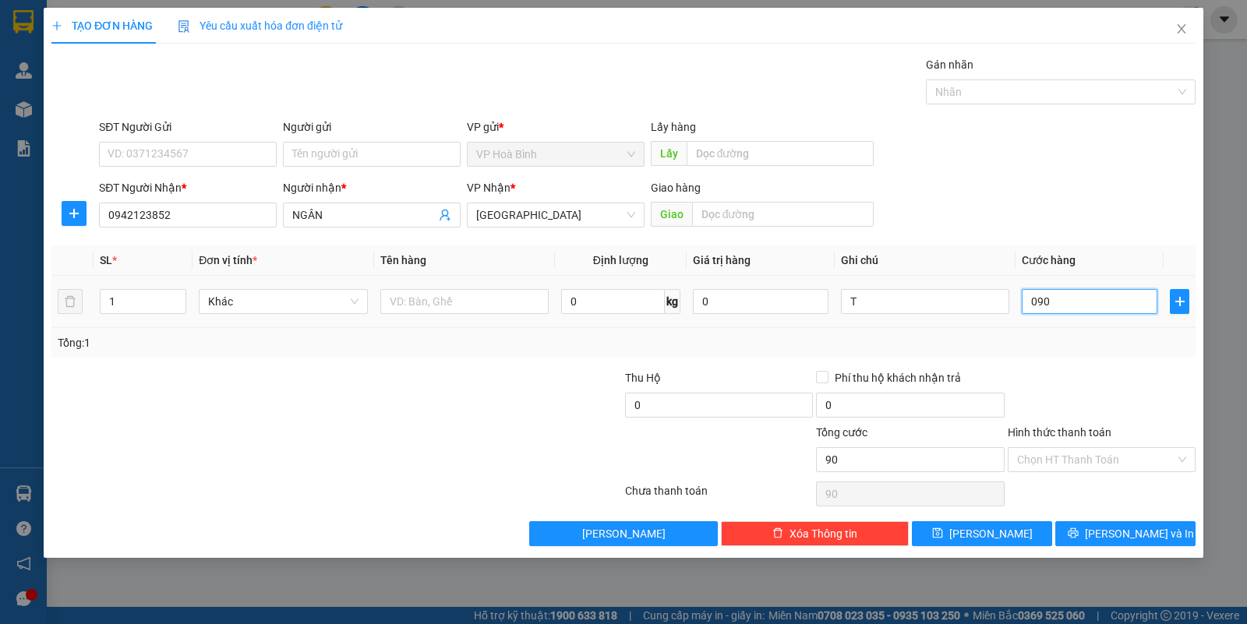
click at [1069, 296] on input "090" at bounding box center [1090, 301] width 136 height 25
type input "09"
type input "9"
type input "0"
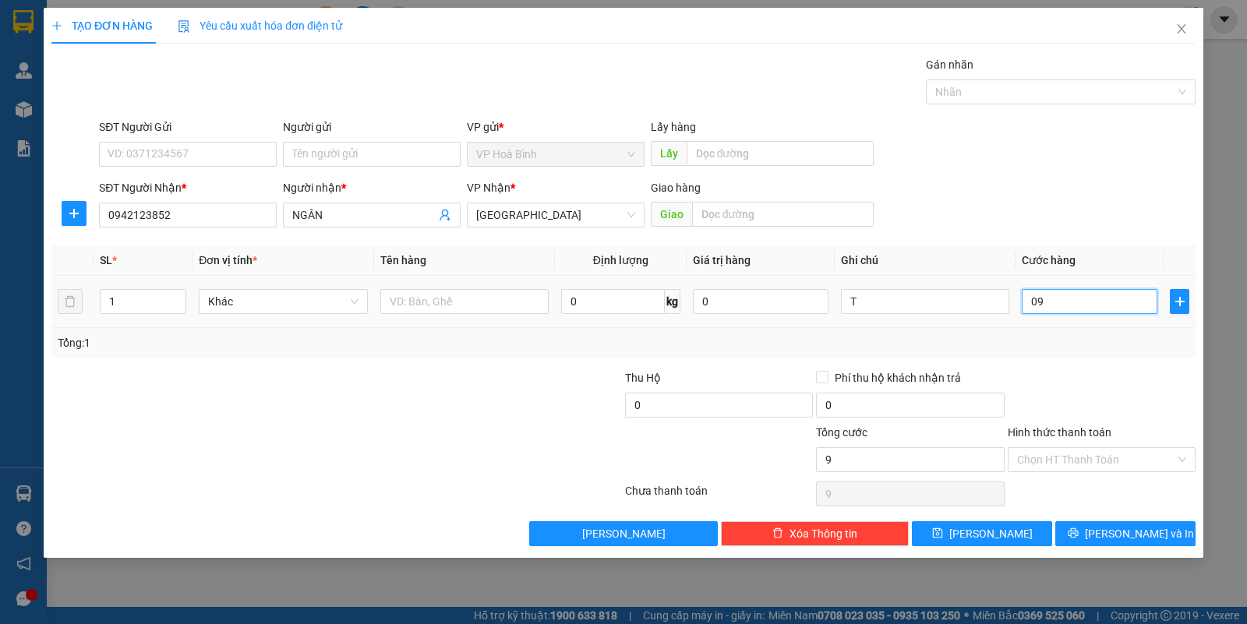
type input "0"
drag, startPoint x: 1025, startPoint y: 298, endPoint x: 1061, endPoint y: 305, distance: 36.4
click at [1061, 305] on input "0" at bounding box center [1090, 301] width 136 height 25
type input "9"
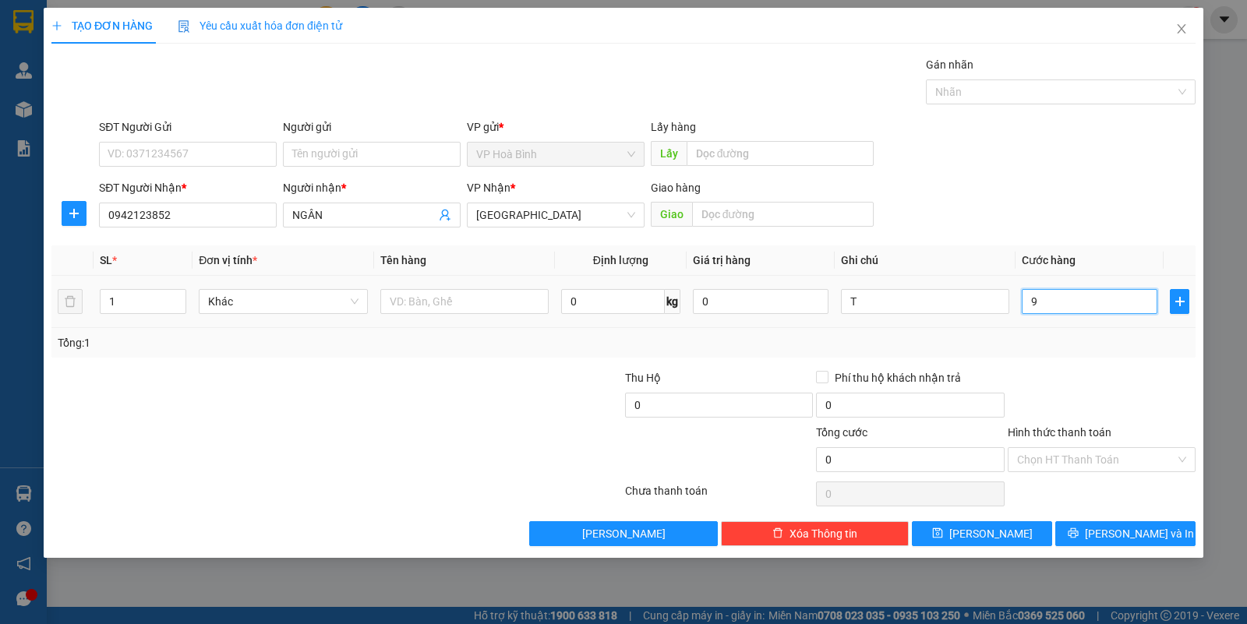
type input "9"
type input "90"
type input "900"
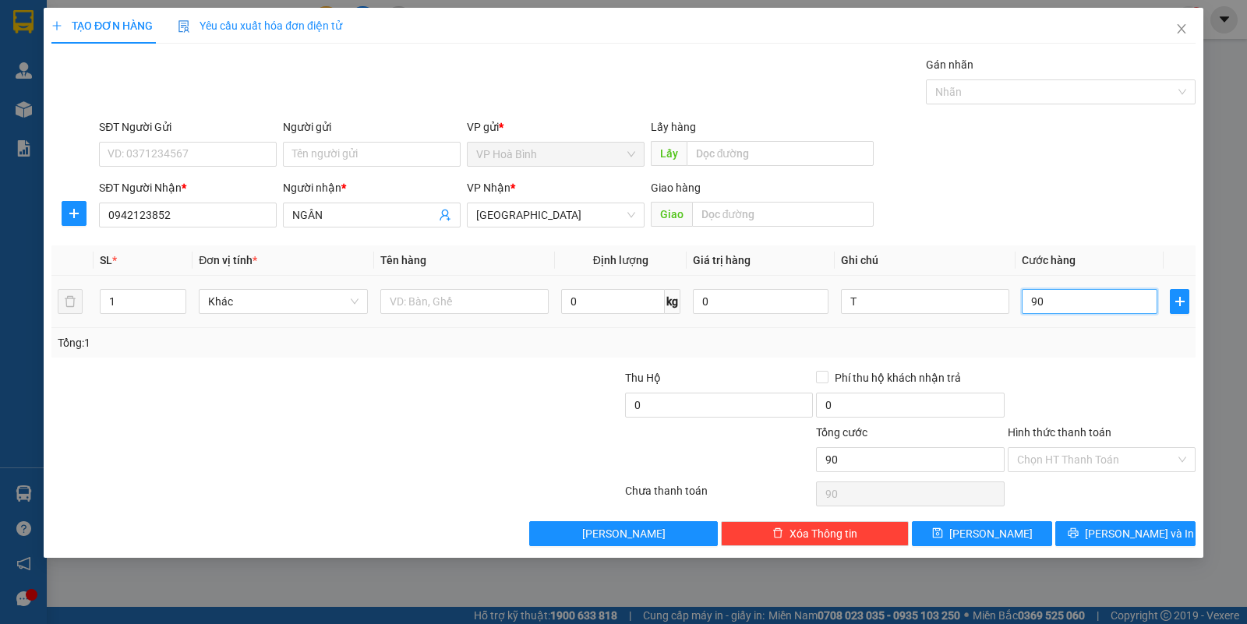
type input "900"
type input "9.000"
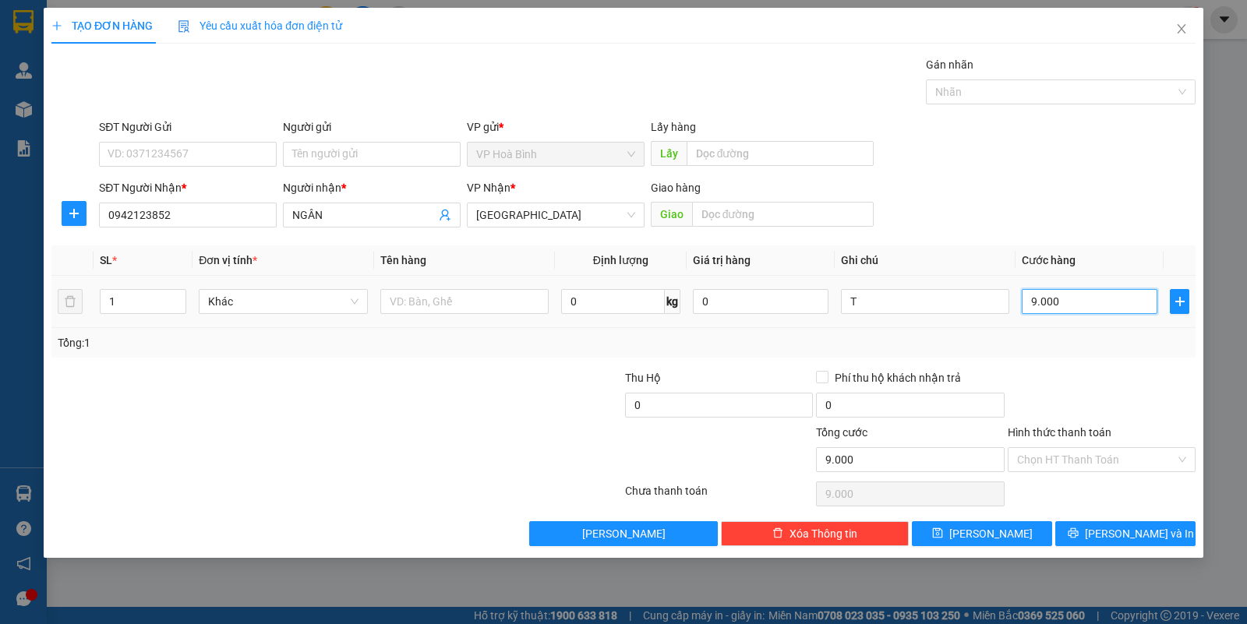
type input "90.000"
click at [1078, 531] on icon "printer" at bounding box center [1073, 533] width 11 height 11
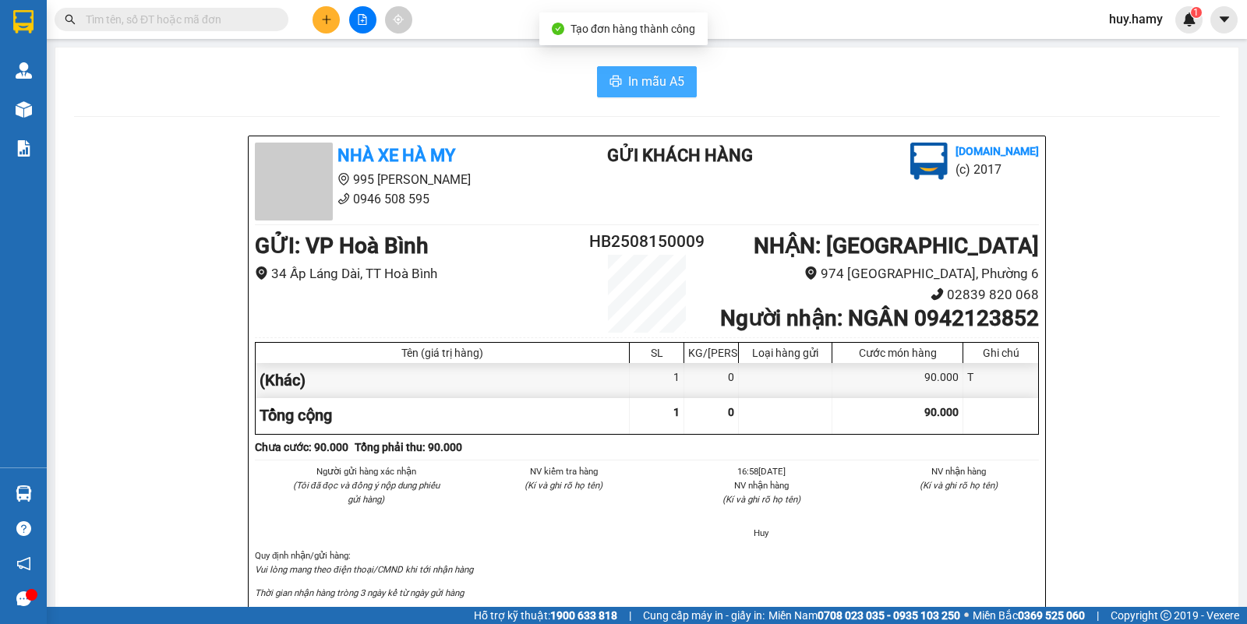
click at [657, 74] on span "In mẫu A5" at bounding box center [656, 81] width 56 height 19
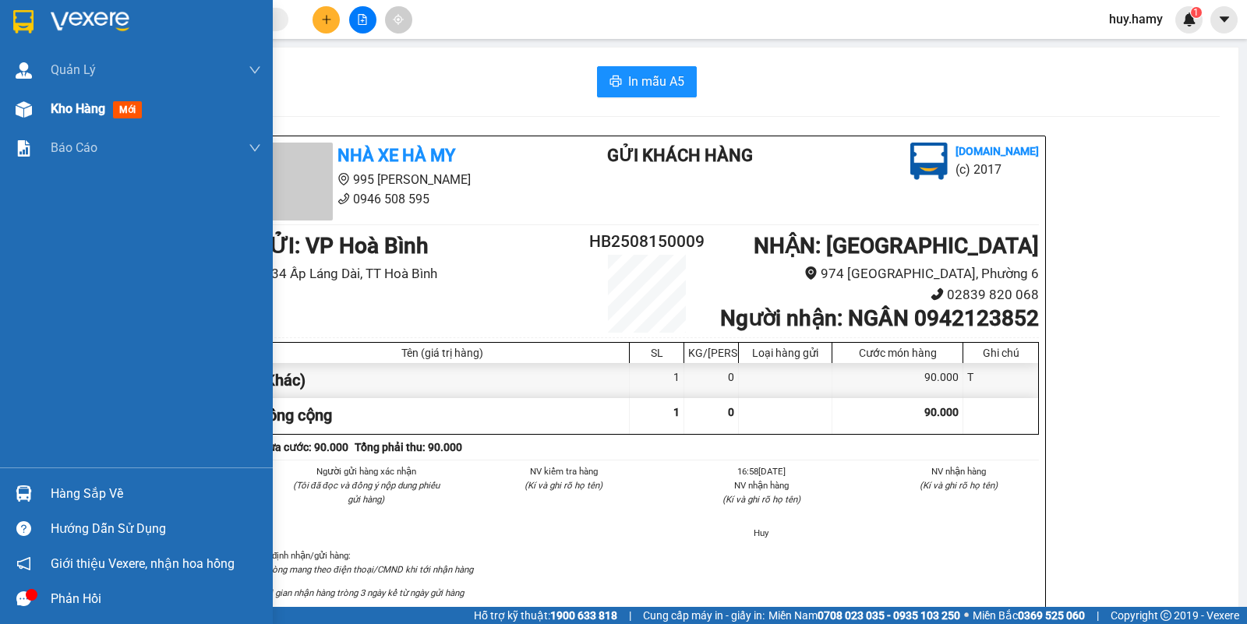
click at [66, 104] on span "Kho hàng" at bounding box center [78, 108] width 55 height 15
